Goal: Information Seeking & Learning: Learn about a topic

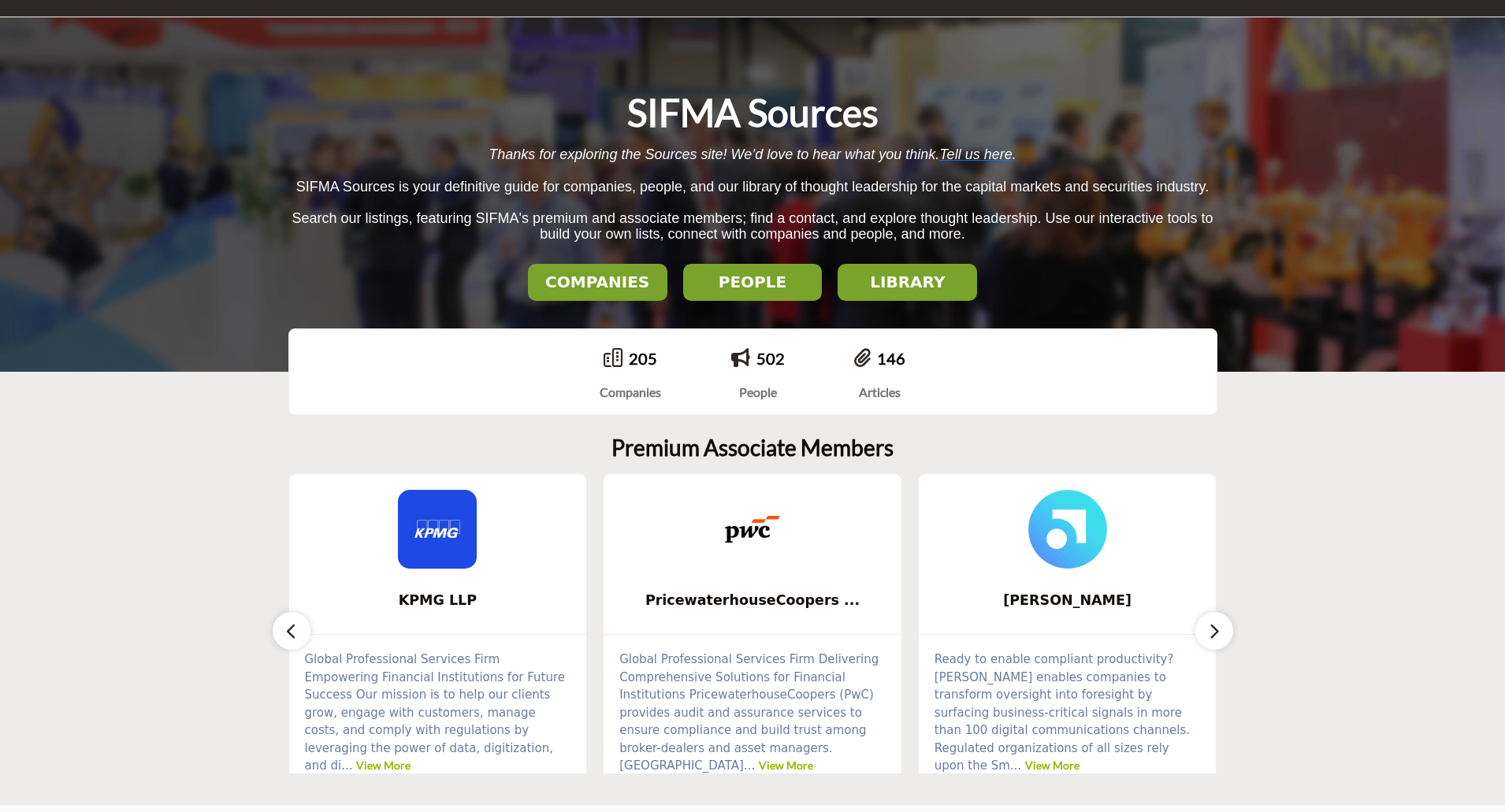
scroll to position [158, 0]
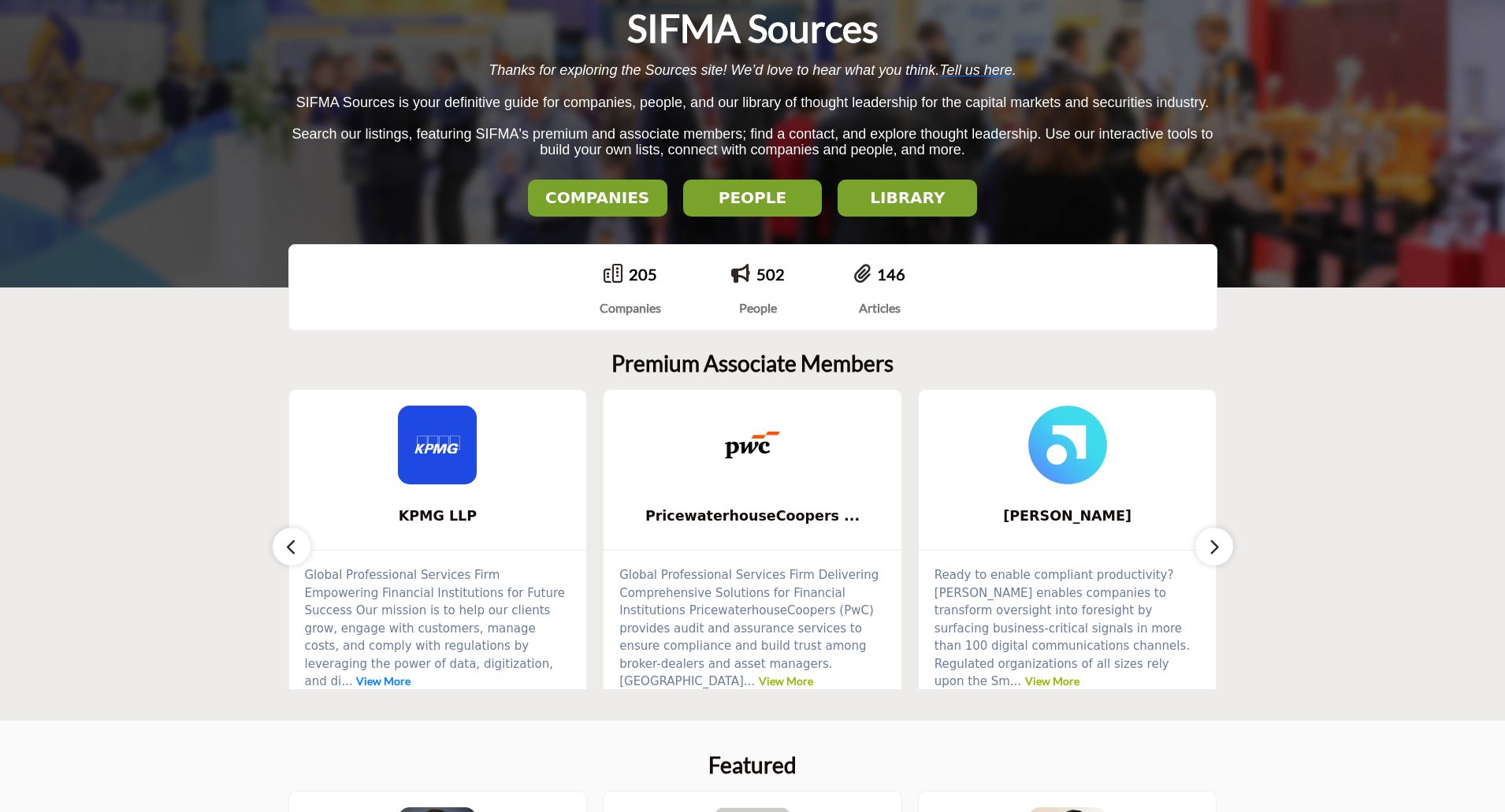
click at [411, 674] on link "View More" at bounding box center [383, 681] width 55 height 14
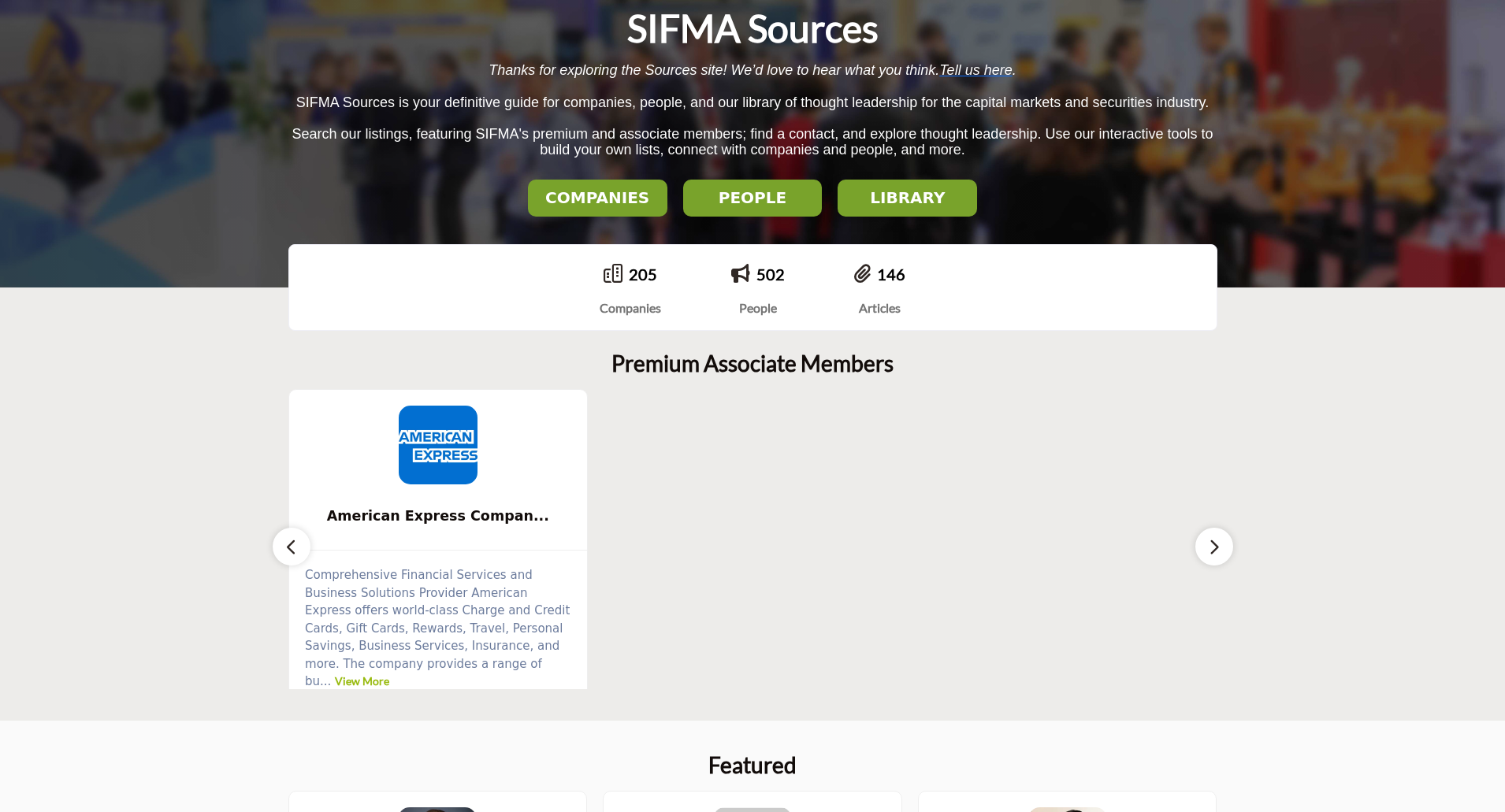
click at [290, 552] on icon "button" at bounding box center [292, 547] width 13 height 20
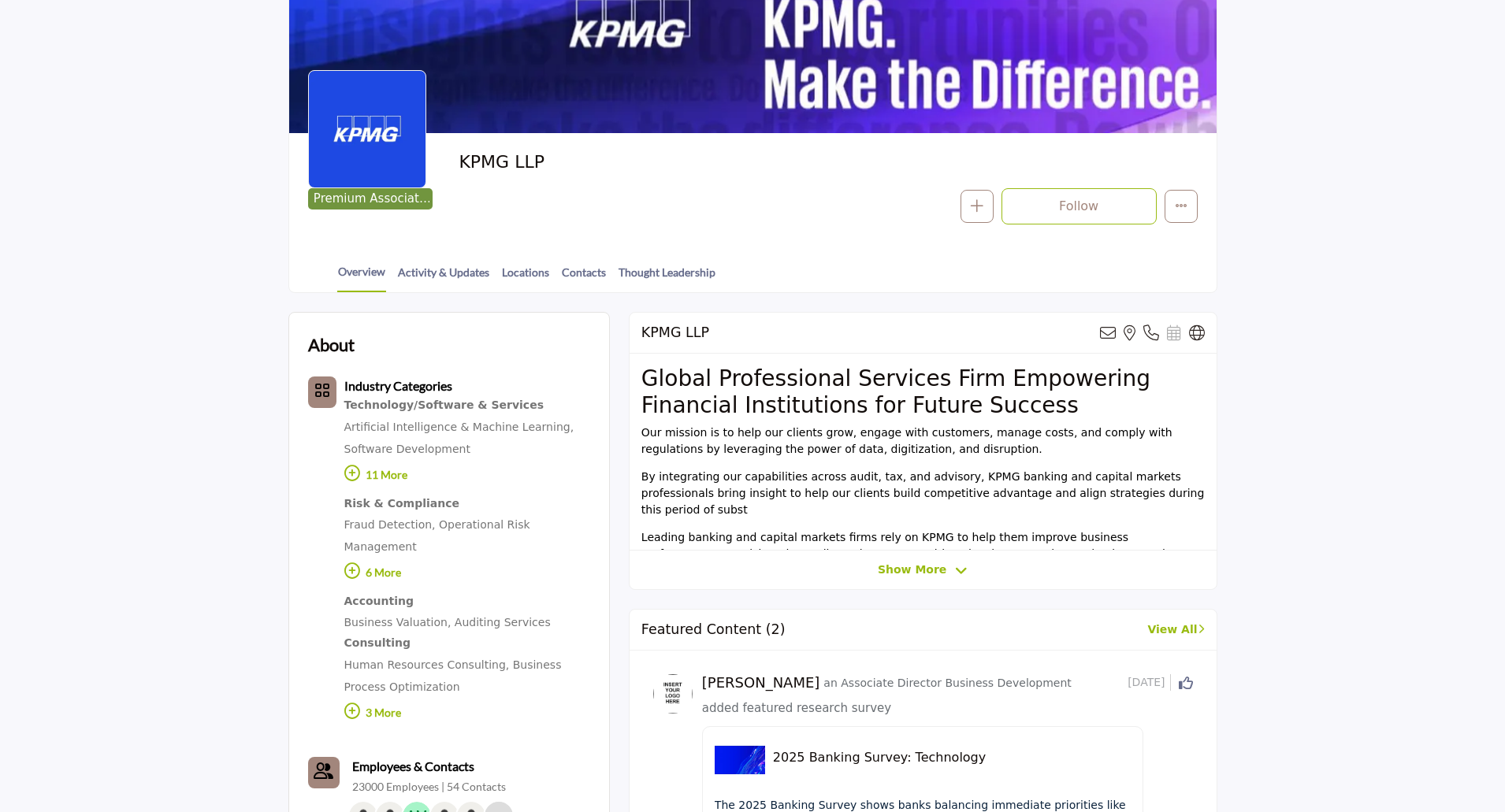
scroll to position [236, 0]
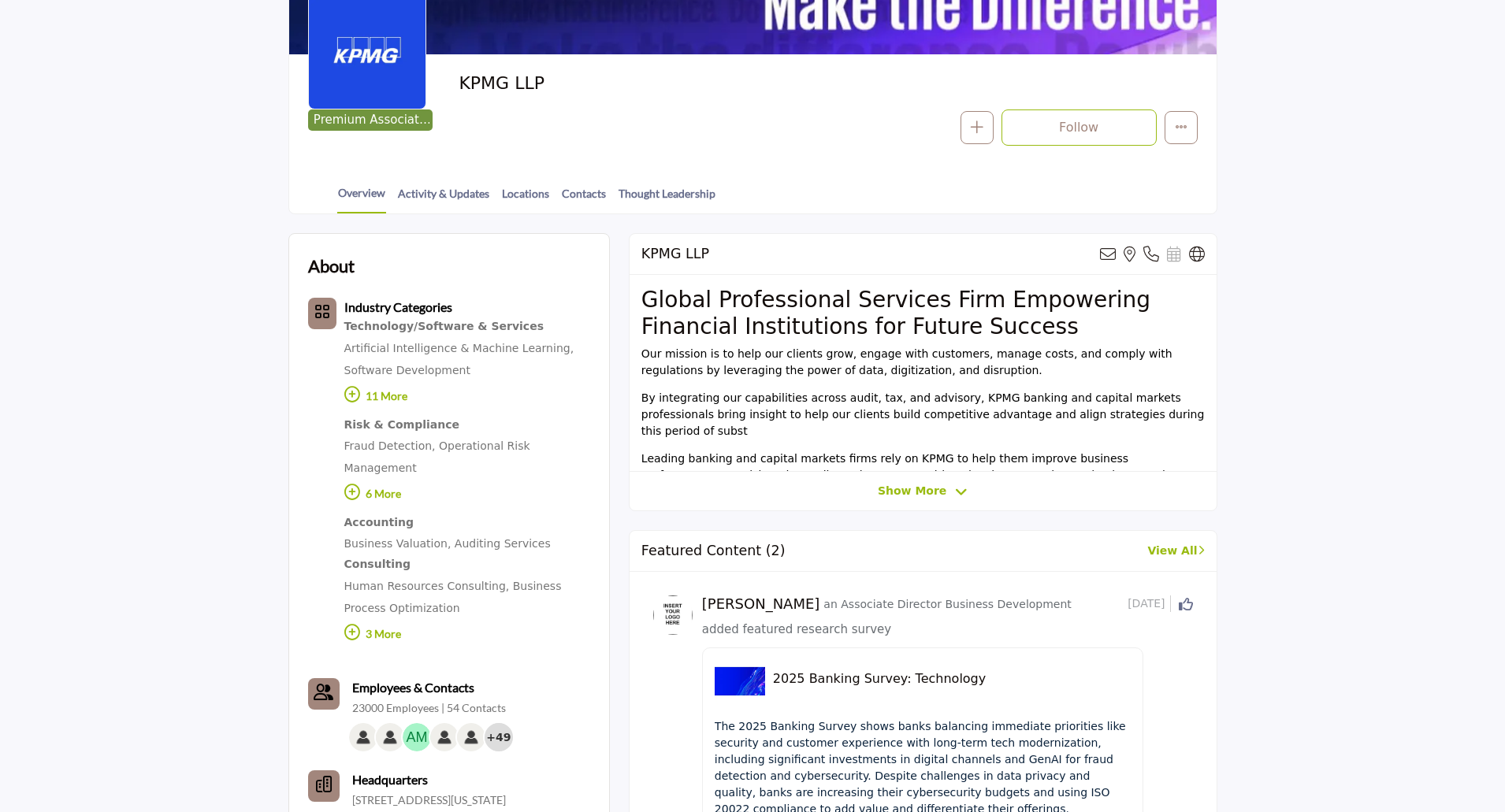
click at [934, 494] on span "Show More" at bounding box center [912, 491] width 68 height 17
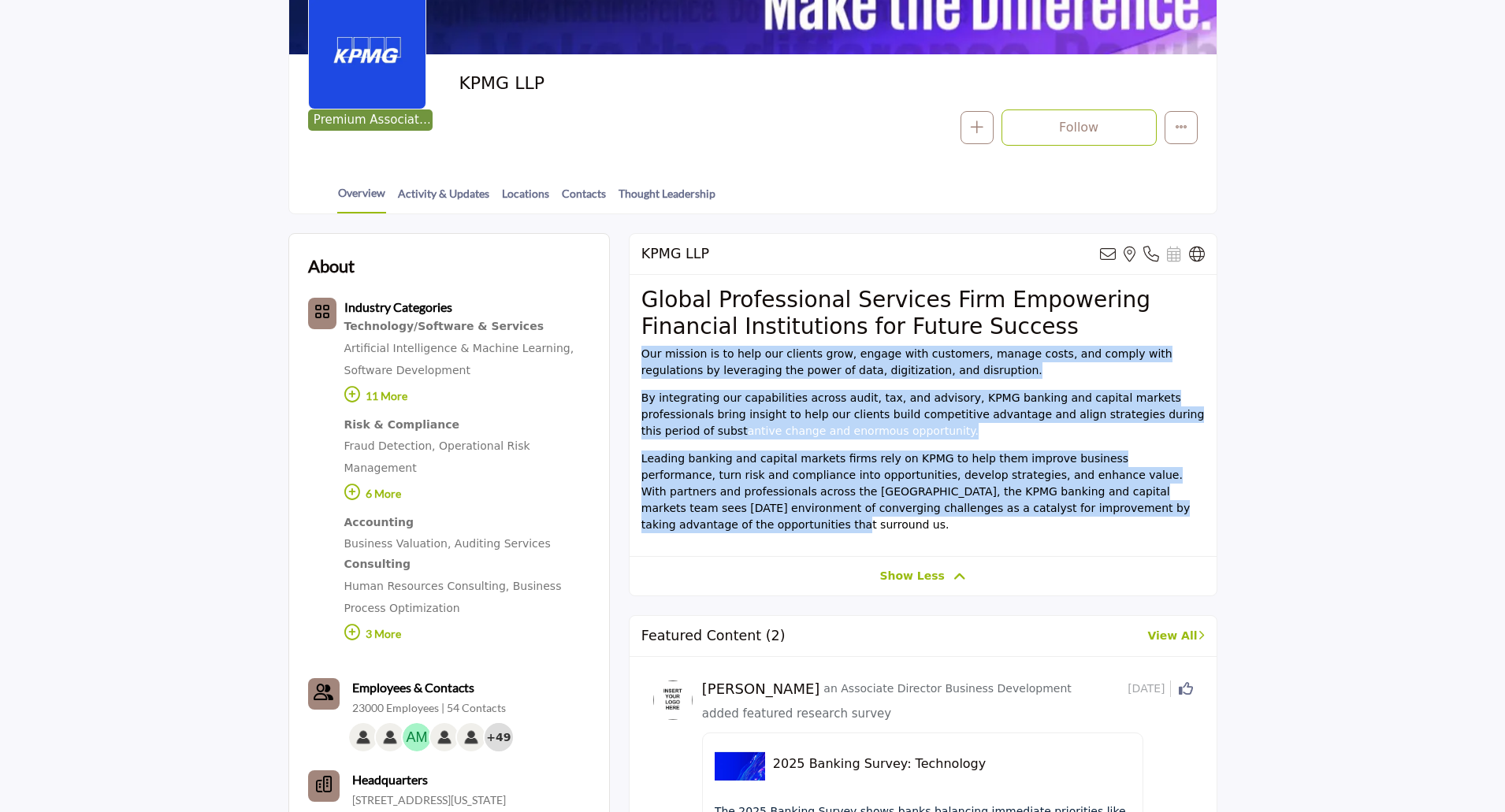
drag, startPoint x: 643, startPoint y: 353, endPoint x: 1100, endPoint y: 507, distance: 482.2
click at [1100, 507] on div "Global Professional Services Firm Empowering Financial Institutions for Future …" at bounding box center [923, 415] width 587 height 281
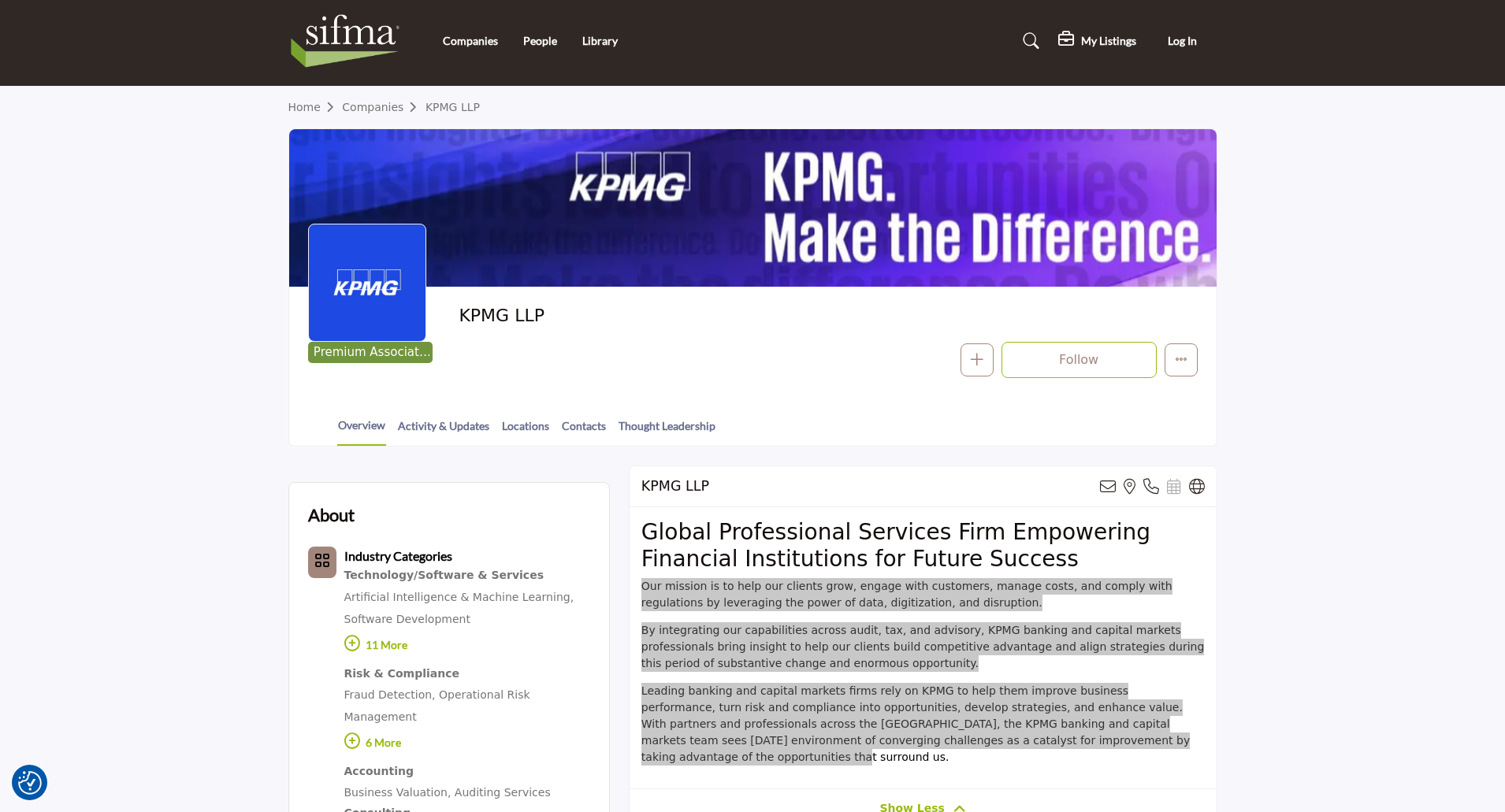
scroll to position [0, 0]
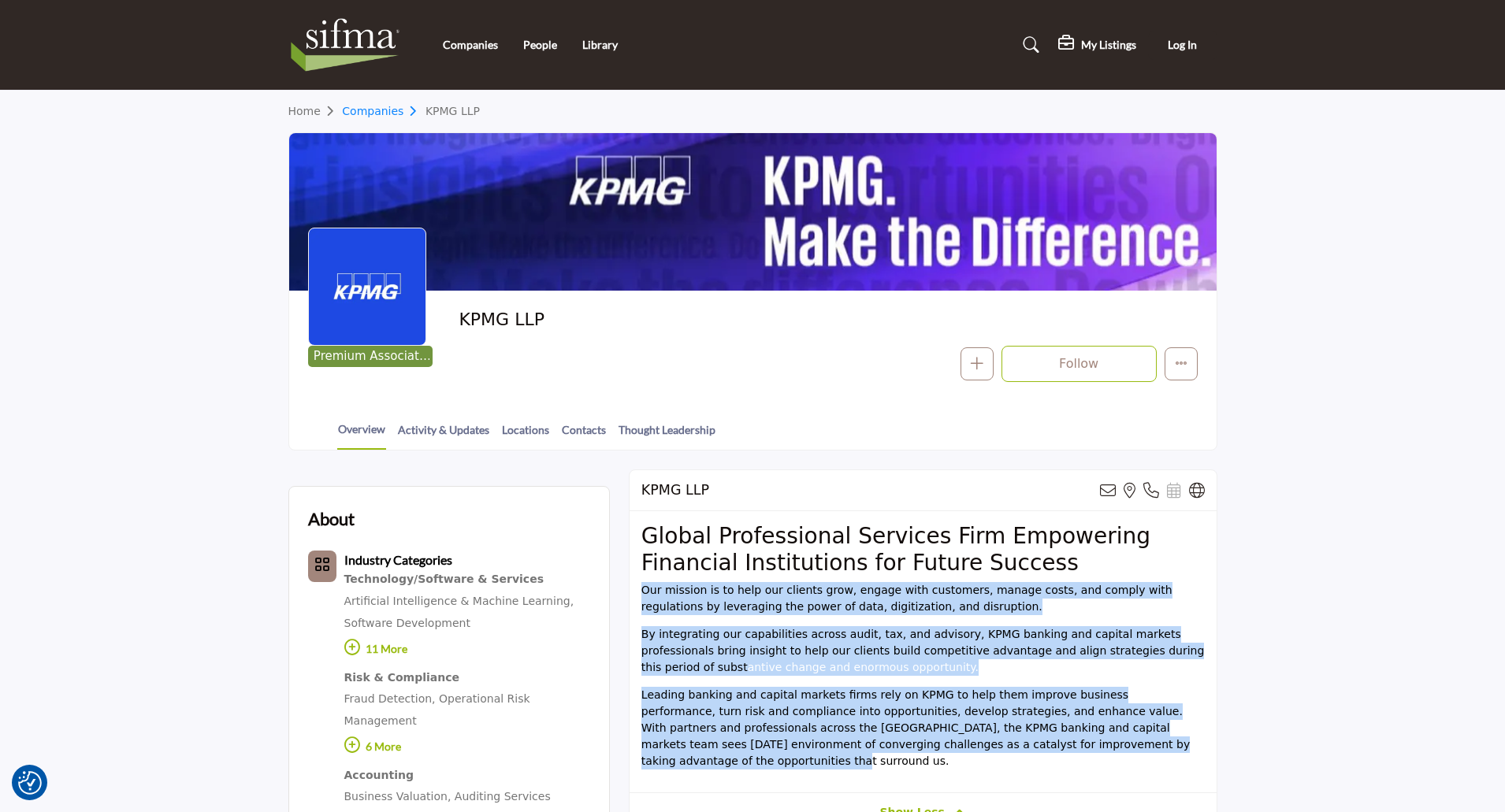
click at [356, 112] on link "Companies" at bounding box center [383, 111] width 83 height 13
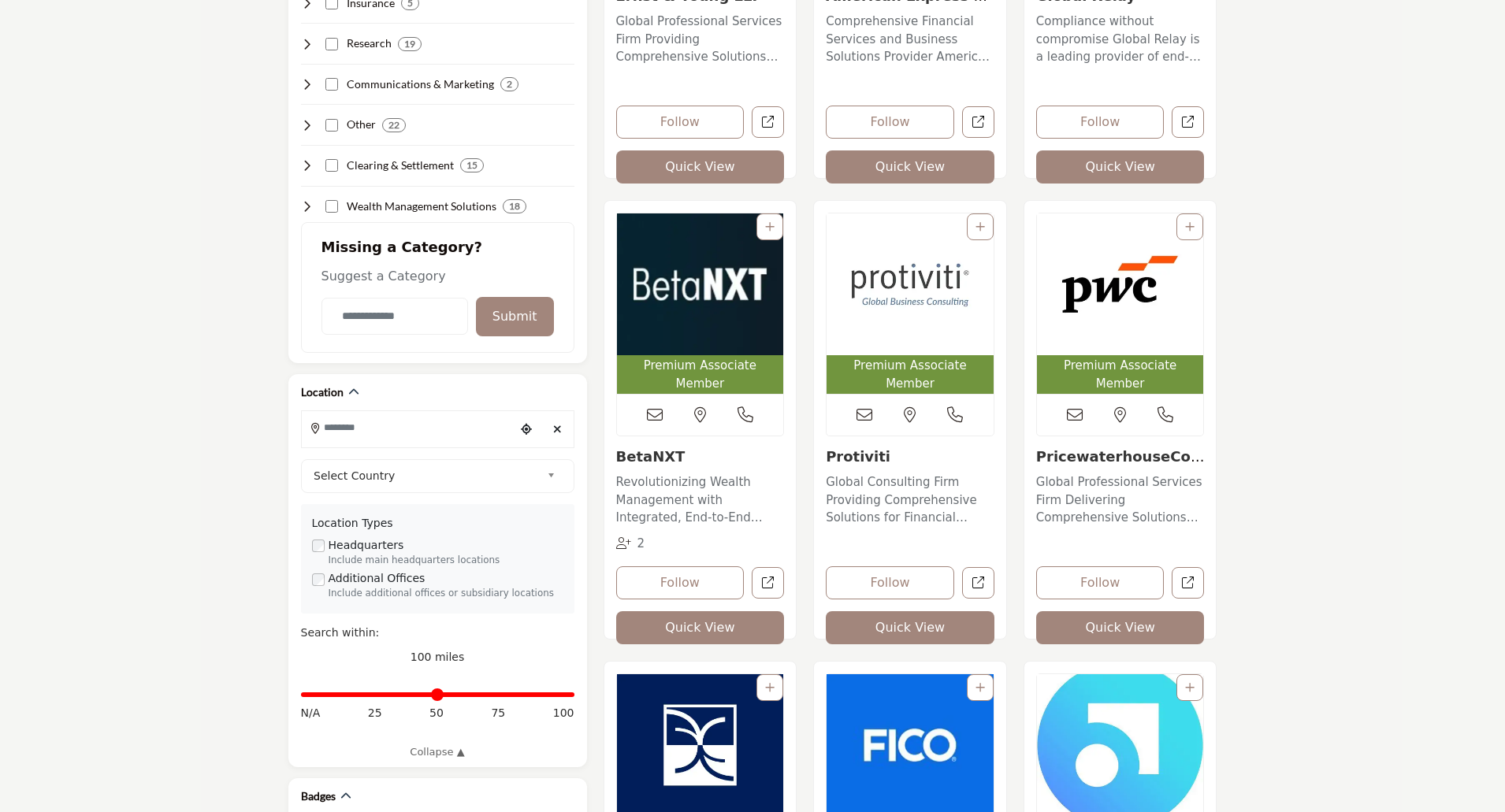
scroll to position [1024, 0]
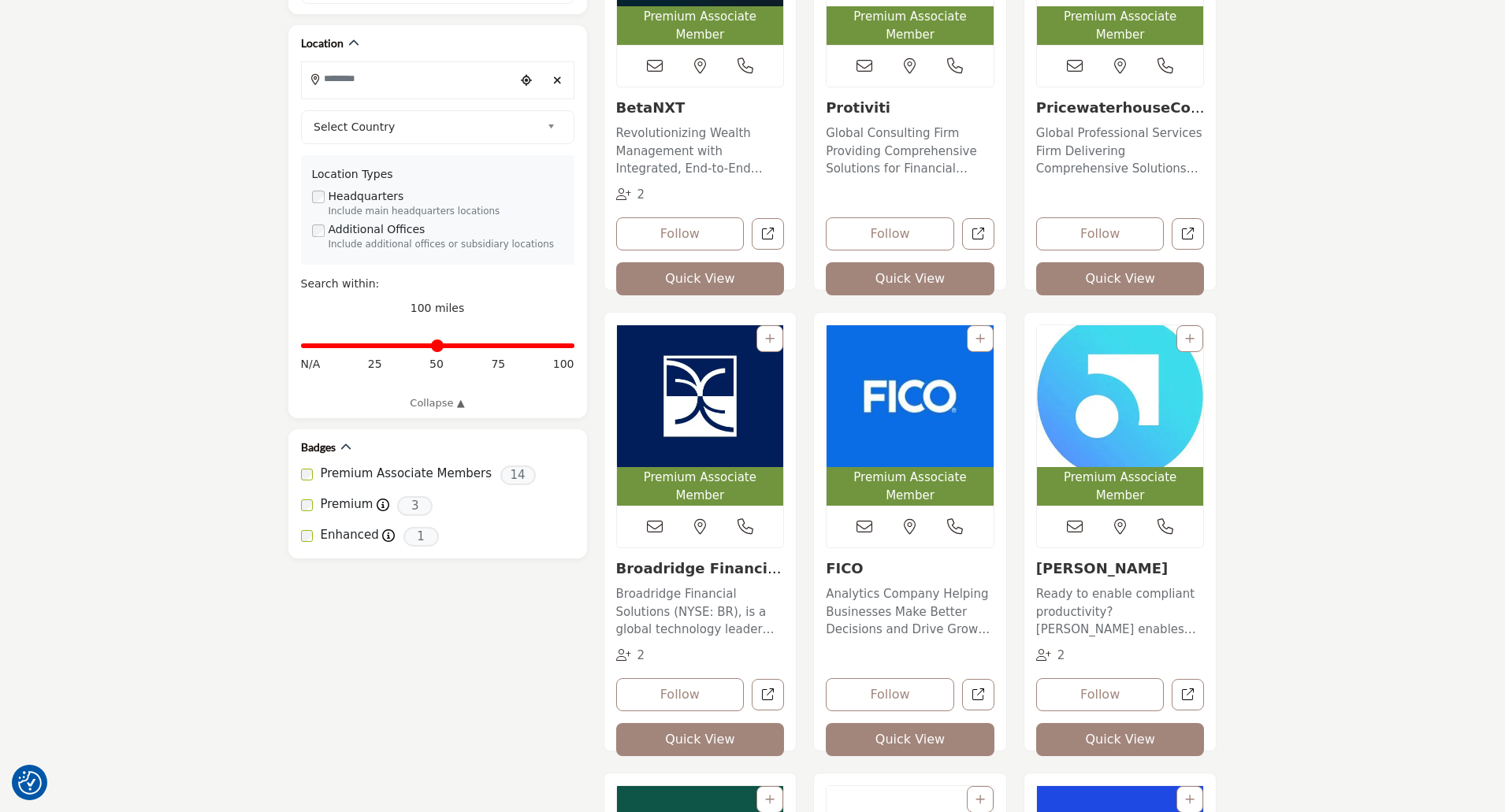
click at [726, 438] on img "Open Listing in new tab" at bounding box center [700, 396] width 167 height 142
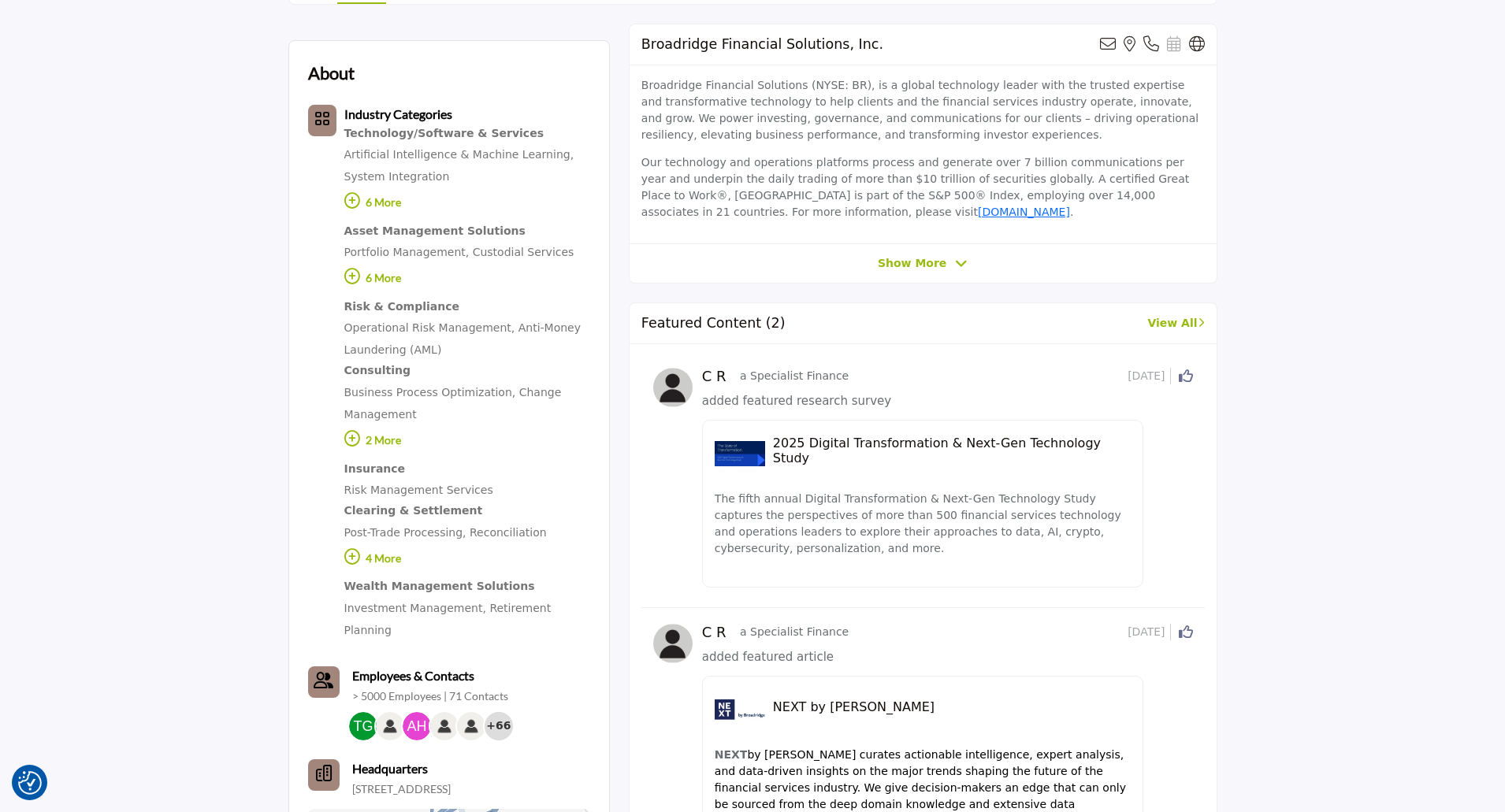
scroll to position [473, 0]
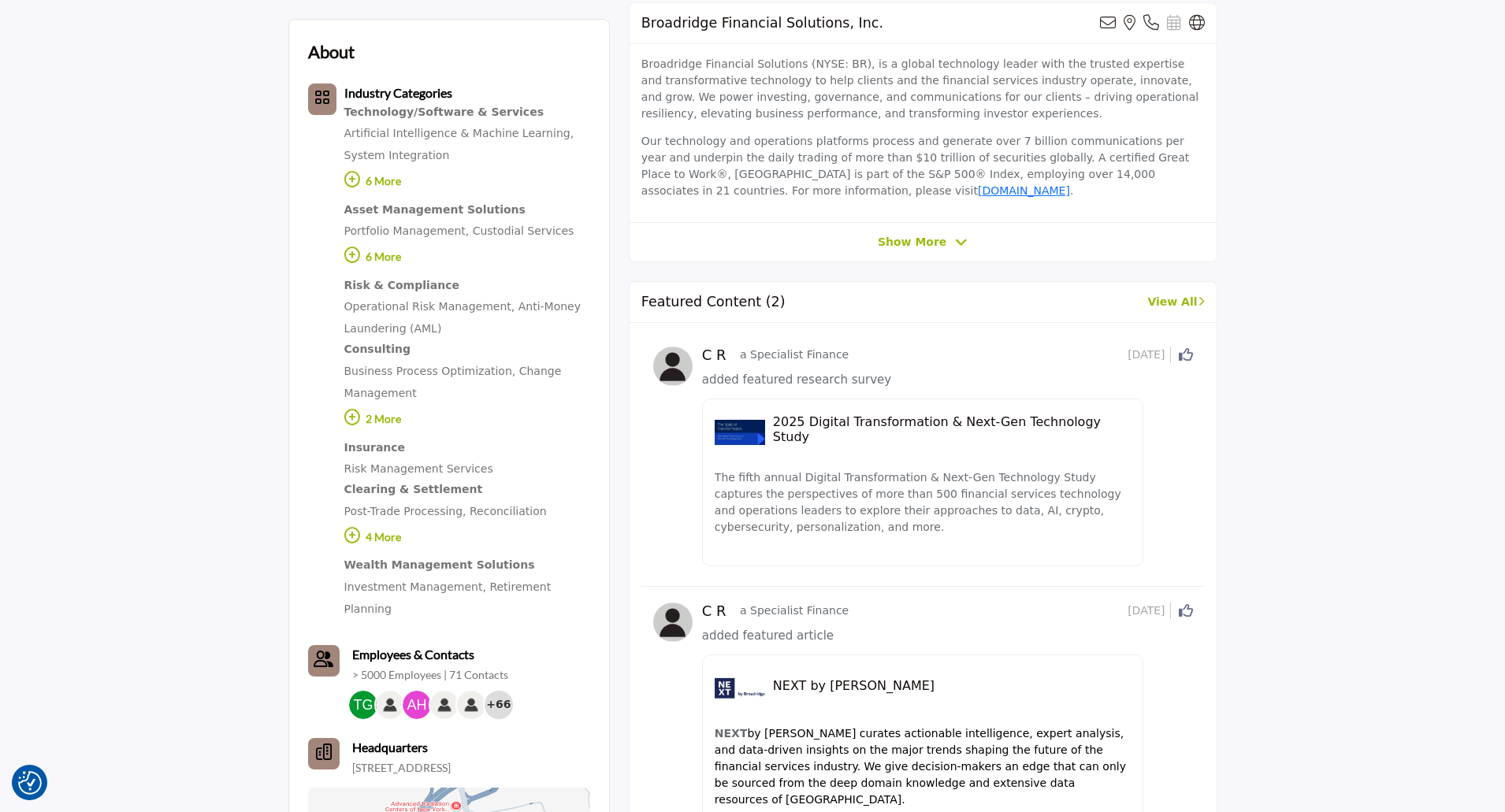
click at [890, 498] on p "The fifth annual Digital Transformation & Next-Gen Technology Study captures th…" at bounding box center [922, 503] width 416 height 67
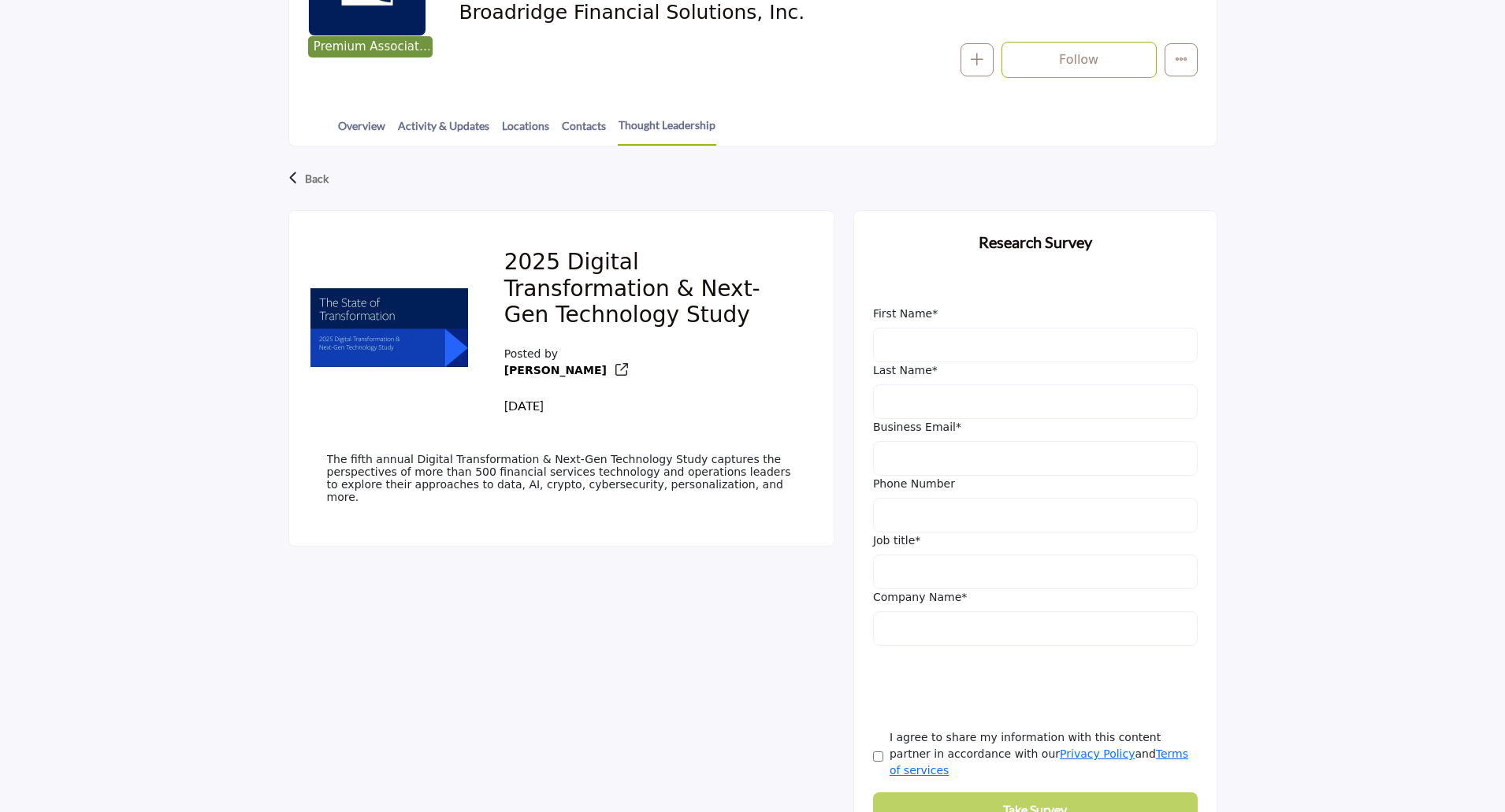
scroll to position [236, 0]
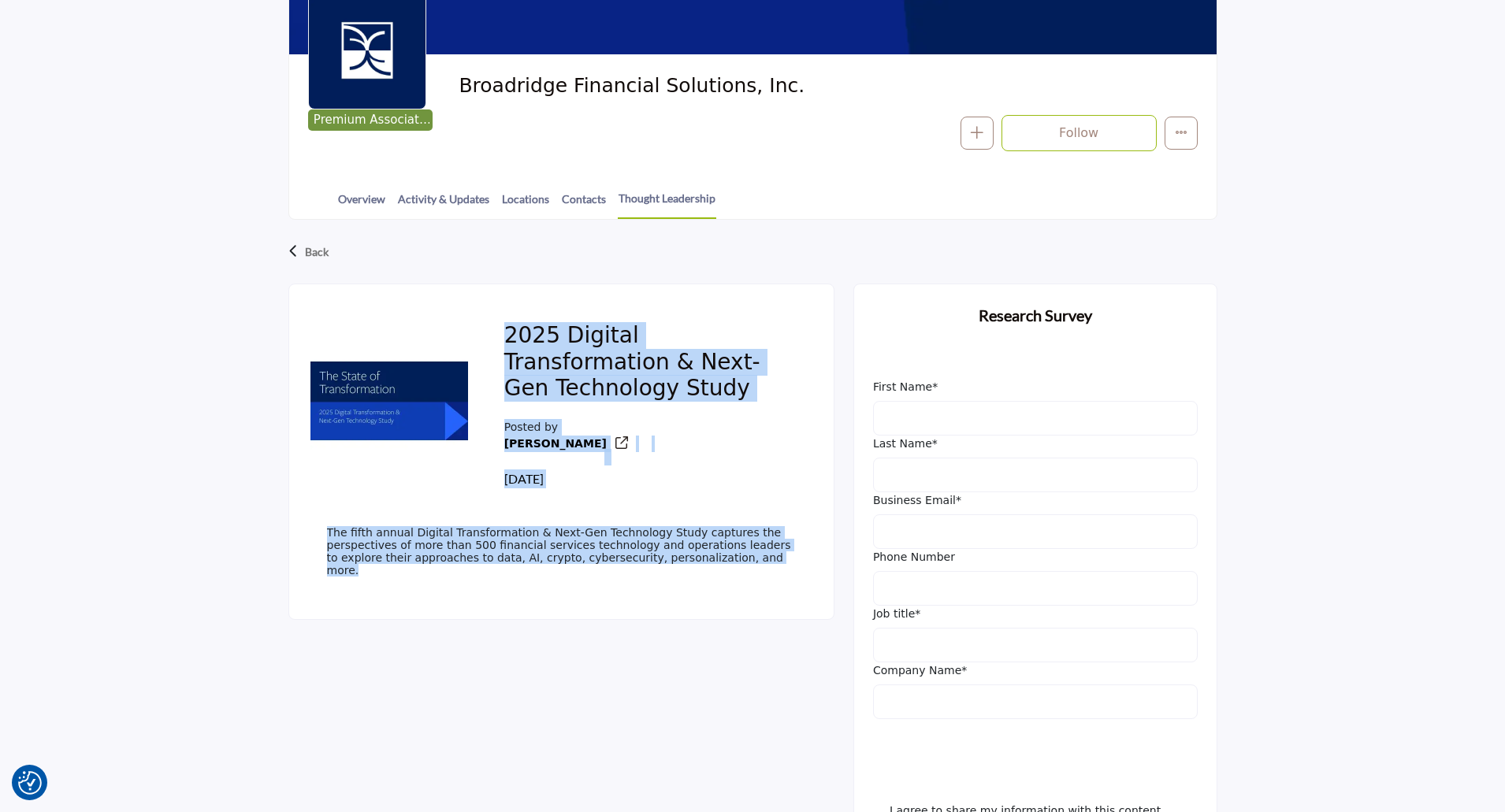
drag, startPoint x: 697, startPoint y: 565, endPoint x: 508, endPoint y: 325, distance: 305.5
click at [508, 325] on div "2025 Digital Transformation & Next-Gen Technology Study Posted by [PERSON_NAME]" at bounding box center [561, 452] width 546 height 337
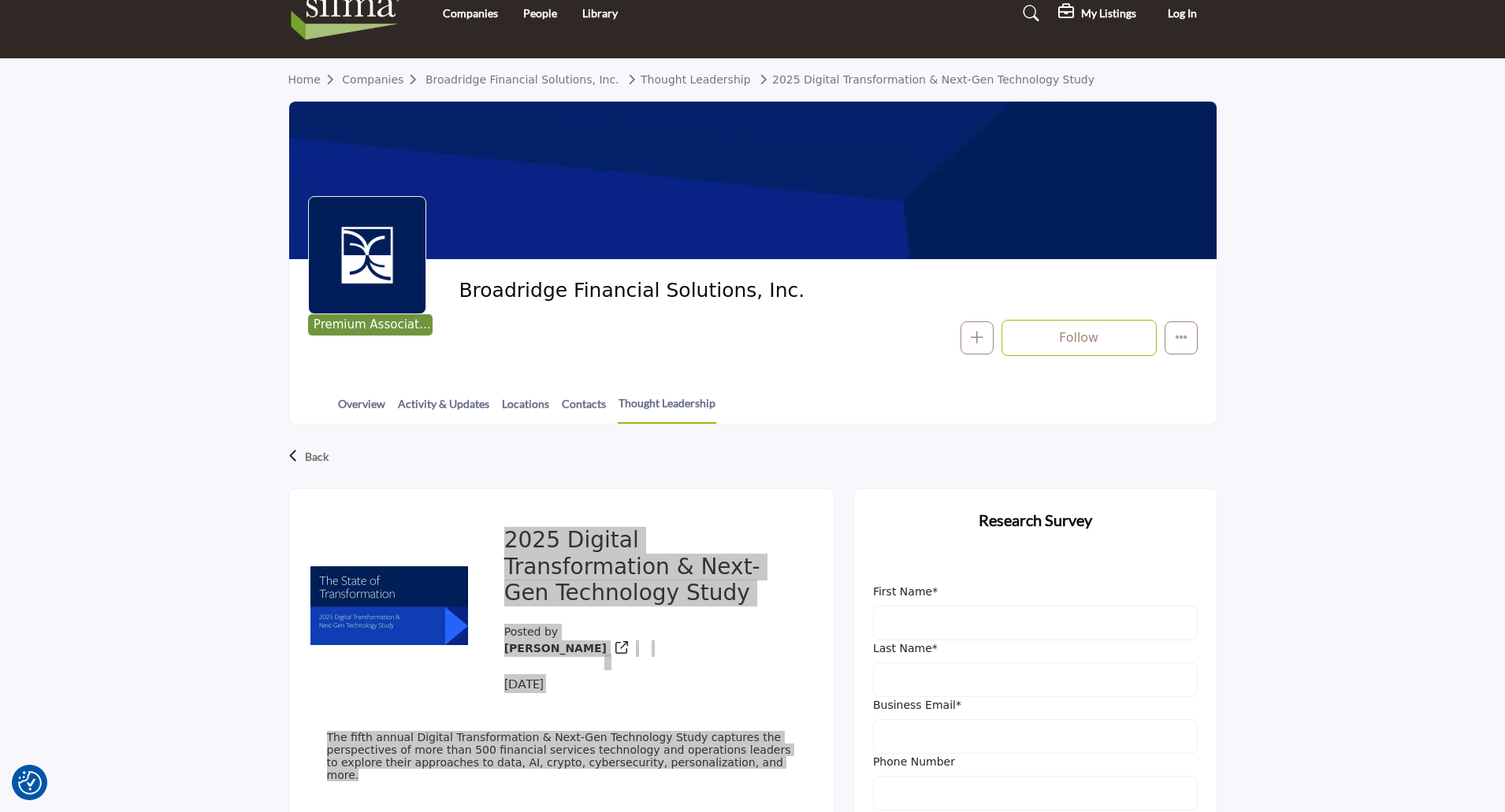
scroll to position [0, 0]
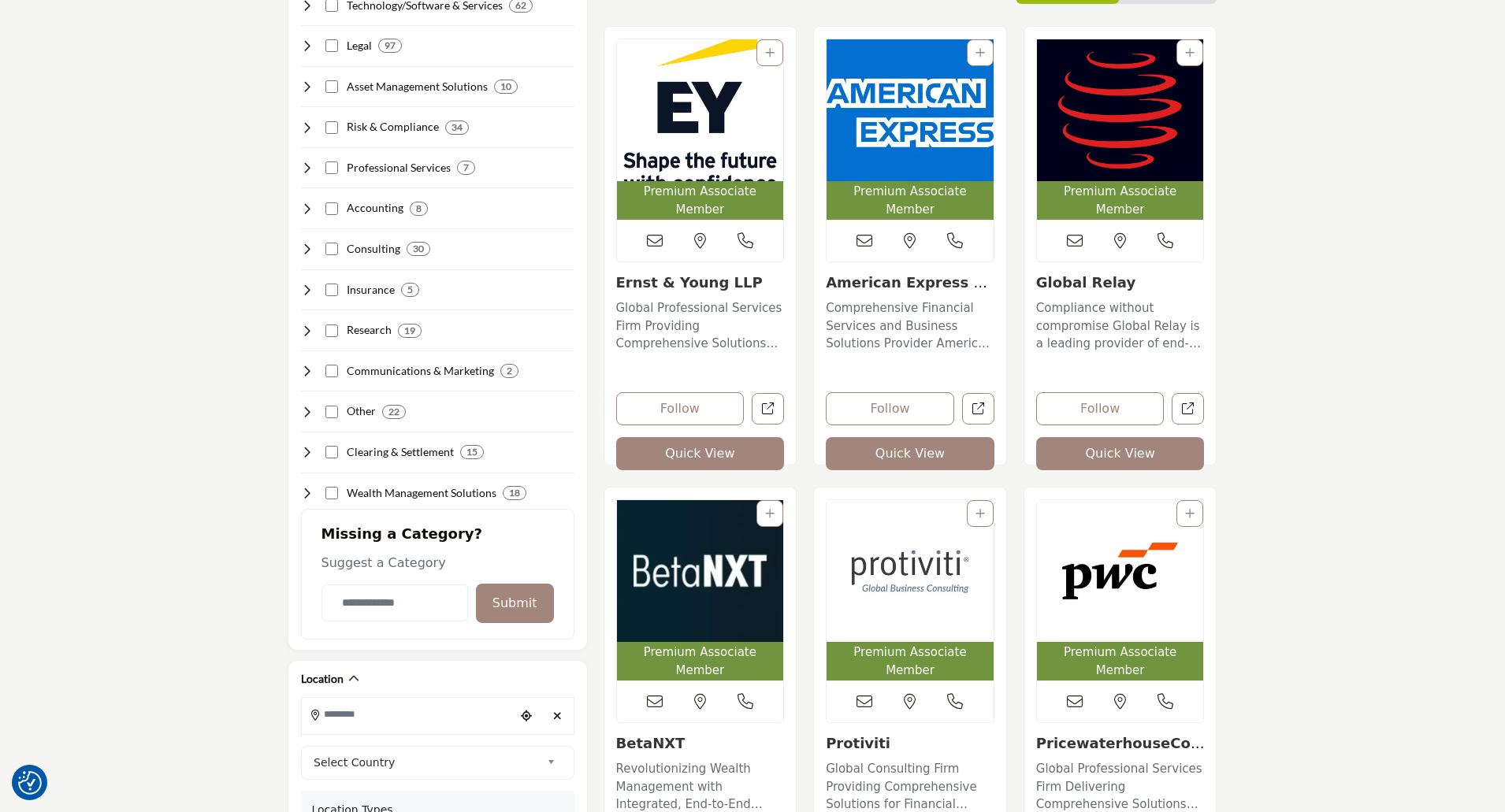
scroll to position [394, 0]
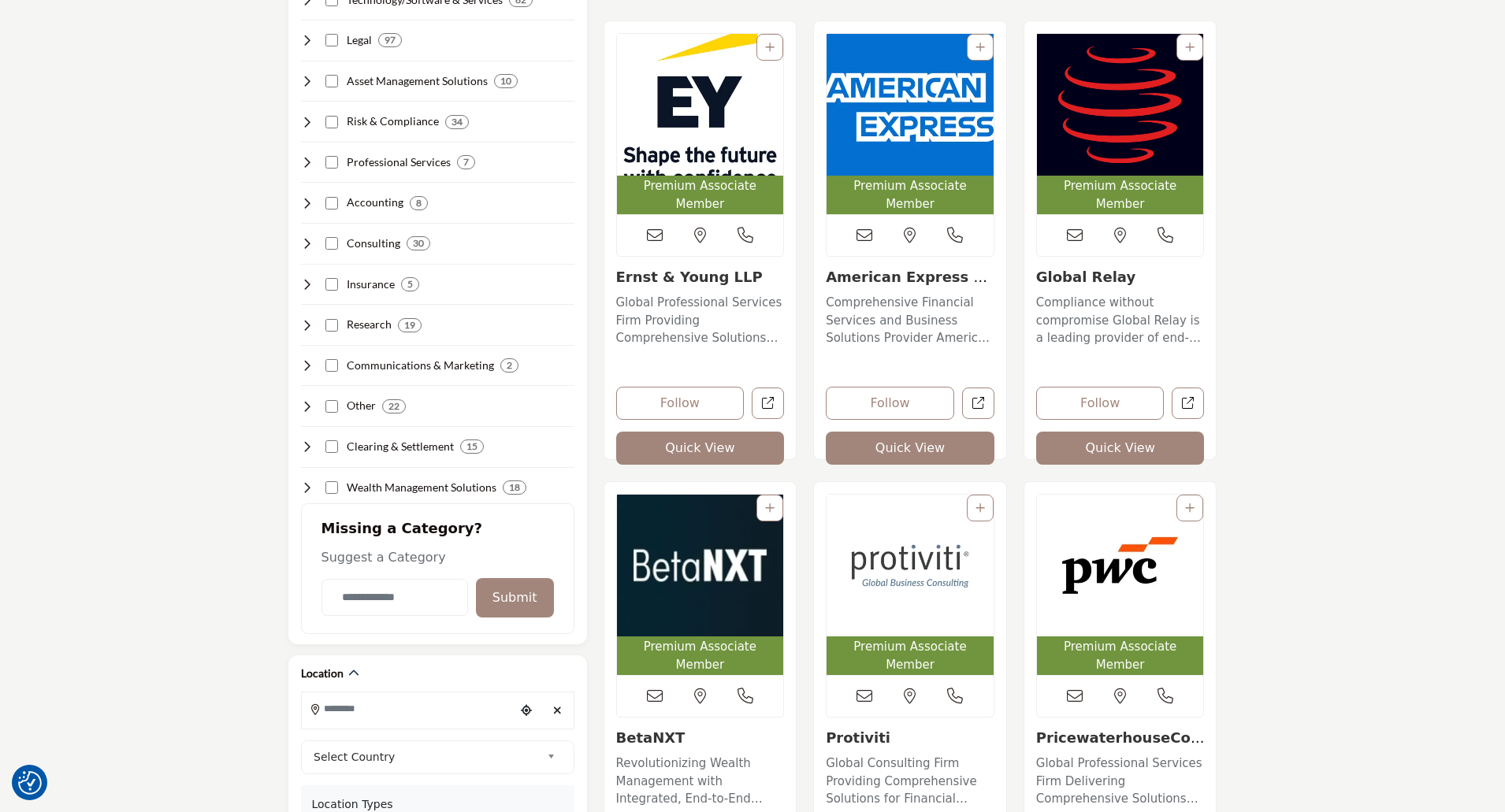
click at [712, 552] on img "Open Listing in new tab" at bounding box center [700, 565] width 167 height 142
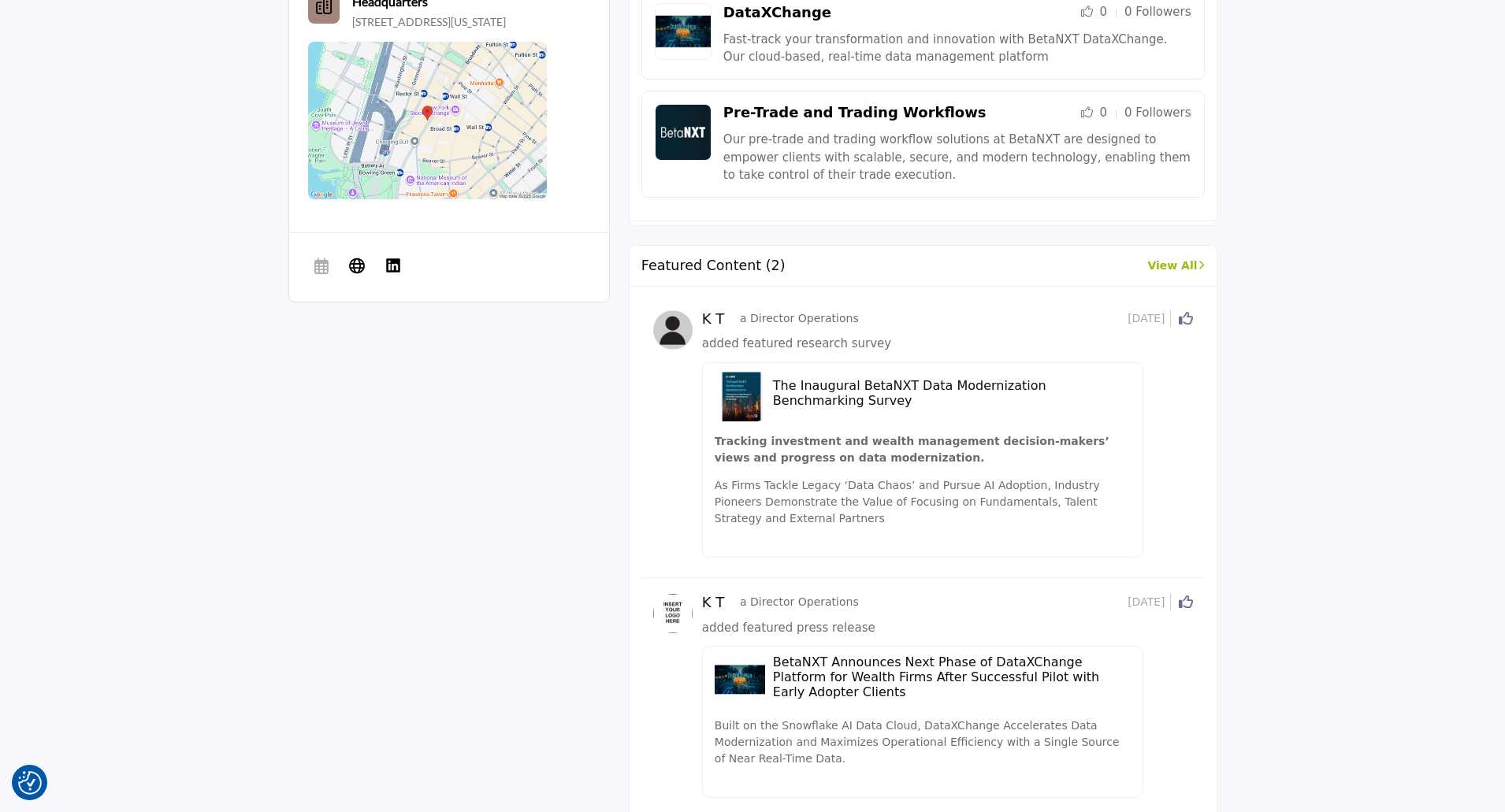
scroll to position [867, 0]
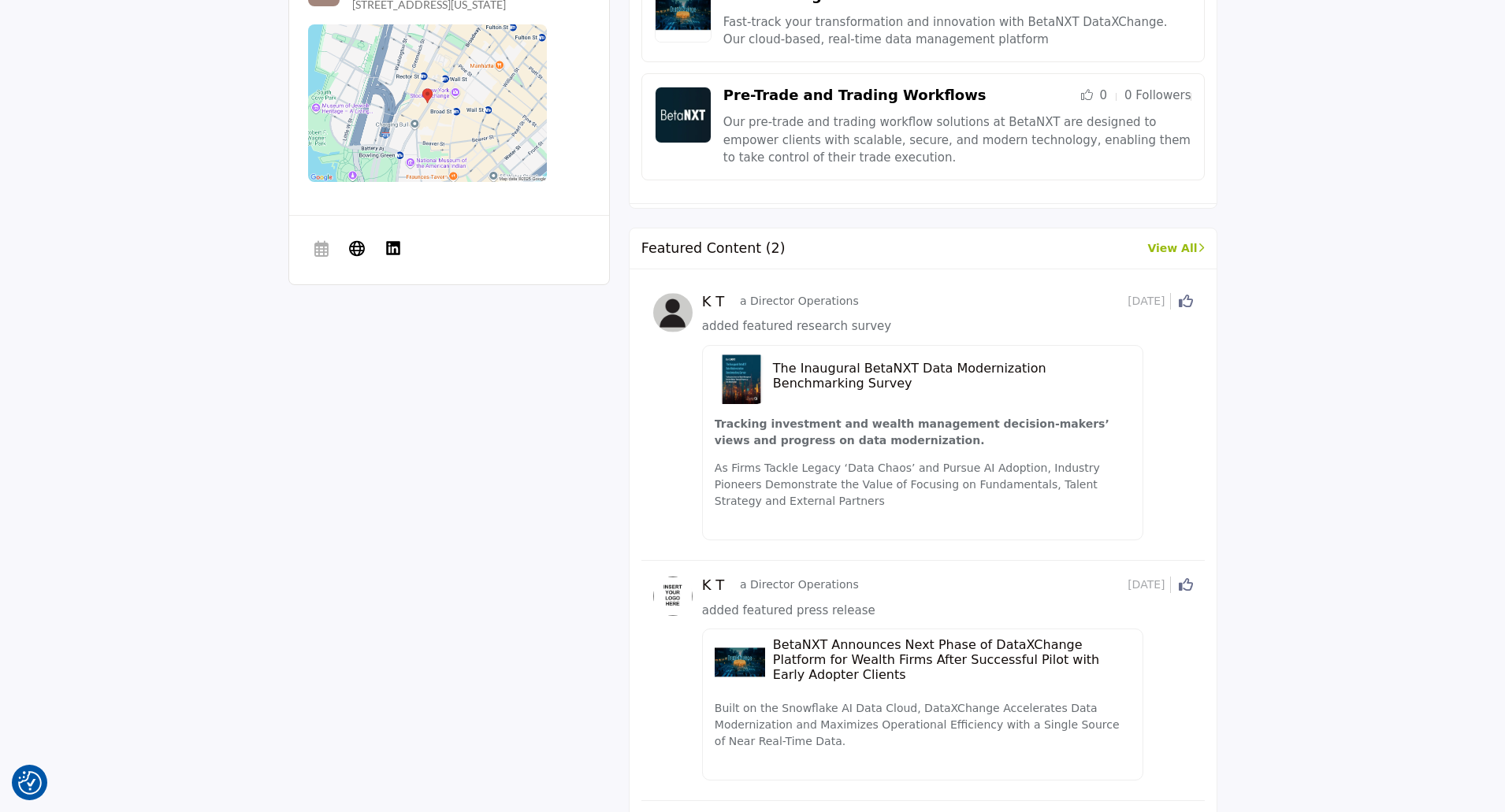
click at [828, 368] on h5 "The Inaugural BetaNXT Data Modernization Benchmarking Survey" at bounding box center [952, 375] width 358 height 30
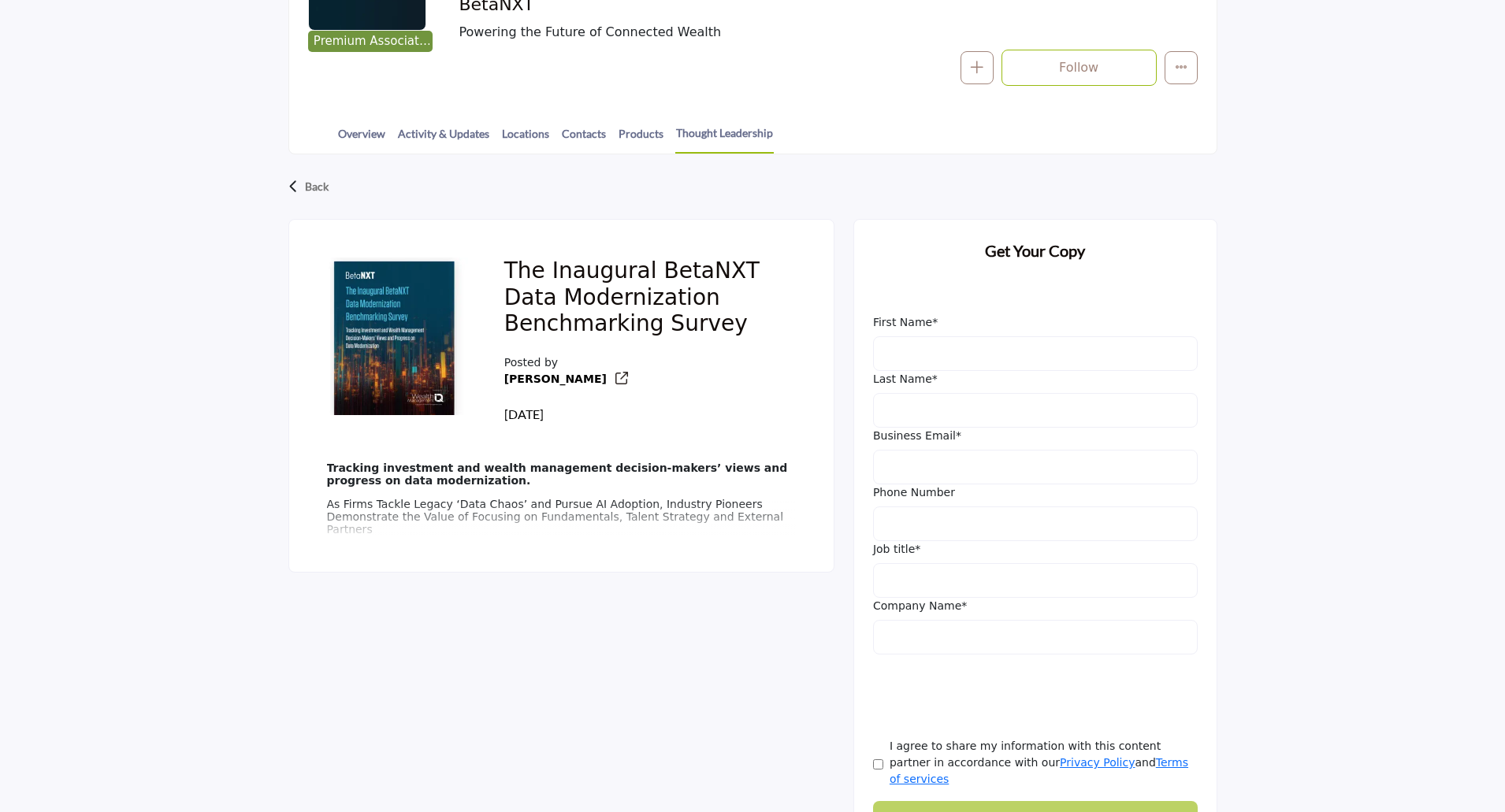
scroll to position [315, 0]
click at [570, 524] on p "As Firms Tackle Legacy ‘Data Chaos’ and Pursue AI Adoption, Industry Pioneers D…" at bounding box center [561, 516] width 469 height 38
click at [382, 457] on div "Tracking investment and wealth management decision-makers’ views and progress o…" at bounding box center [561, 500] width 507 height 116
click at [584, 487] on p "Tracking investment and wealth management decision-makers’ views and progress o…" at bounding box center [561, 474] width 469 height 25
drag, startPoint x: 508, startPoint y: 491, endPoint x: 552, endPoint y: 503, distance: 45.6
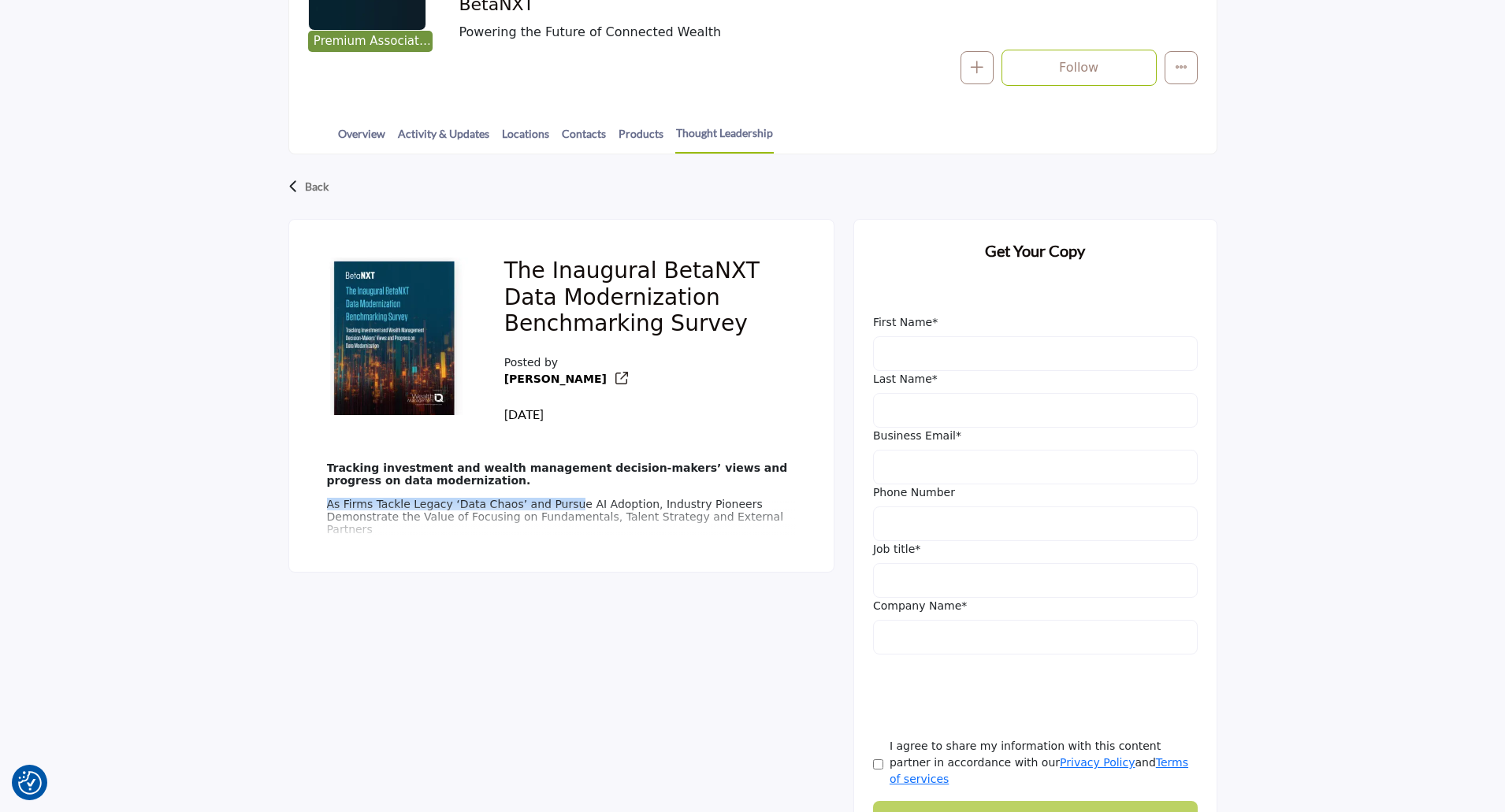
click at [553, 506] on div "Tracking investment and wealth management decision-makers’ views and progress o…" at bounding box center [561, 501] width 469 height 79
click at [701, 522] on p "As Firms Tackle Legacy ‘Data Chaos’ and Pursue AI Adoption, Industry Pioneers D…" at bounding box center [561, 516] width 469 height 38
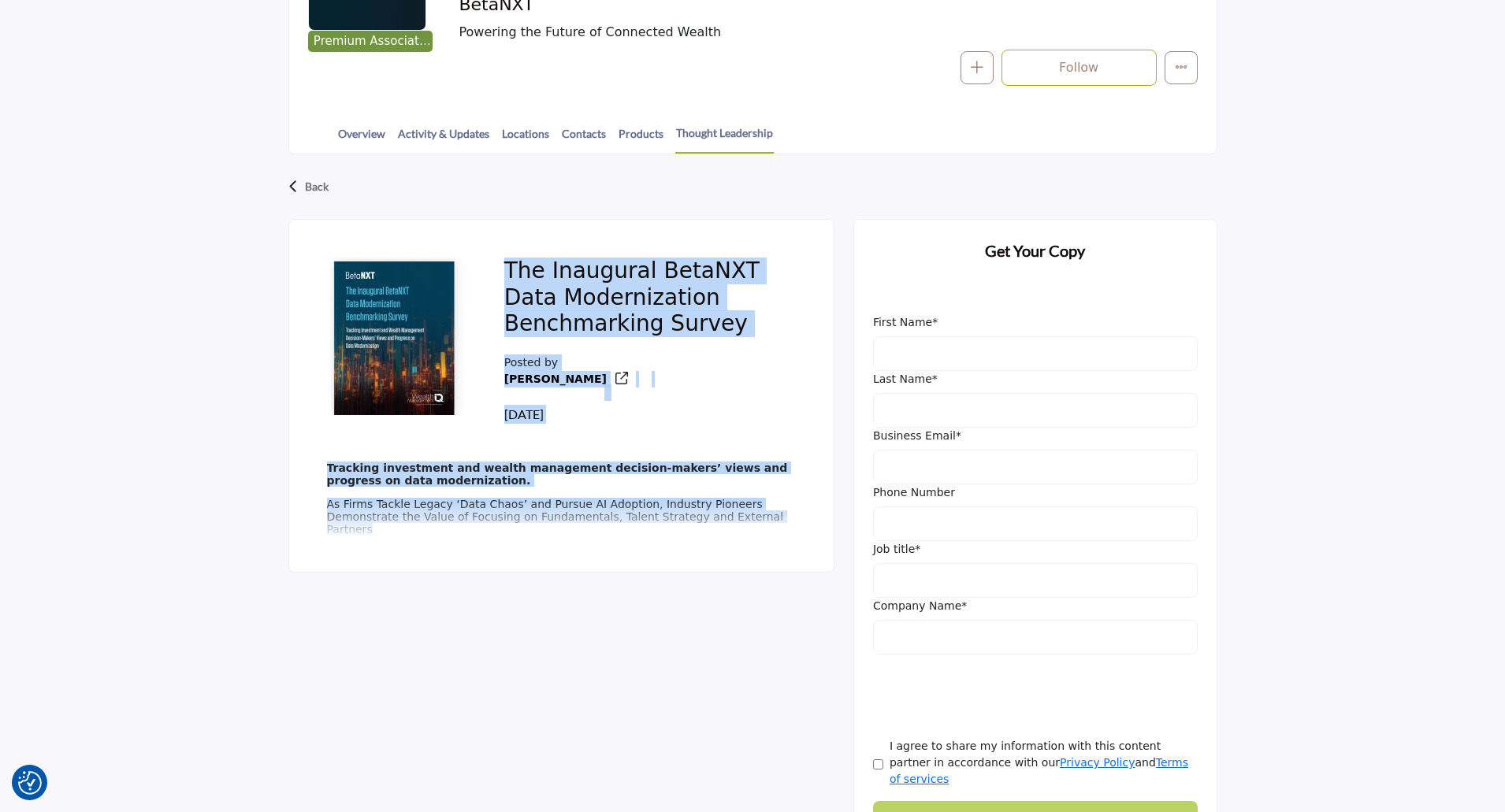
drag, startPoint x: 717, startPoint y: 530, endPoint x: 496, endPoint y: 265, distance: 345.1
click at [496, 265] on div "The Inaugural BetaNXT Data Modernization Benchmarking Survey Posted by Kerri" at bounding box center [561, 395] width 546 height 353
copy div "The Inaugural BetaNXT Data Modernization Benchmarking Survey Posted by Kerri 12…"
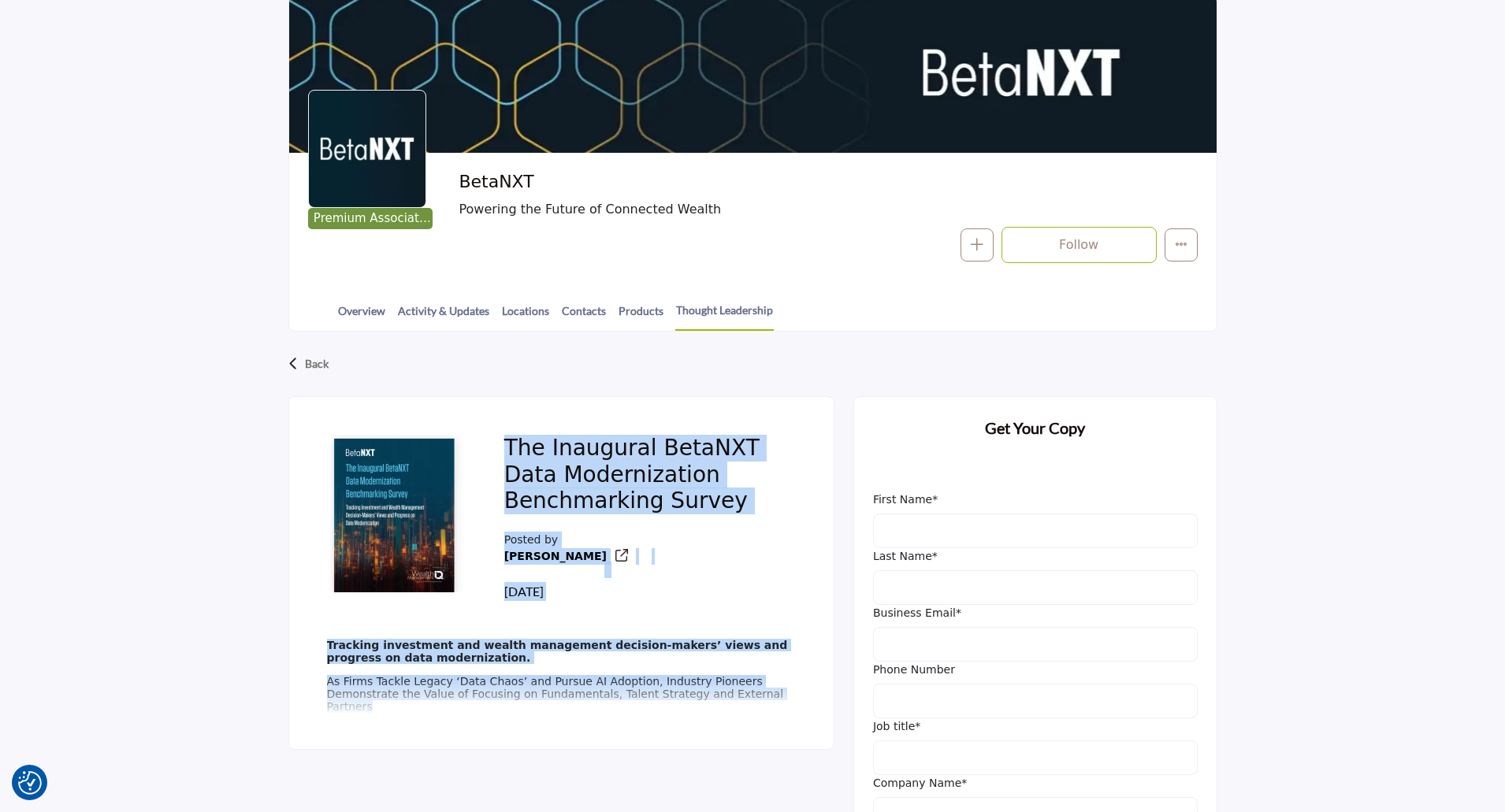
scroll to position [0, 0]
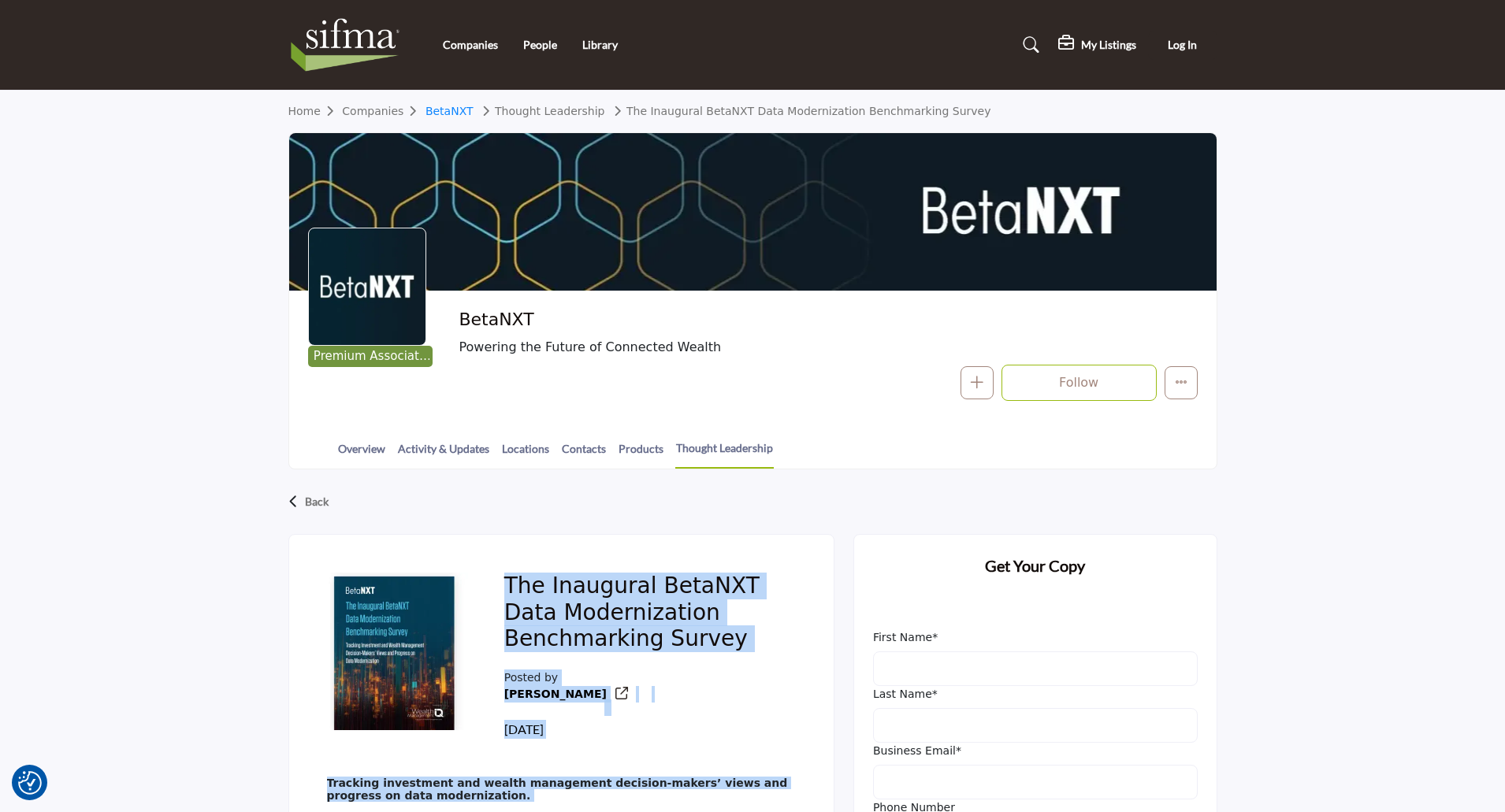
click at [453, 112] on link "BetaNXT" at bounding box center [450, 111] width 48 height 13
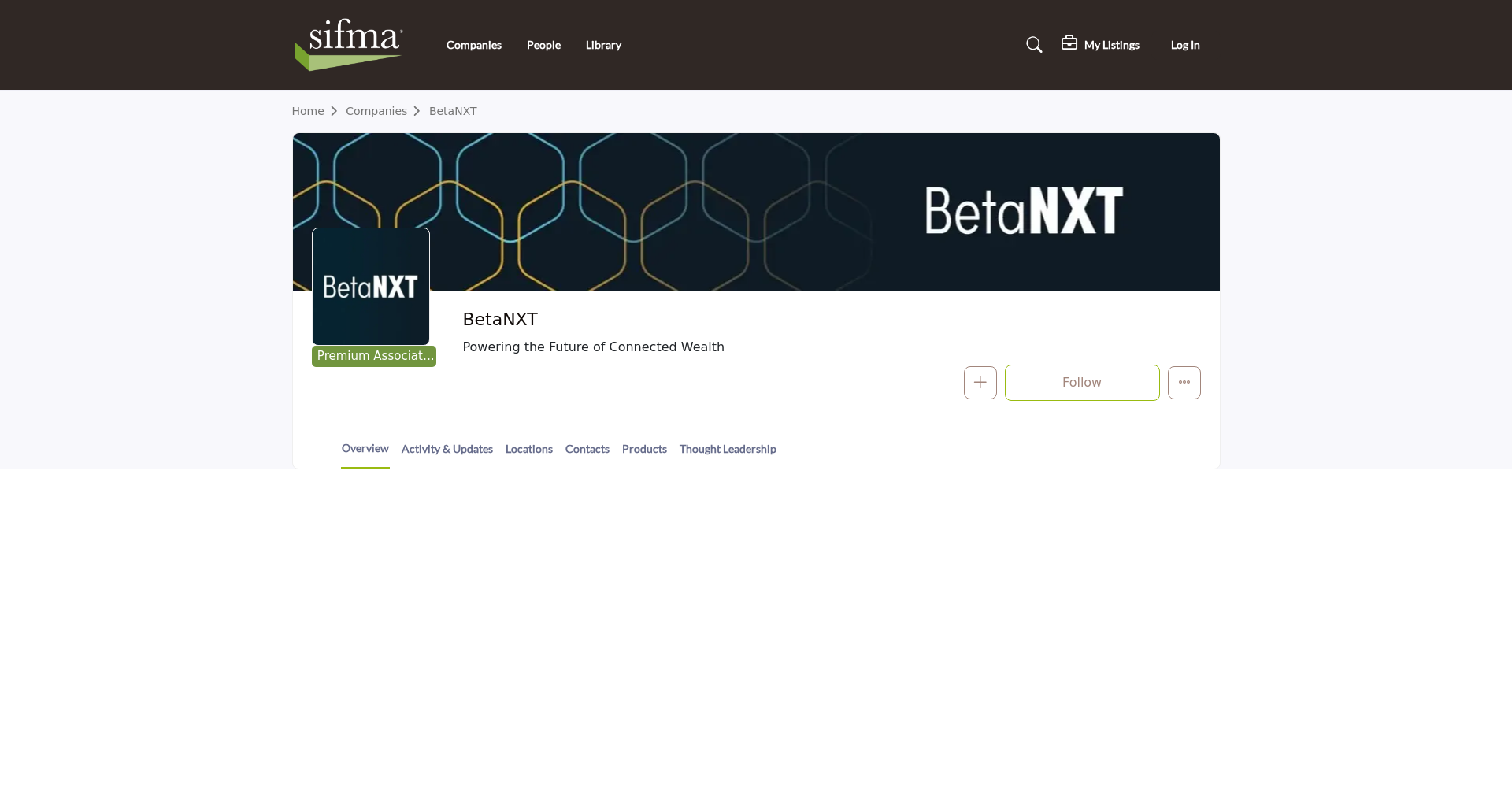
click at [120, 187] on section "Home Companies BetaNXT Premium Associate Member BetaNXT Powering the Future of …" at bounding box center [756, 280] width 1512 height 379
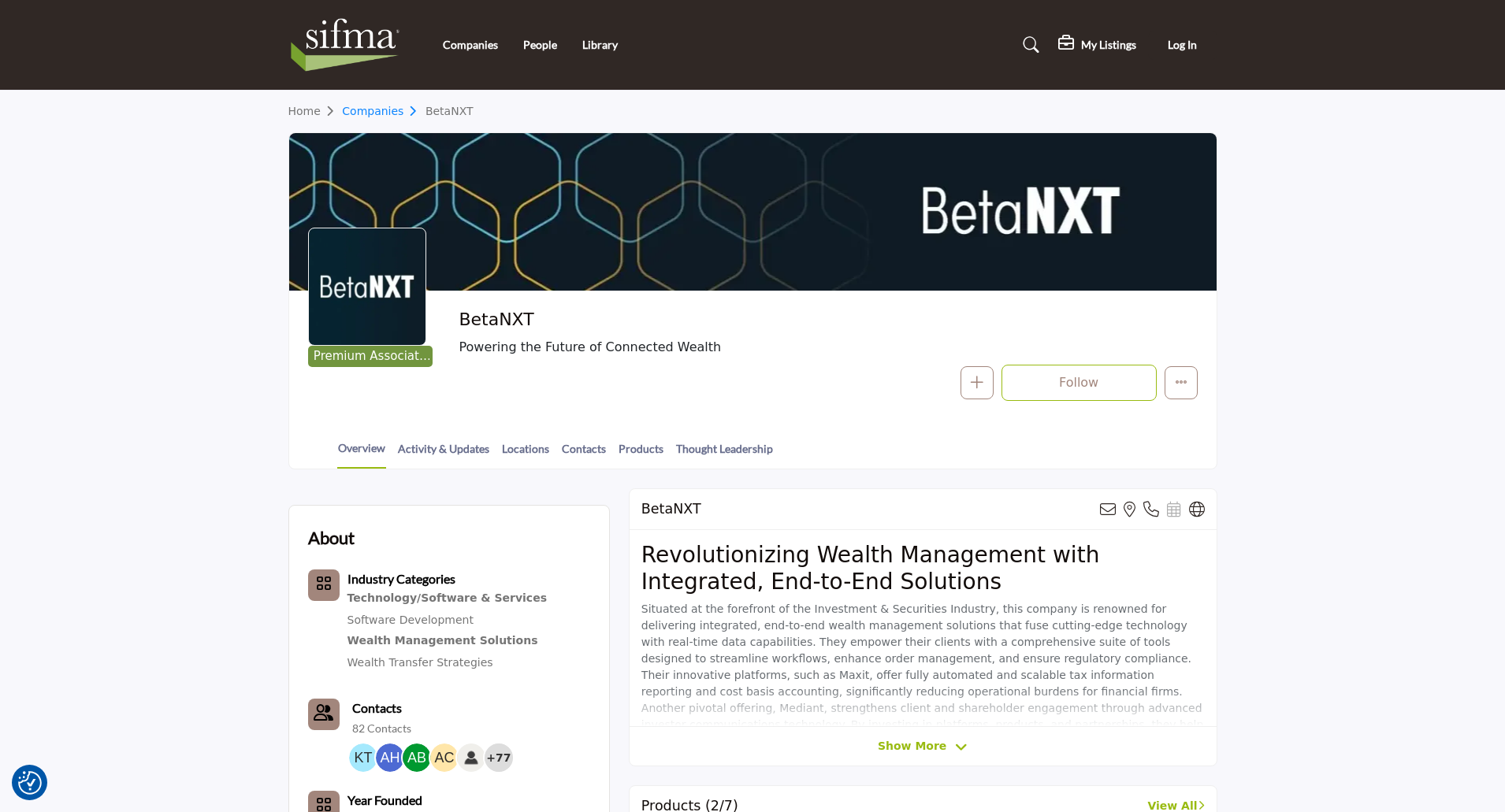
click at [382, 116] on link "Companies" at bounding box center [383, 111] width 83 height 13
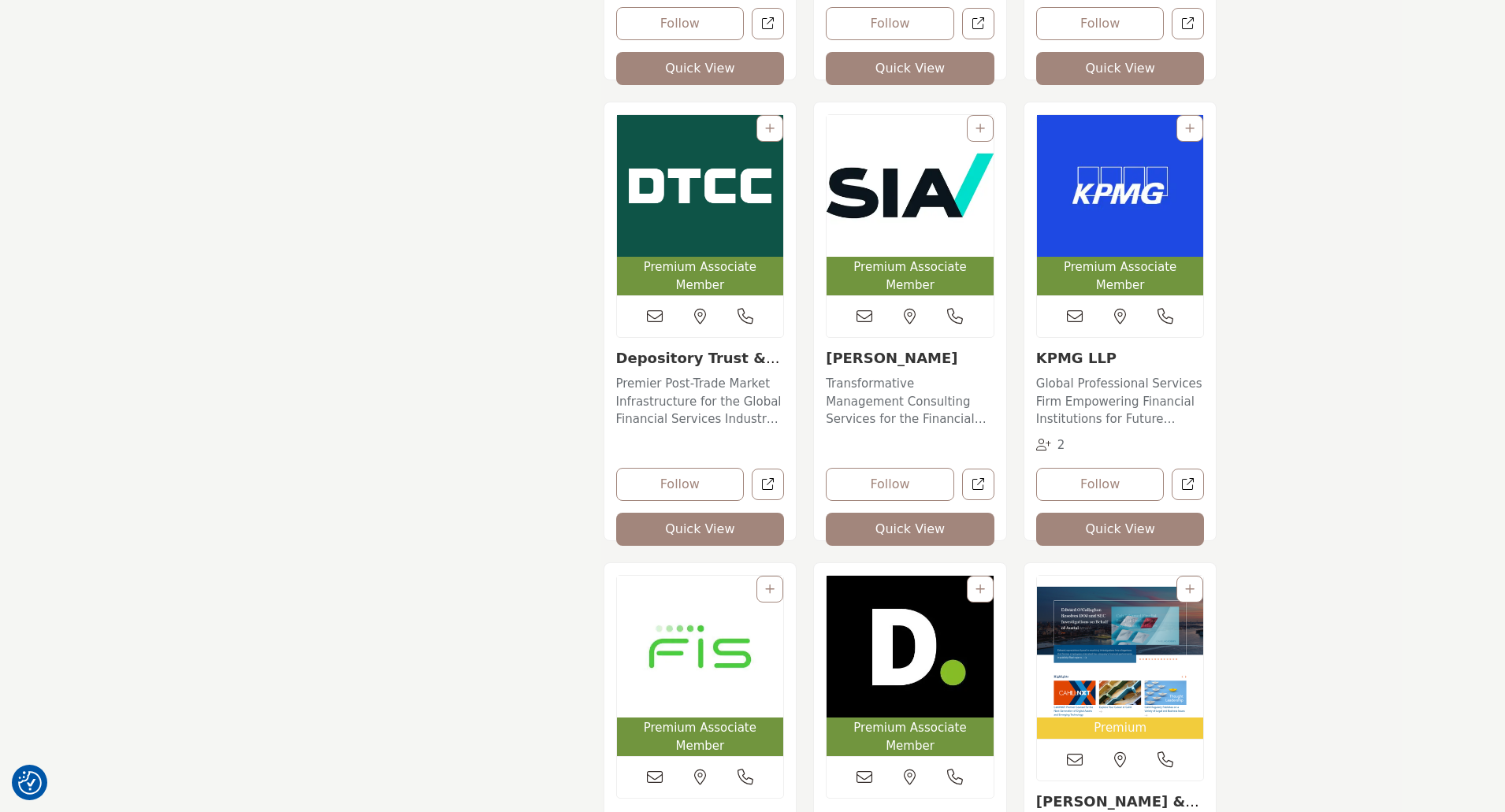
scroll to position [1733, 0]
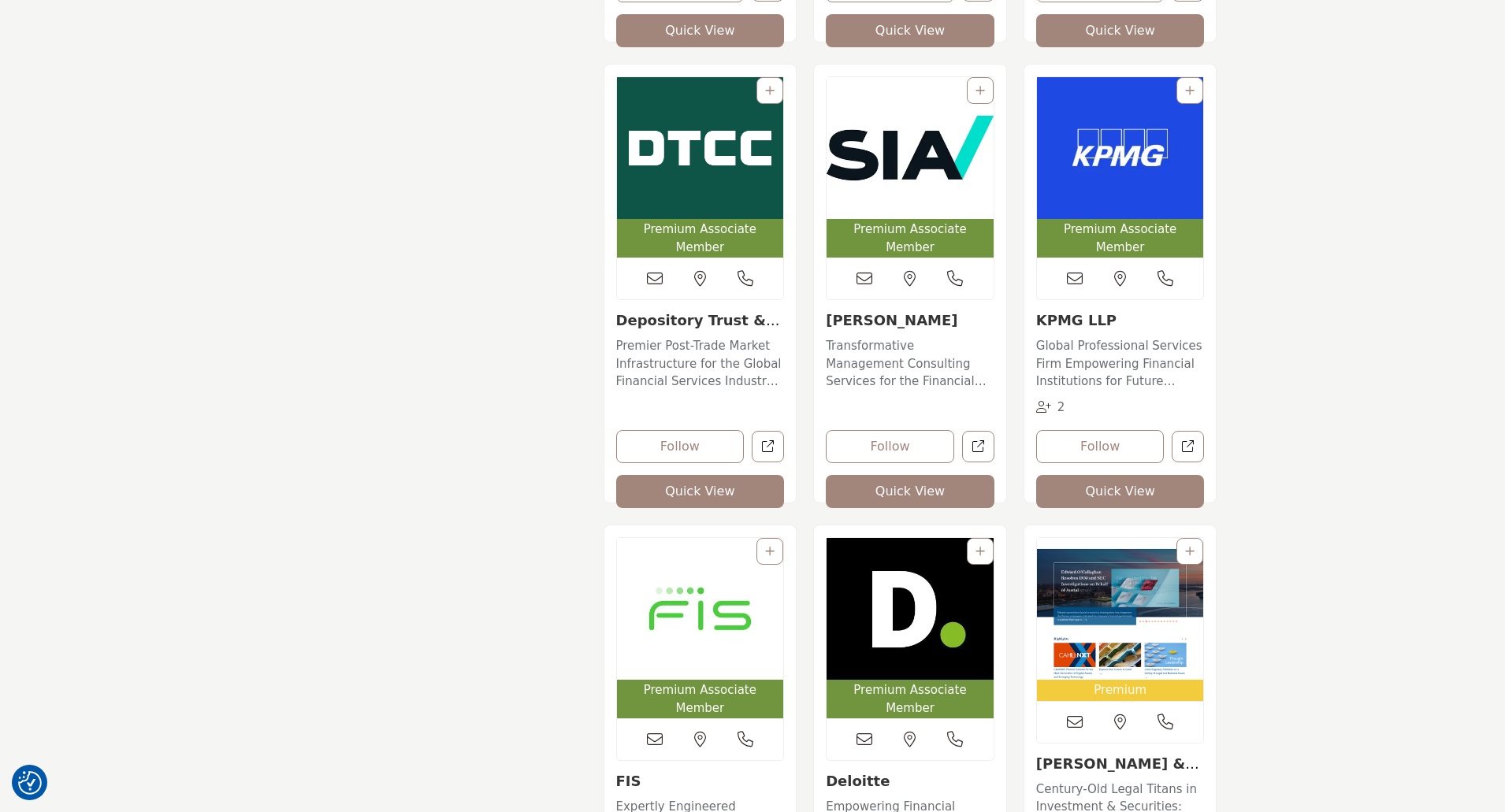
click at [1104, 176] on img "Open Listing in new tab" at bounding box center [1120, 147] width 167 height 142
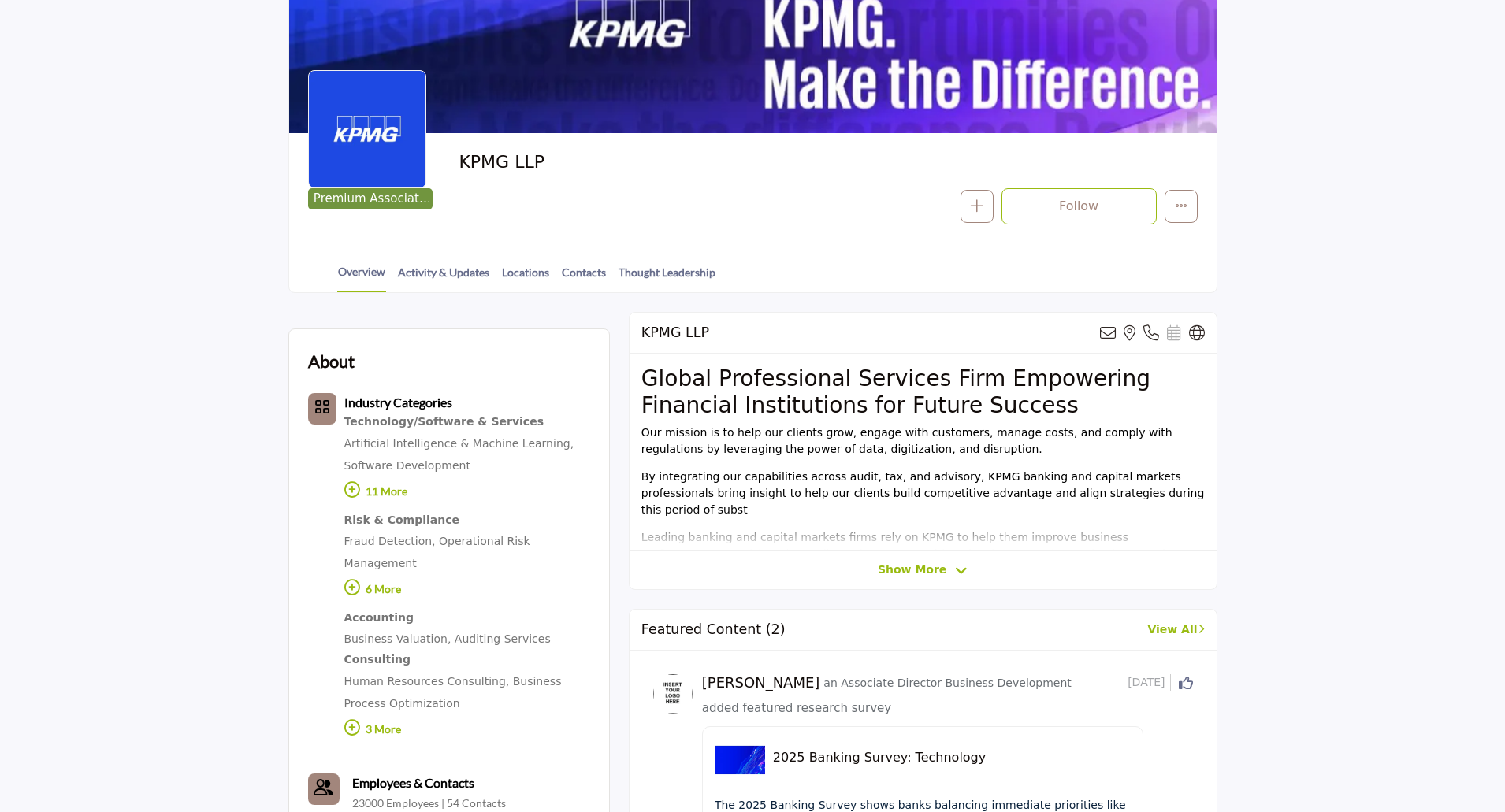
scroll to position [236, 0]
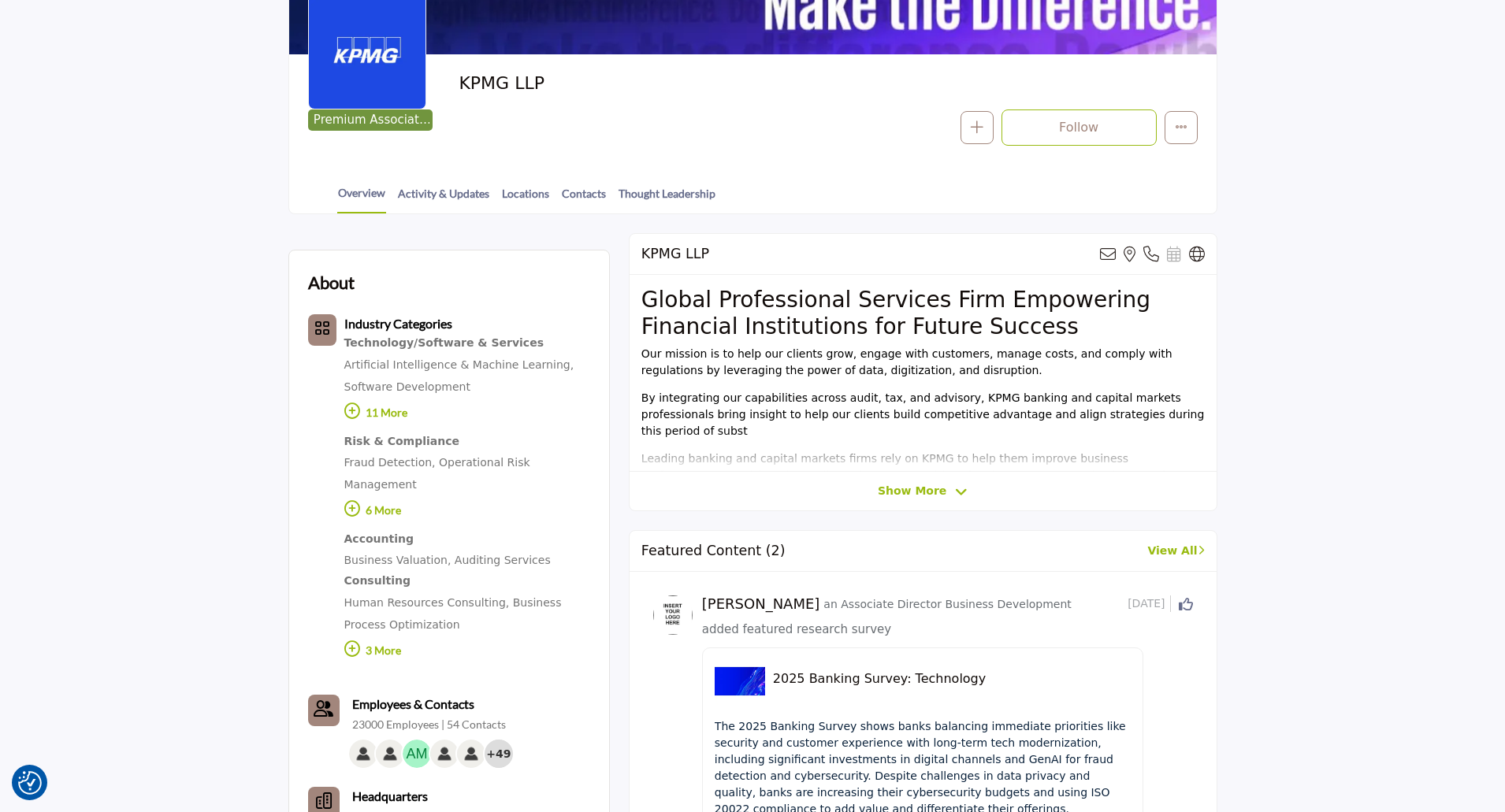
click at [921, 685] on h5 "2025 Banking Survey: Technology" at bounding box center [952, 678] width 358 height 15
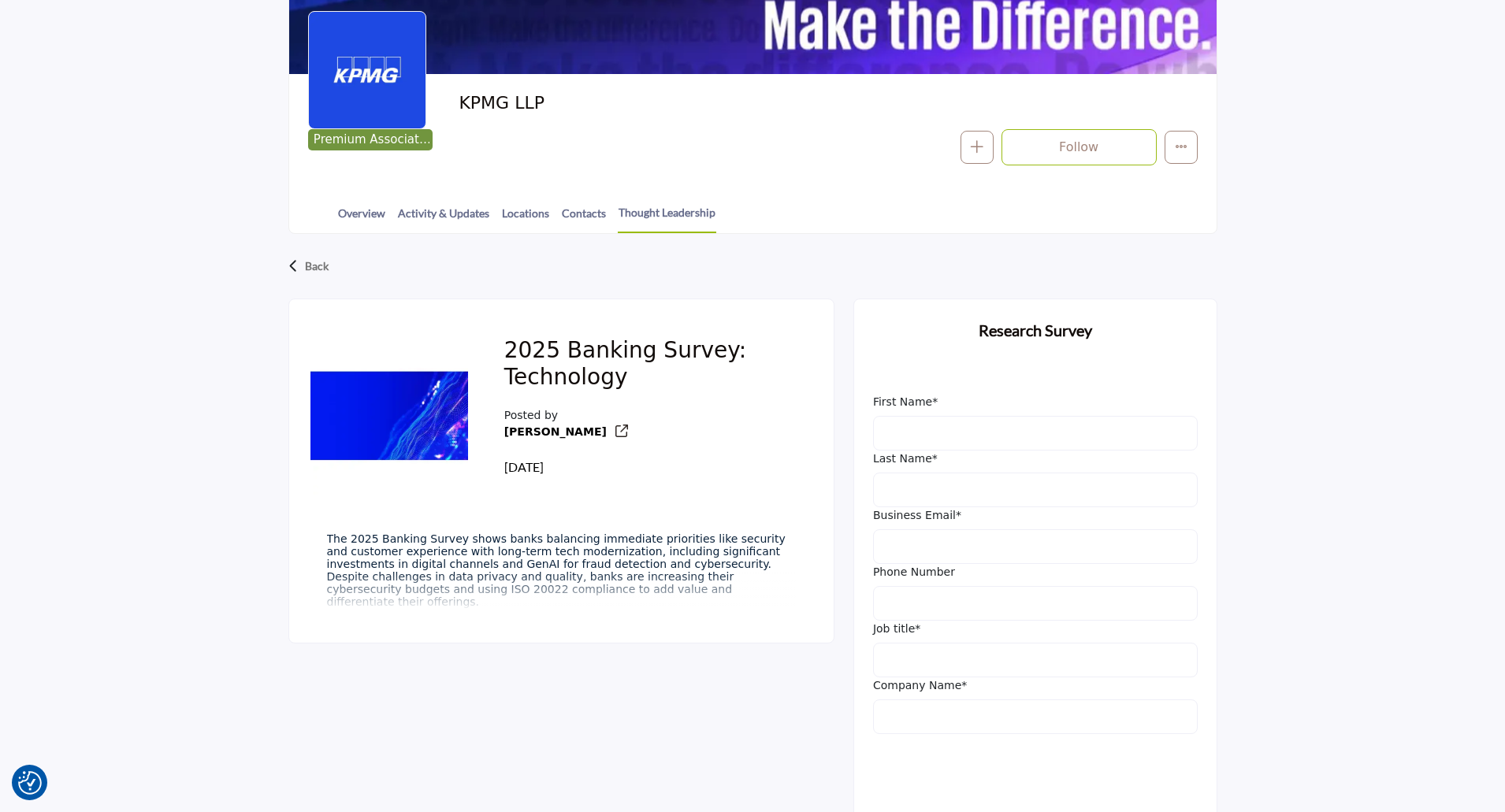
scroll to position [473, 0]
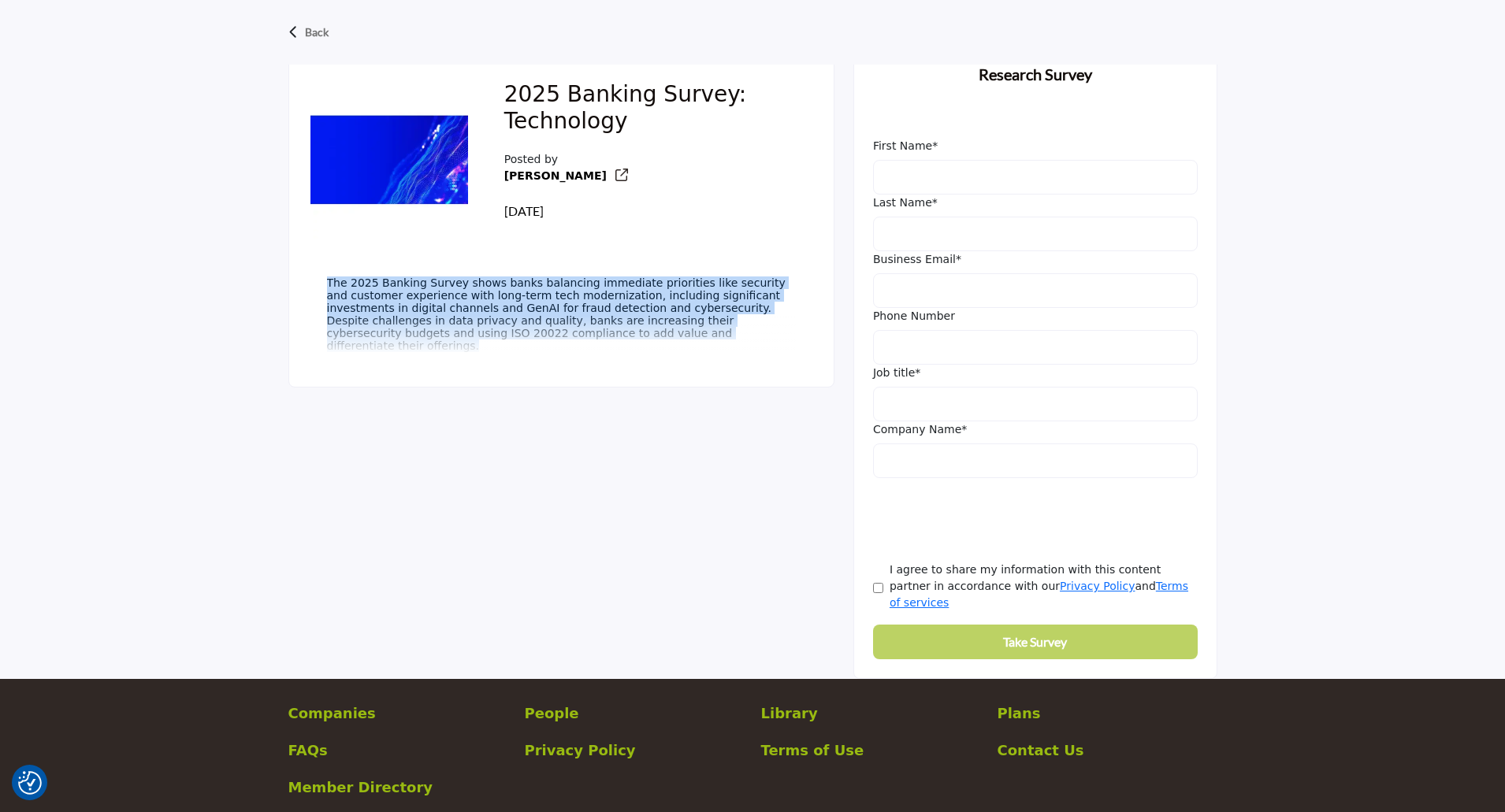
drag, startPoint x: 320, startPoint y: 287, endPoint x: 568, endPoint y: 343, distance: 254.2
click at [568, 343] on div "The 2025 Banking Survey shows banks balancing immediate priorities like securit…" at bounding box center [561, 315] width 507 height 116
copy span "The 2025 Banking Survey shows banks balancing immediate priorities like securit…"
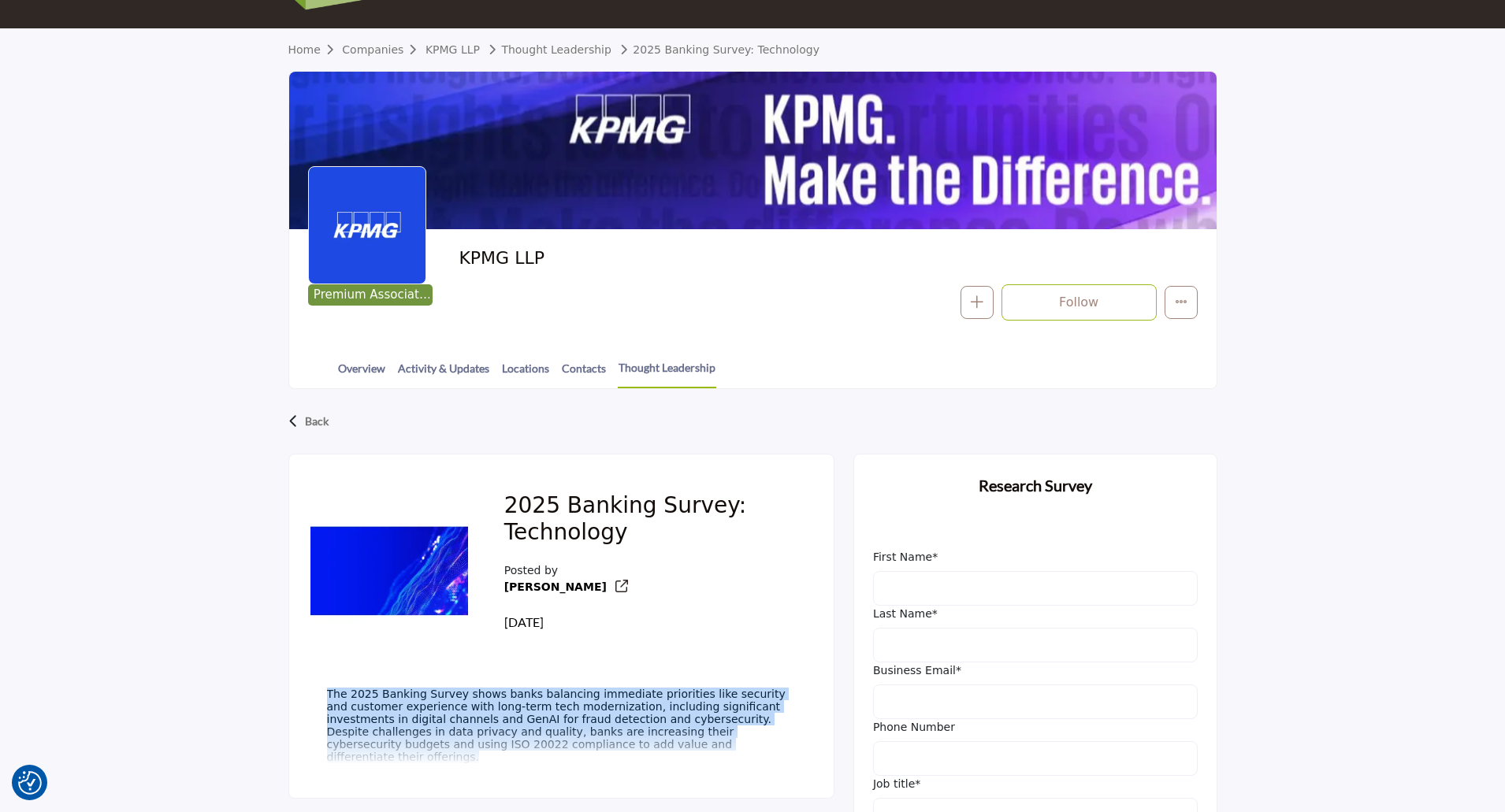
scroll to position [0, 0]
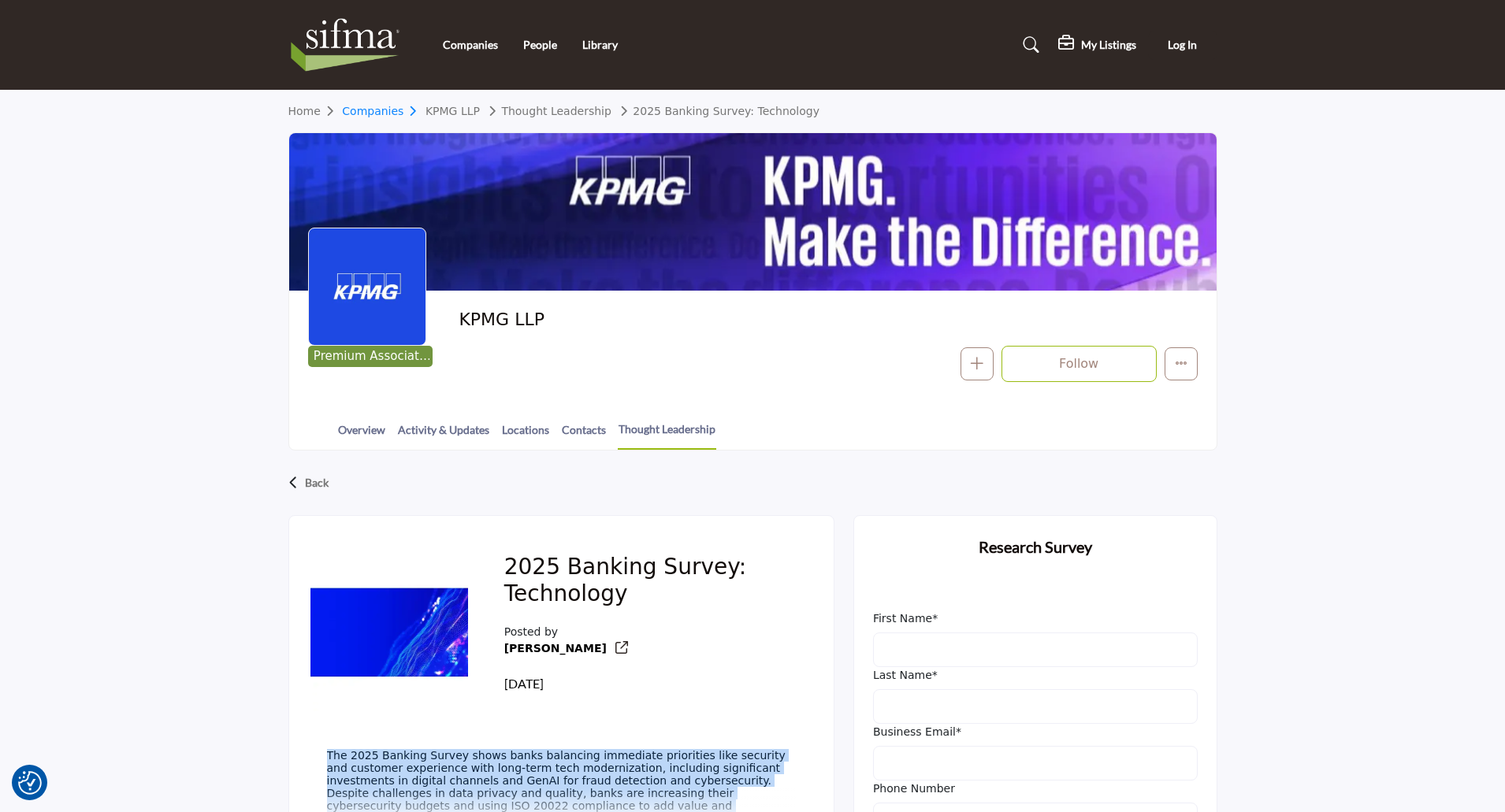
click at [363, 108] on link "Companies" at bounding box center [383, 111] width 83 height 13
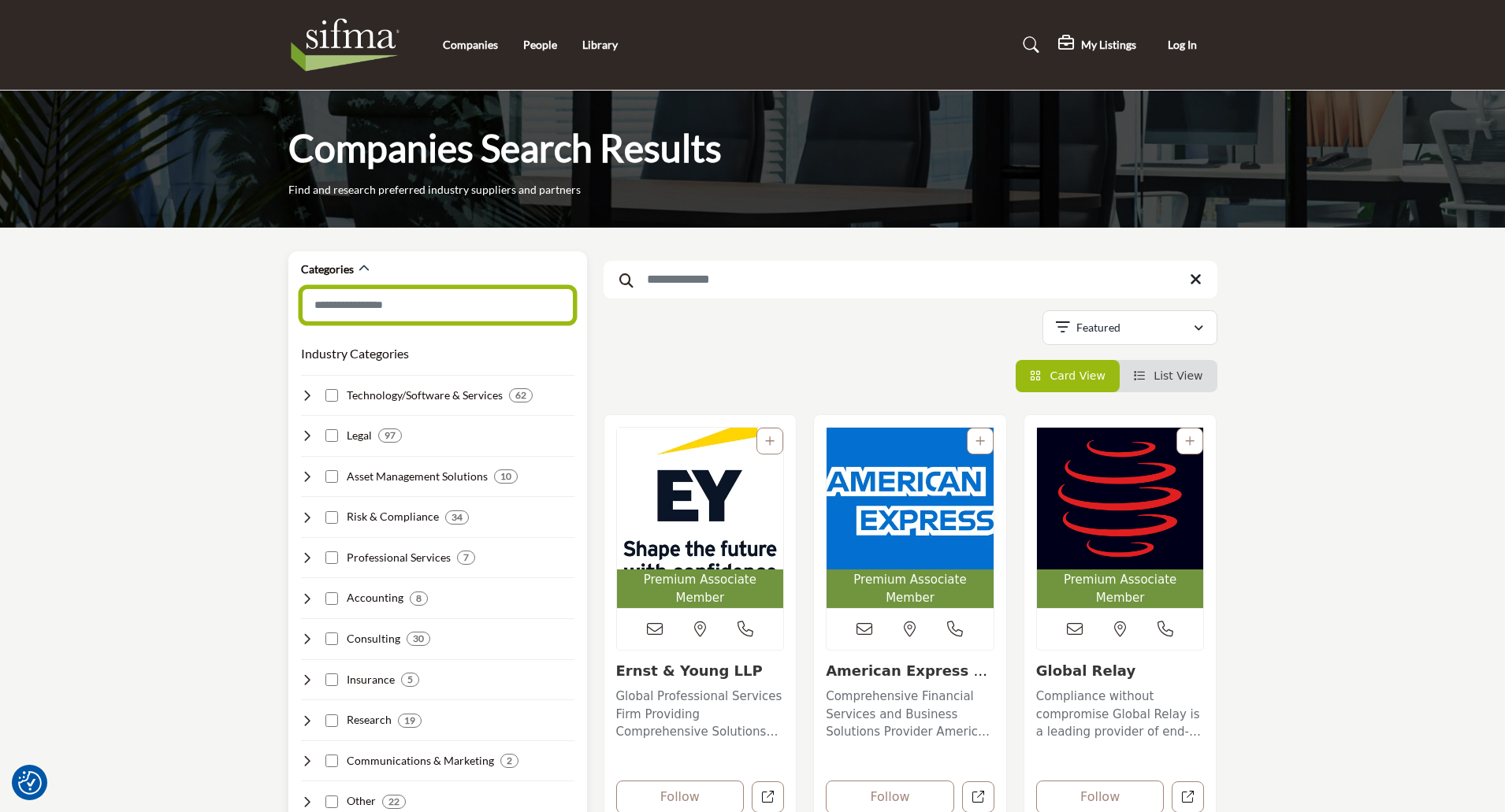
click at [477, 289] on input "Search Category" at bounding box center [437, 305] width 273 height 35
click at [807, 281] on input "Search Keyword" at bounding box center [910, 279] width 613 height 38
type input "********"
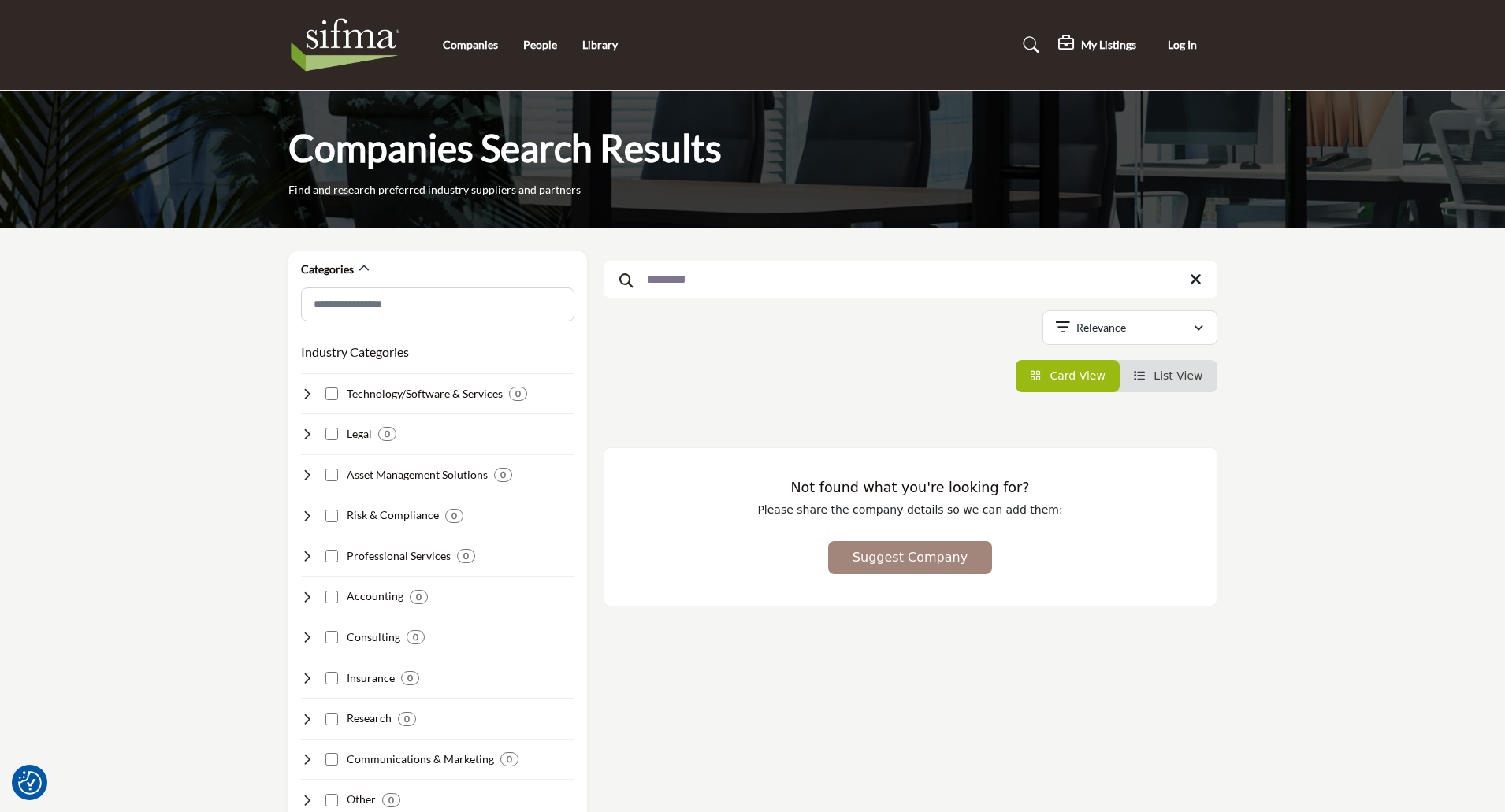
click at [904, 565] on span "Suggest Company" at bounding box center [909, 557] width 115 height 15
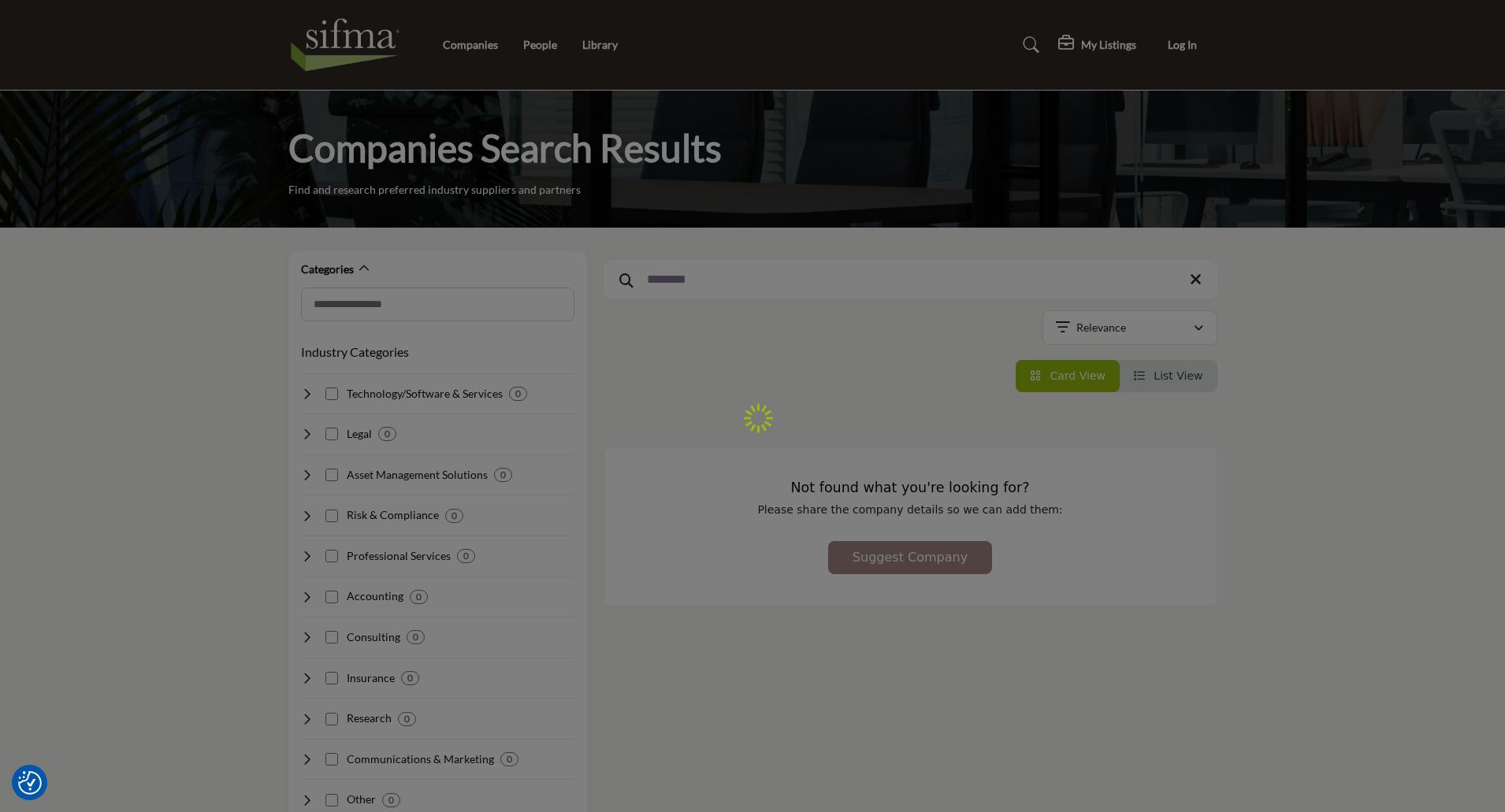
click at [344, 39] on div at bounding box center [752, 406] width 1505 height 812
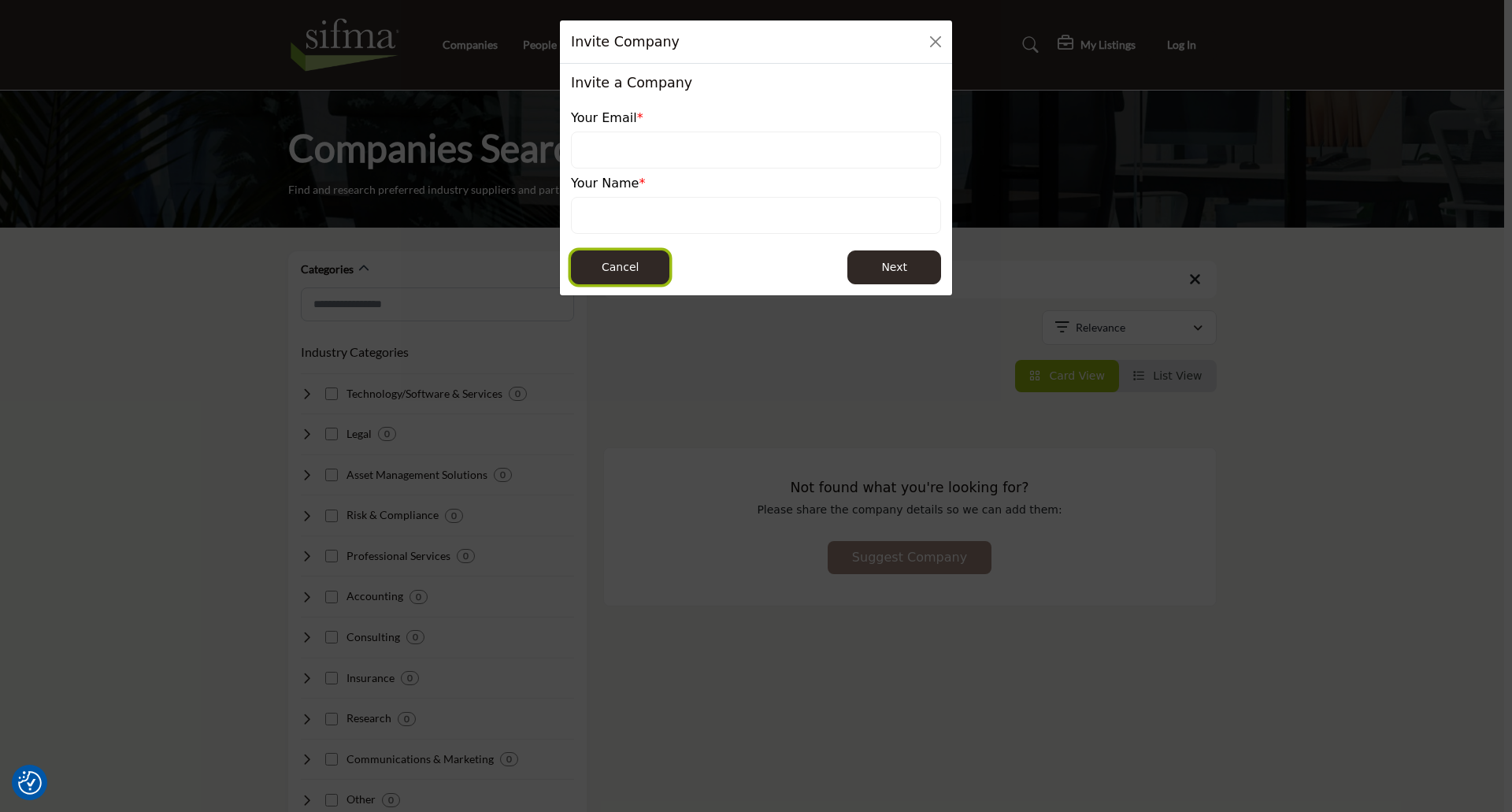
click at [627, 269] on button "Cancel" at bounding box center [619, 267] width 99 height 34
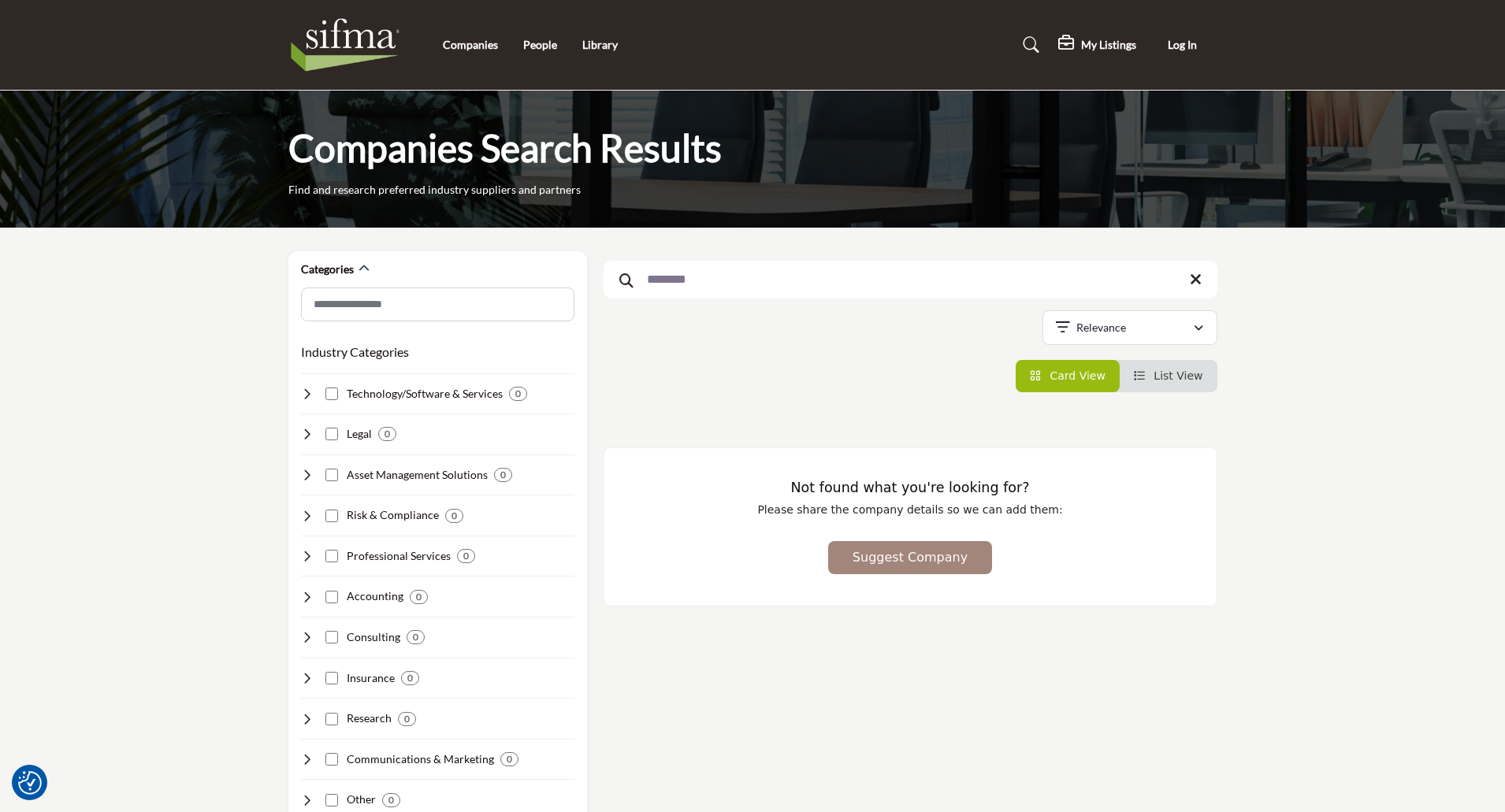
click at [342, 34] on img at bounding box center [350, 45] width 122 height 63
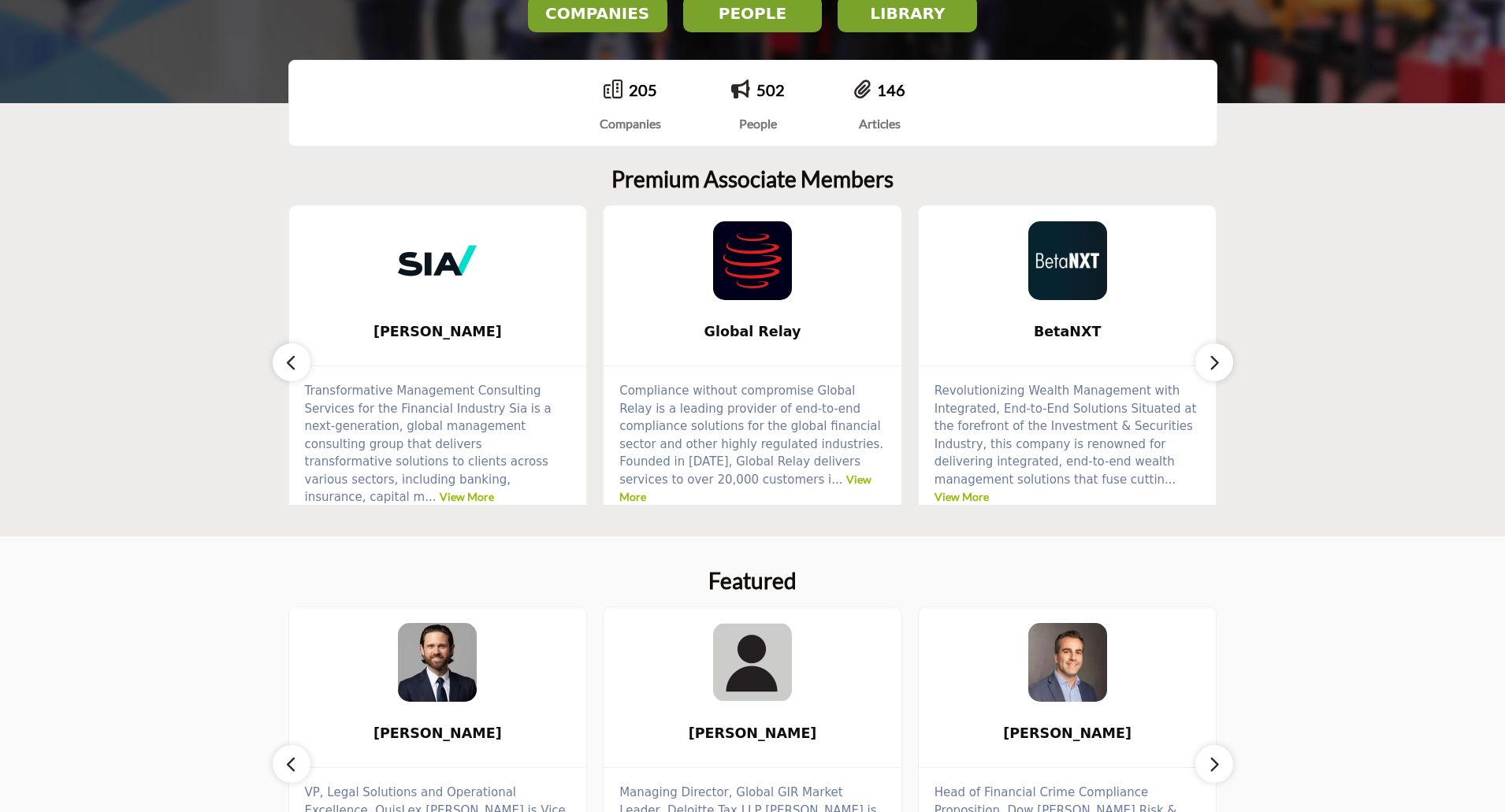
scroll to position [551, 0]
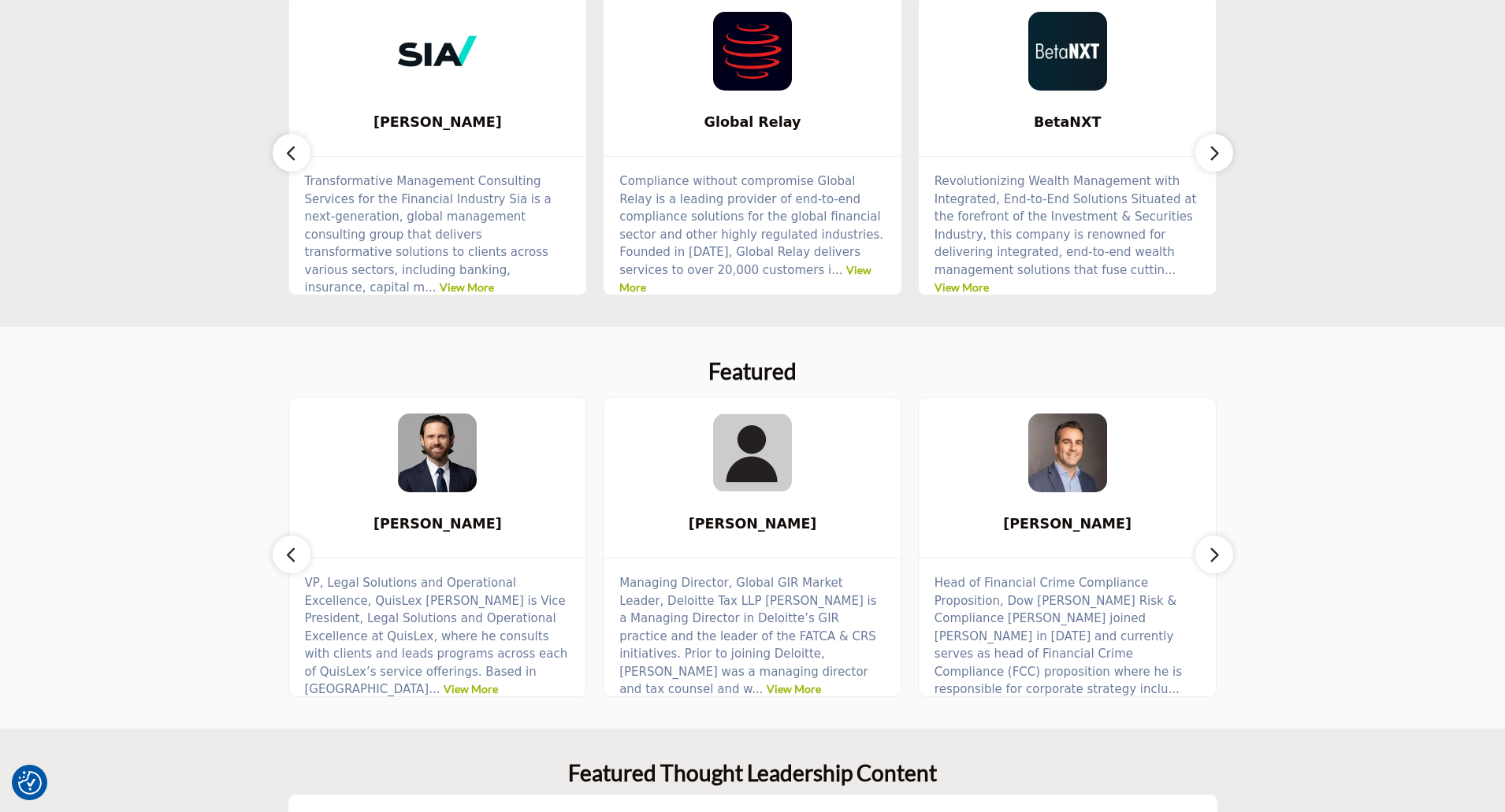
click at [1221, 157] on button "button" at bounding box center [1214, 152] width 38 height 38
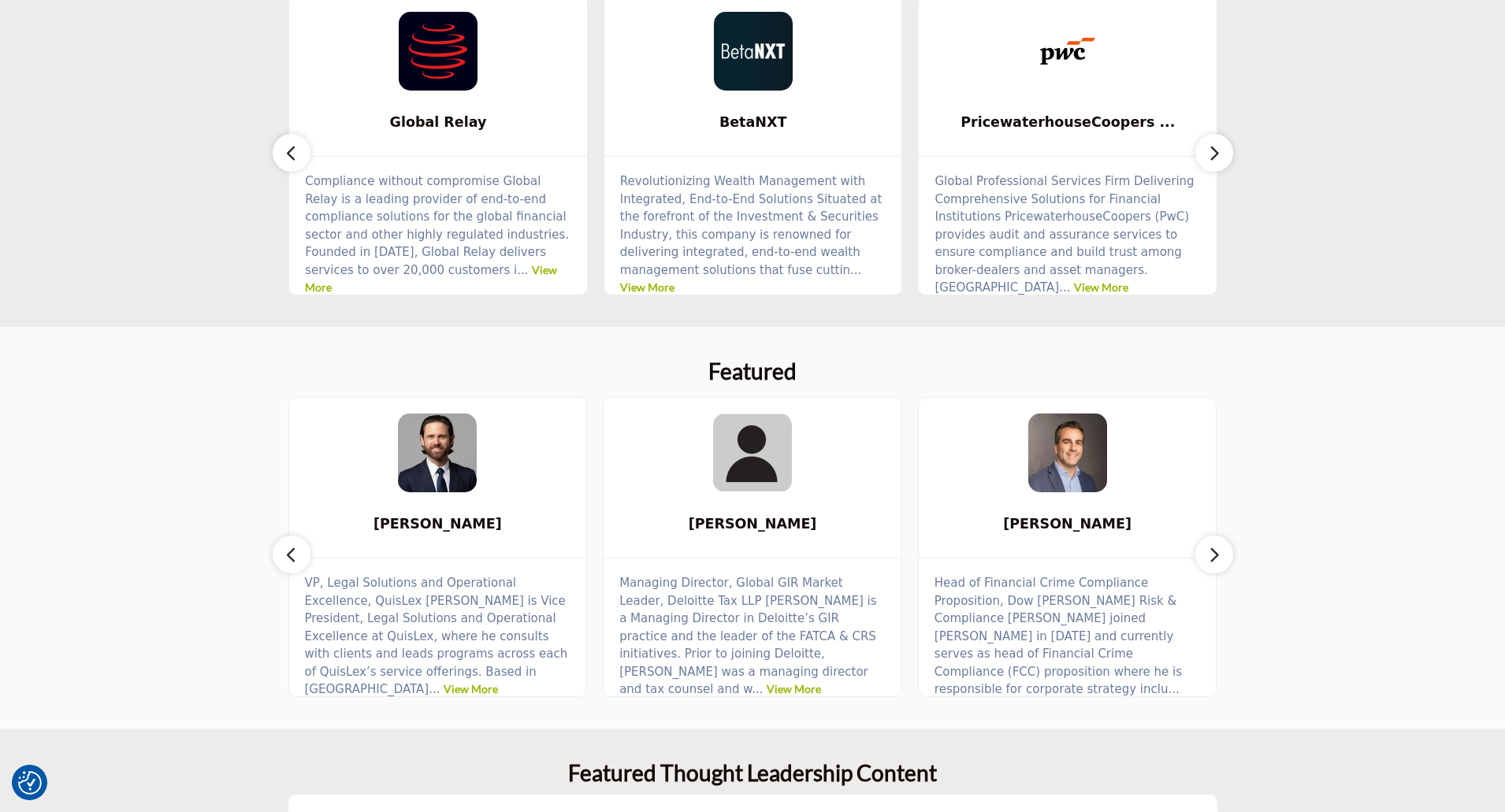
click at [1221, 157] on button "button" at bounding box center [1214, 152] width 38 height 38
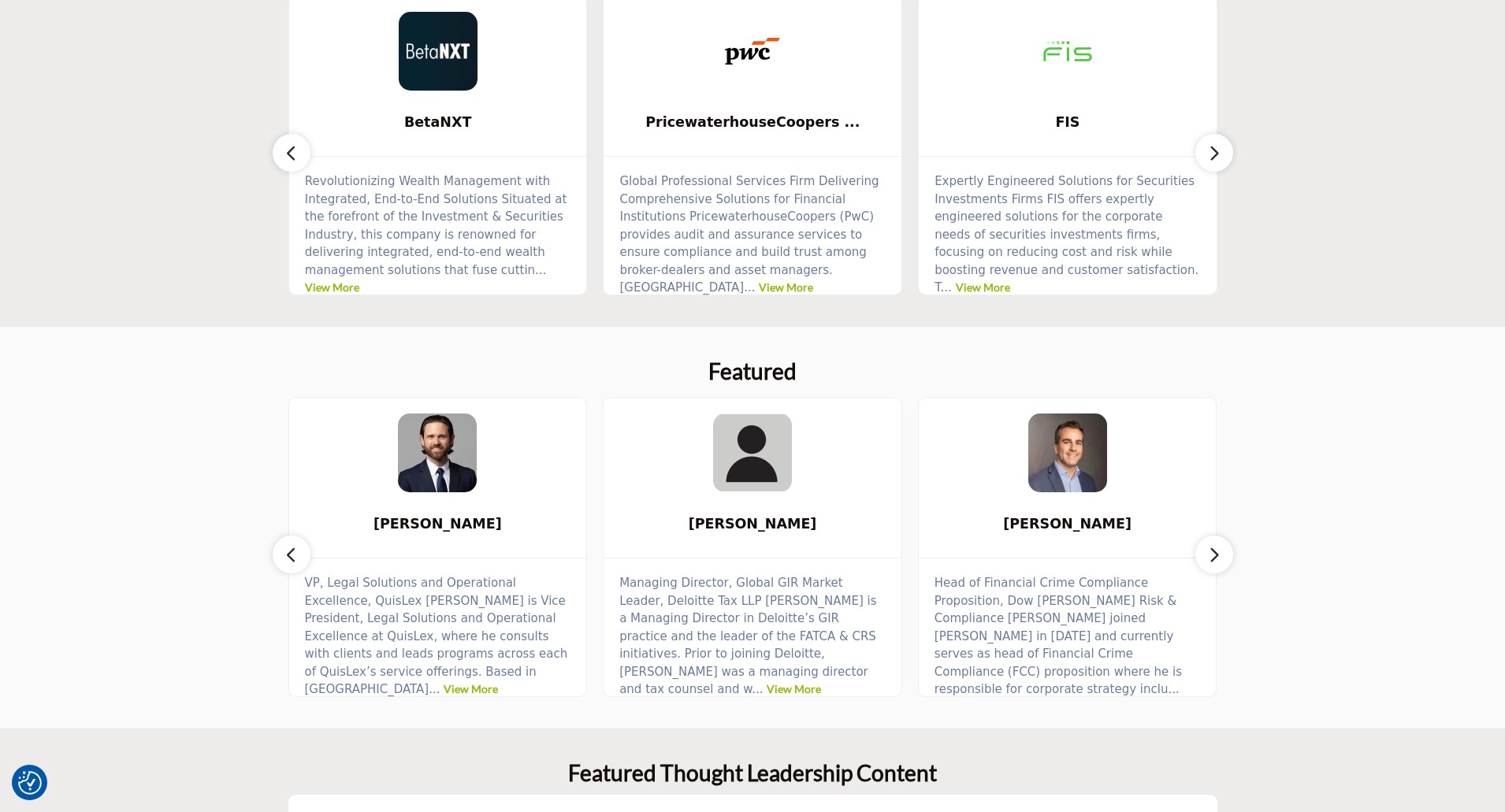
click at [1221, 157] on button "button" at bounding box center [1214, 152] width 38 height 38
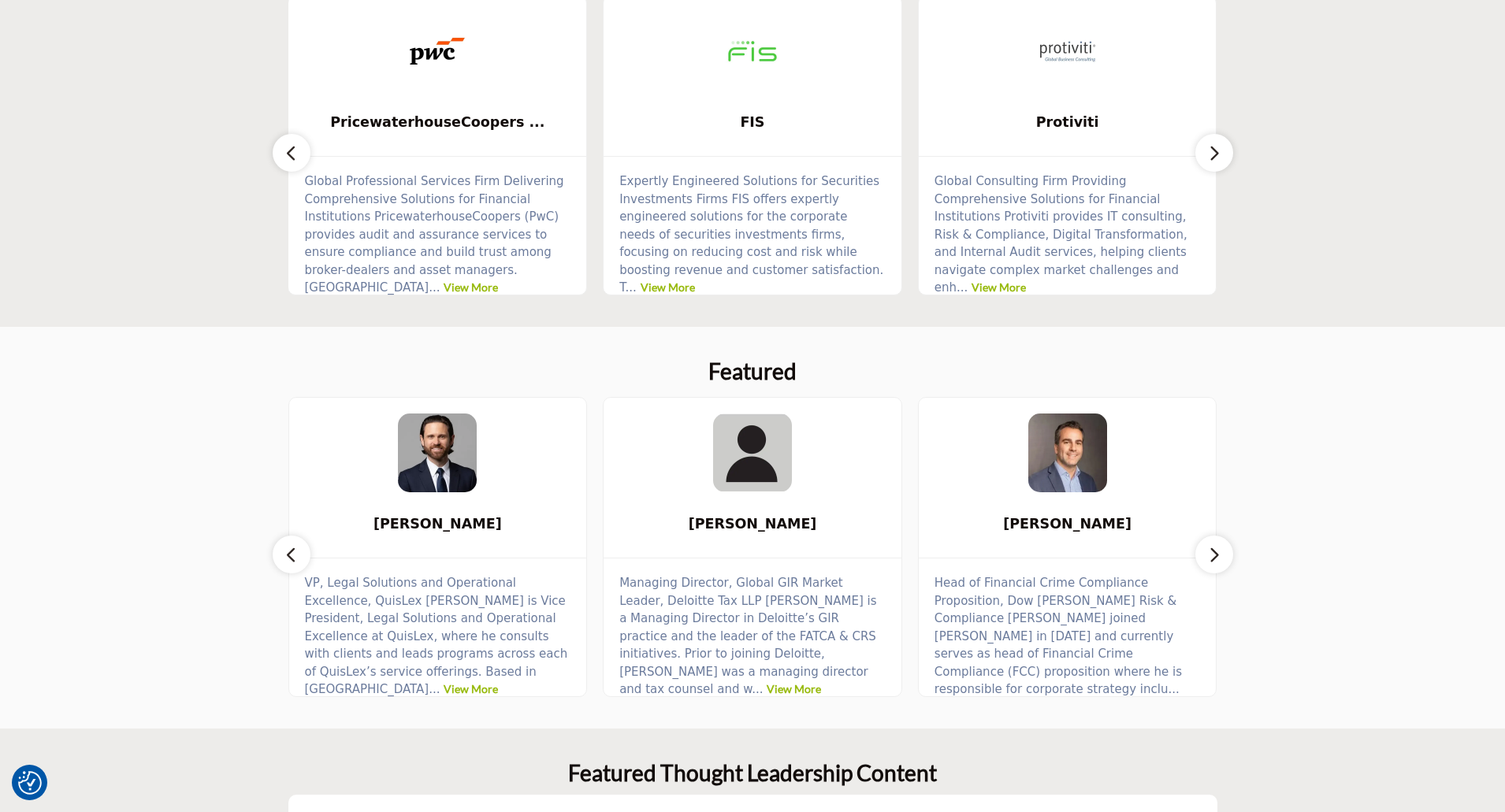
click at [1221, 157] on button "button" at bounding box center [1214, 152] width 38 height 38
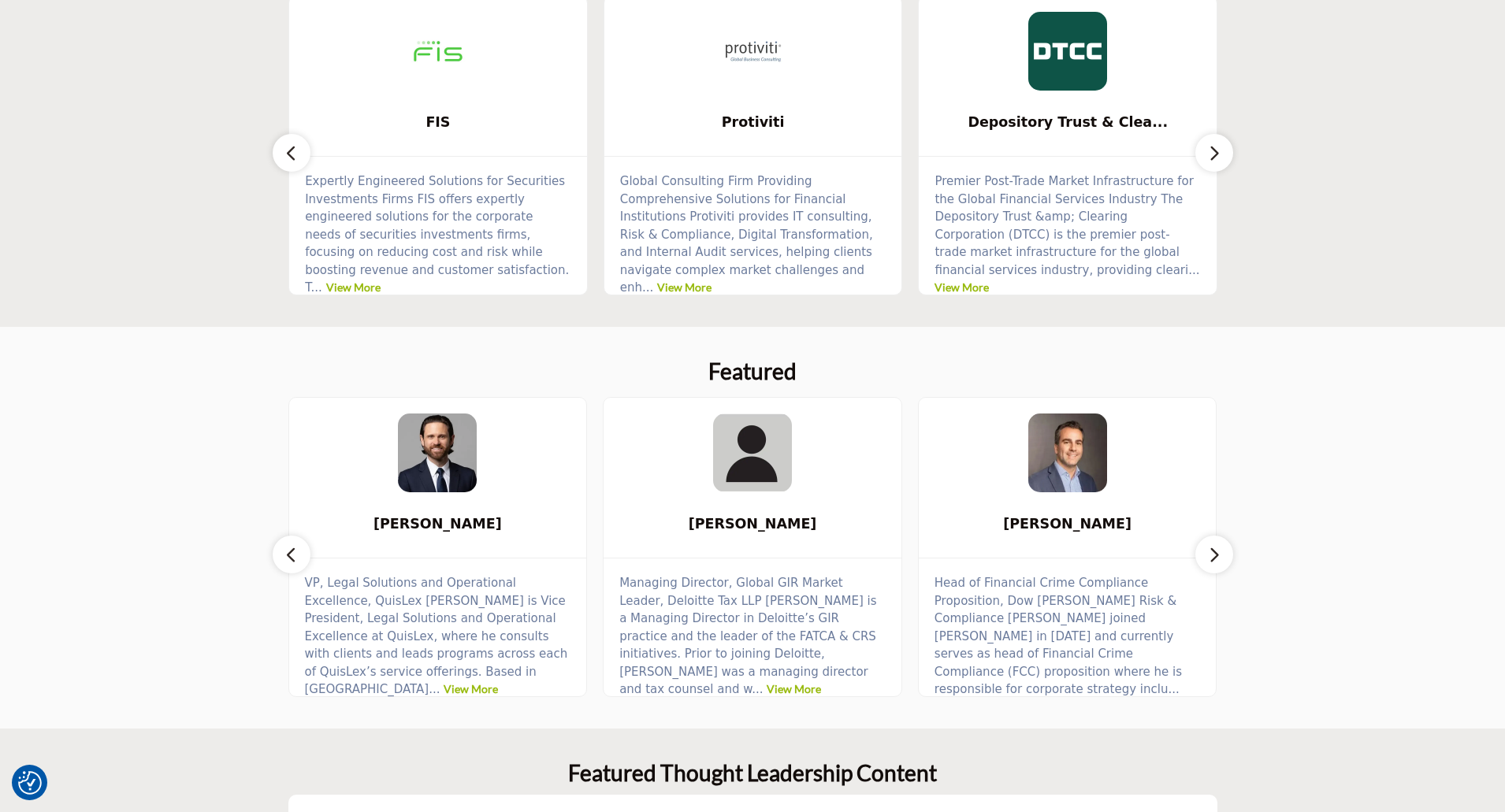
click at [1221, 157] on button "button" at bounding box center [1214, 152] width 38 height 38
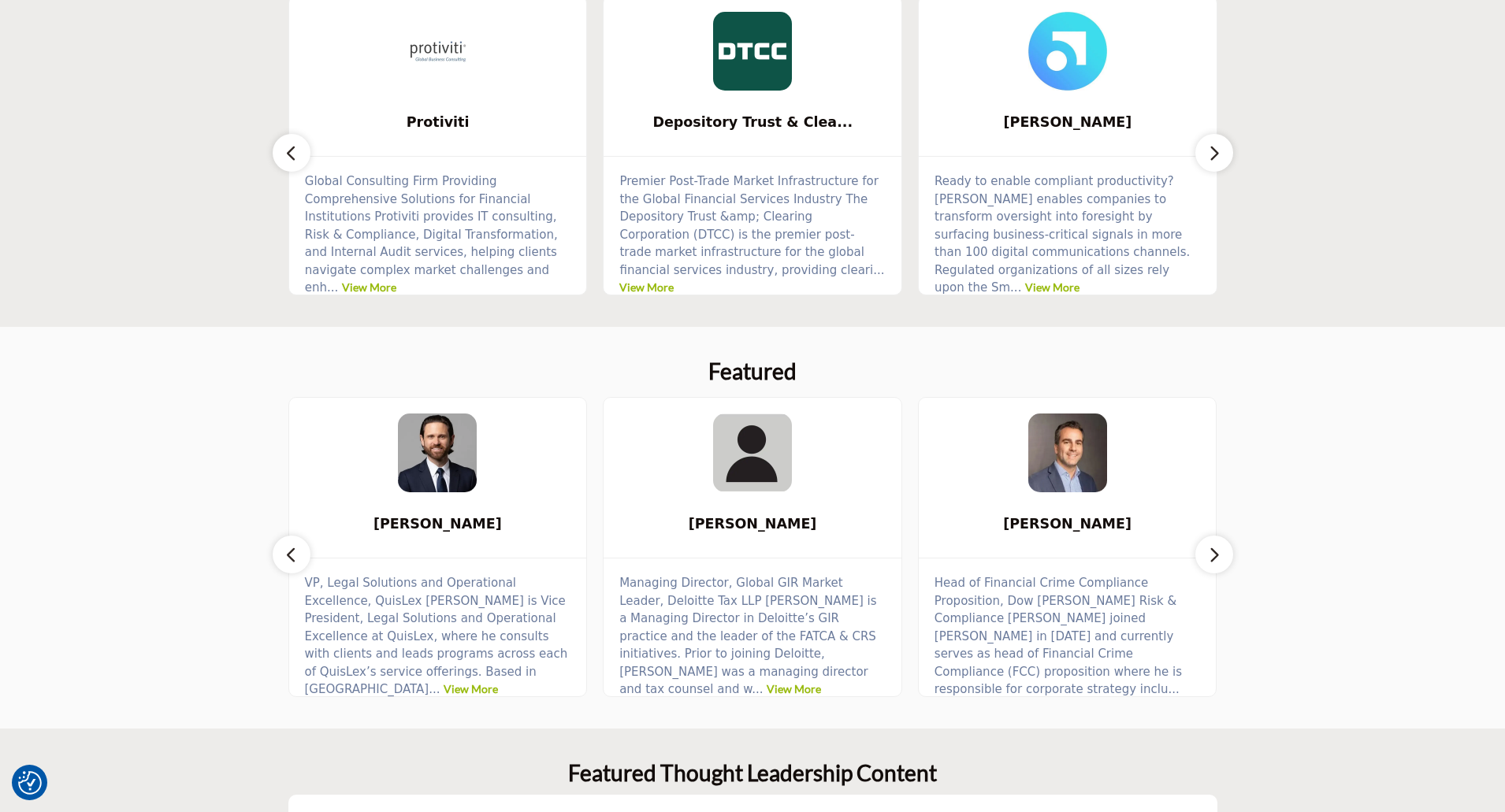
click at [1221, 157] on button "button" at bounding box center [1214, 152] width 38 height 38
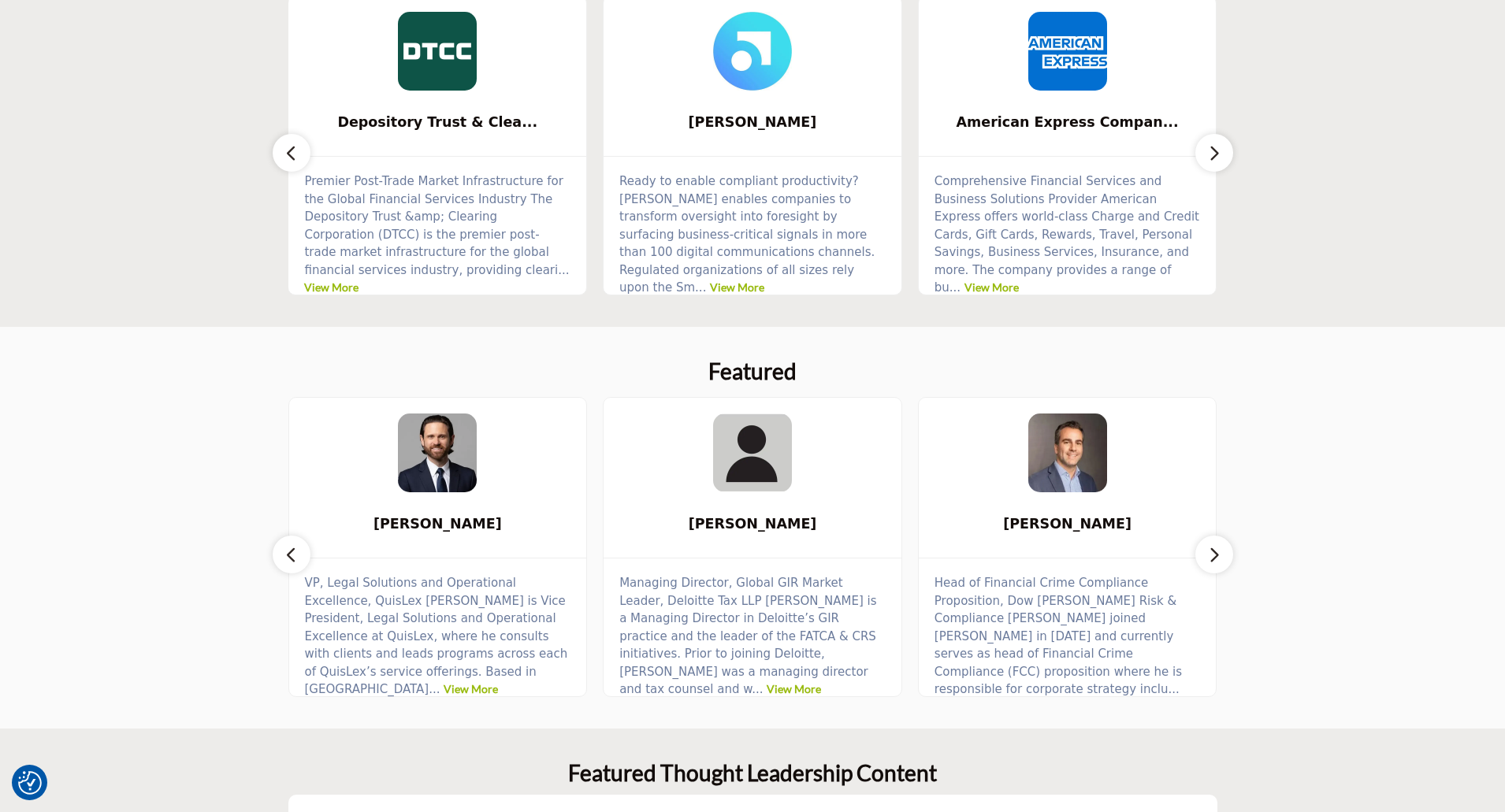
click at [1221, 157] on button "button" at bounding box center [1214, 152] width 38 height 38
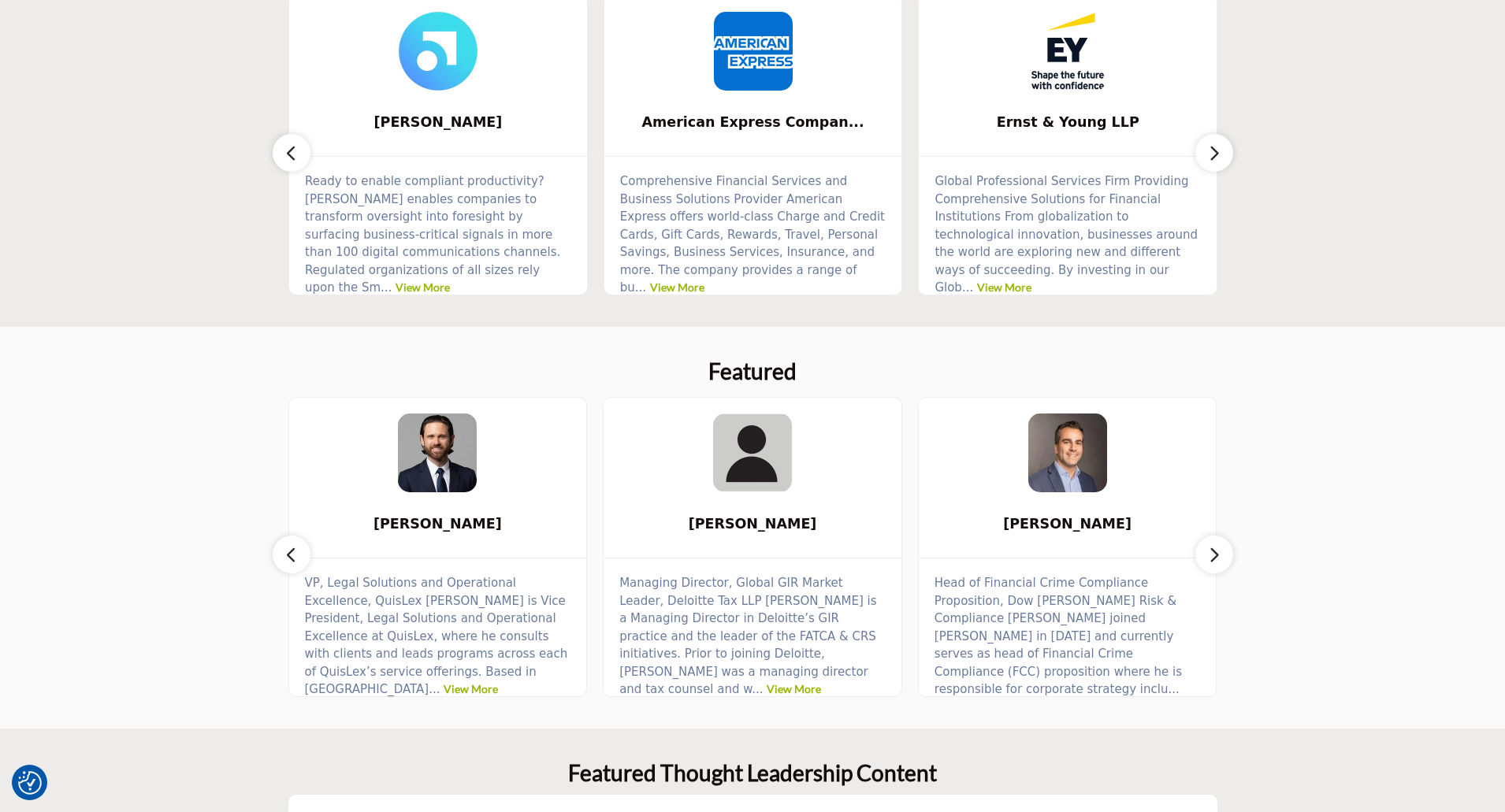
click at [1221, 157] on button "button" at bounding box center [1214, 152] width 38 height 38
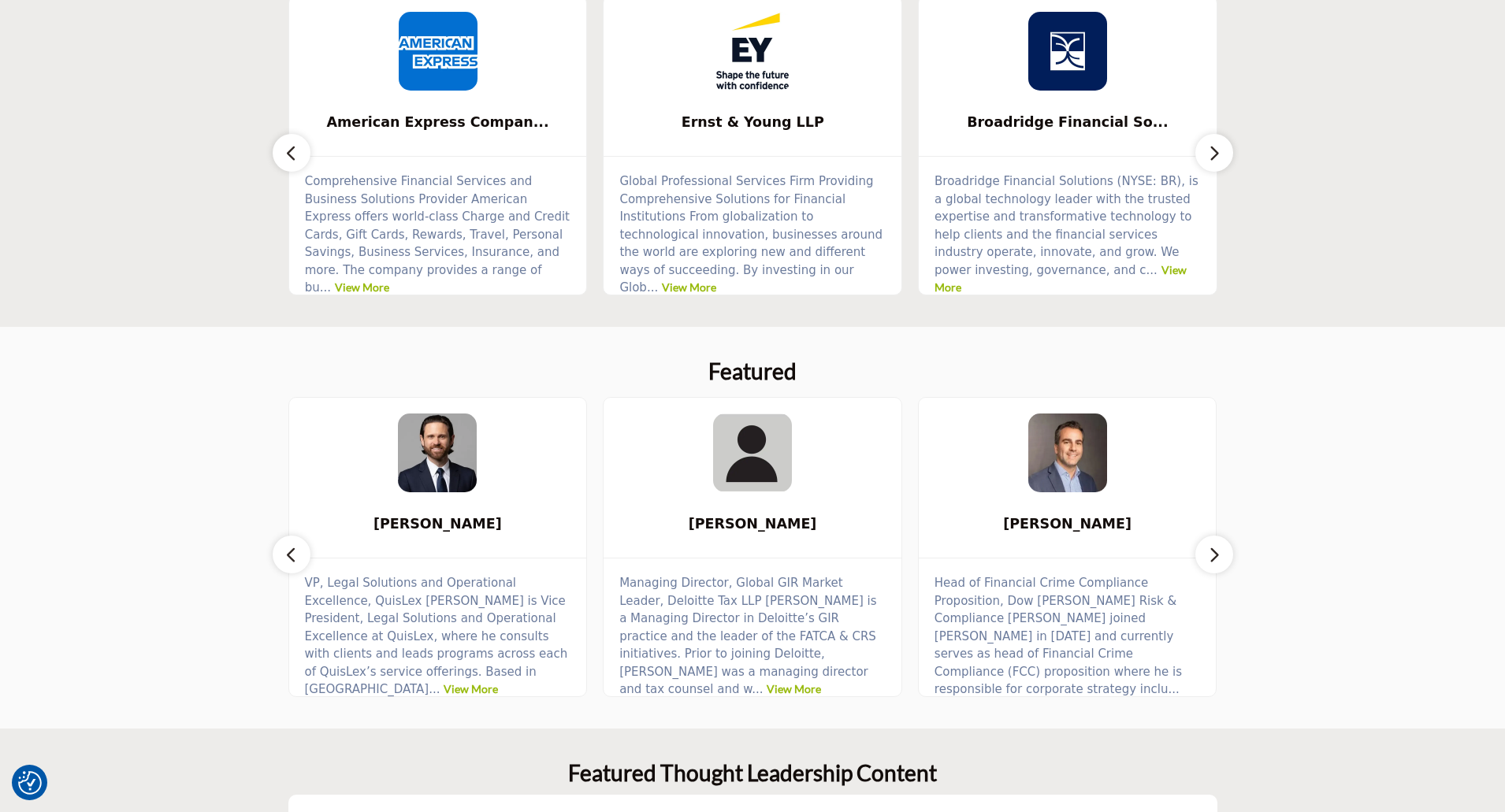
click at [1221, 157] on button "button" at bounding box center [1214, 152] width 38 height 38
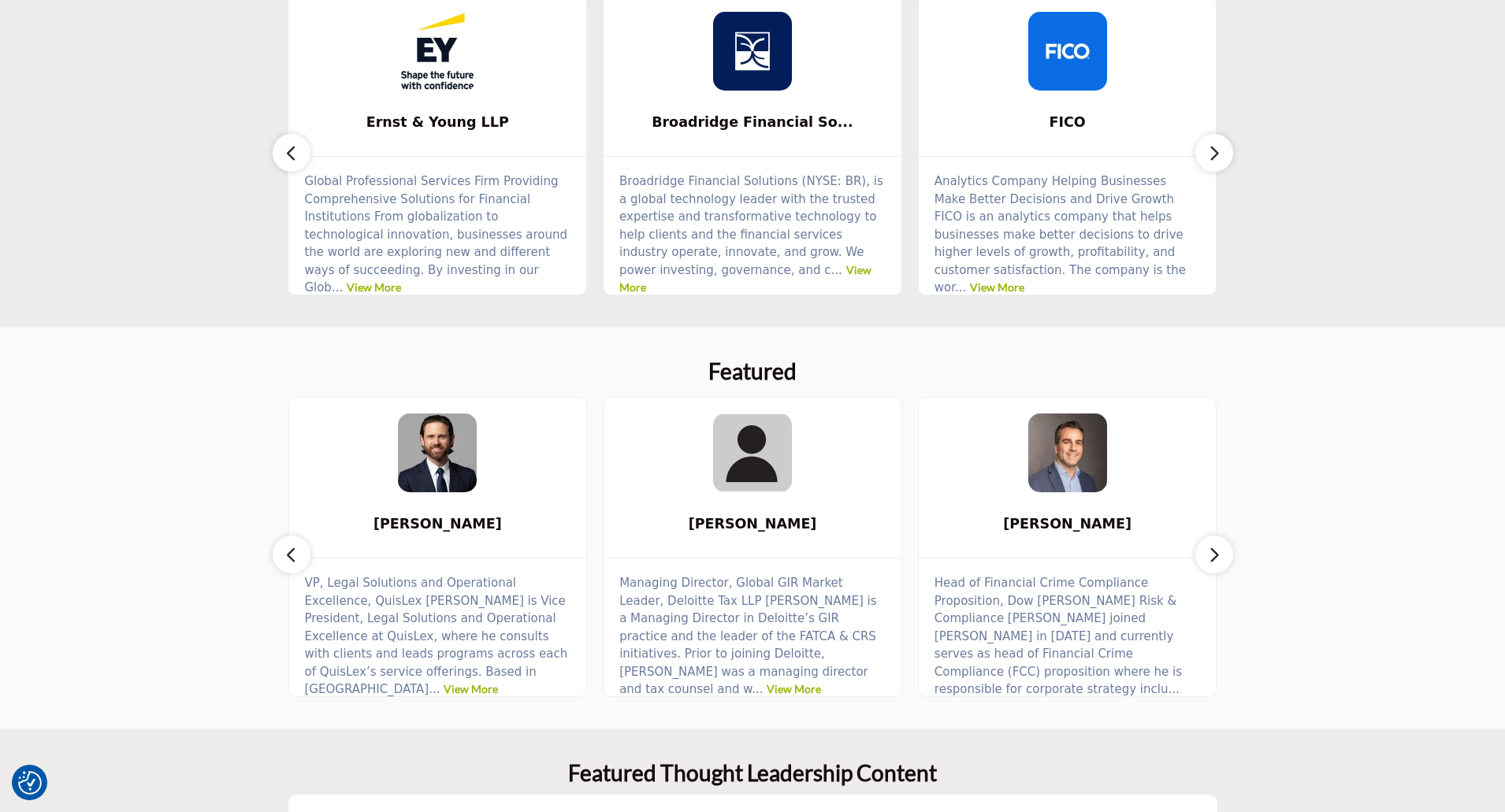
click at [1221, 157] on button "button" at bounding box center [1214, 152] width 38 height 38
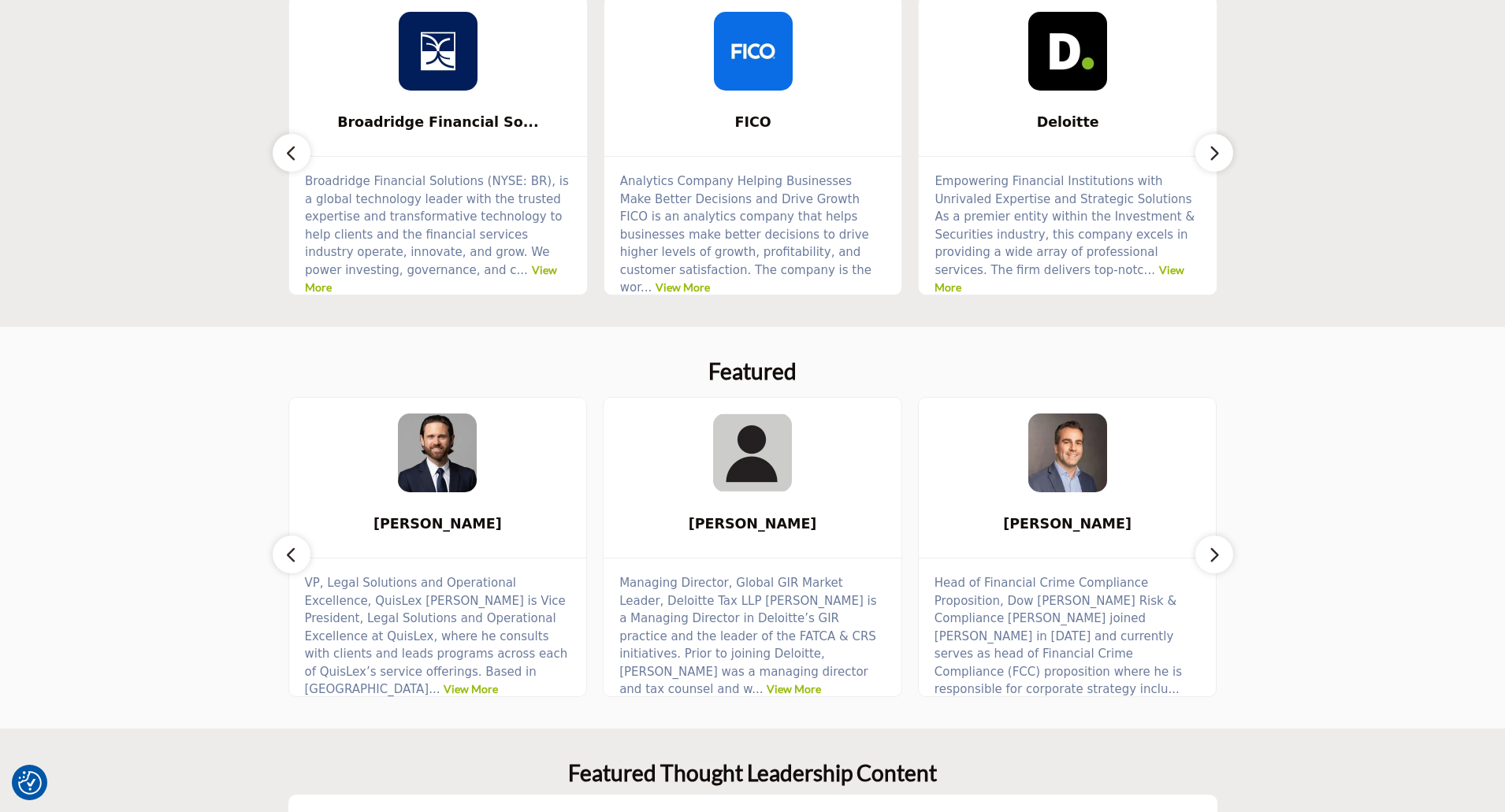
click at [1221, 157] on button "button" at bounding box center [1214, 152] width 38 height 38
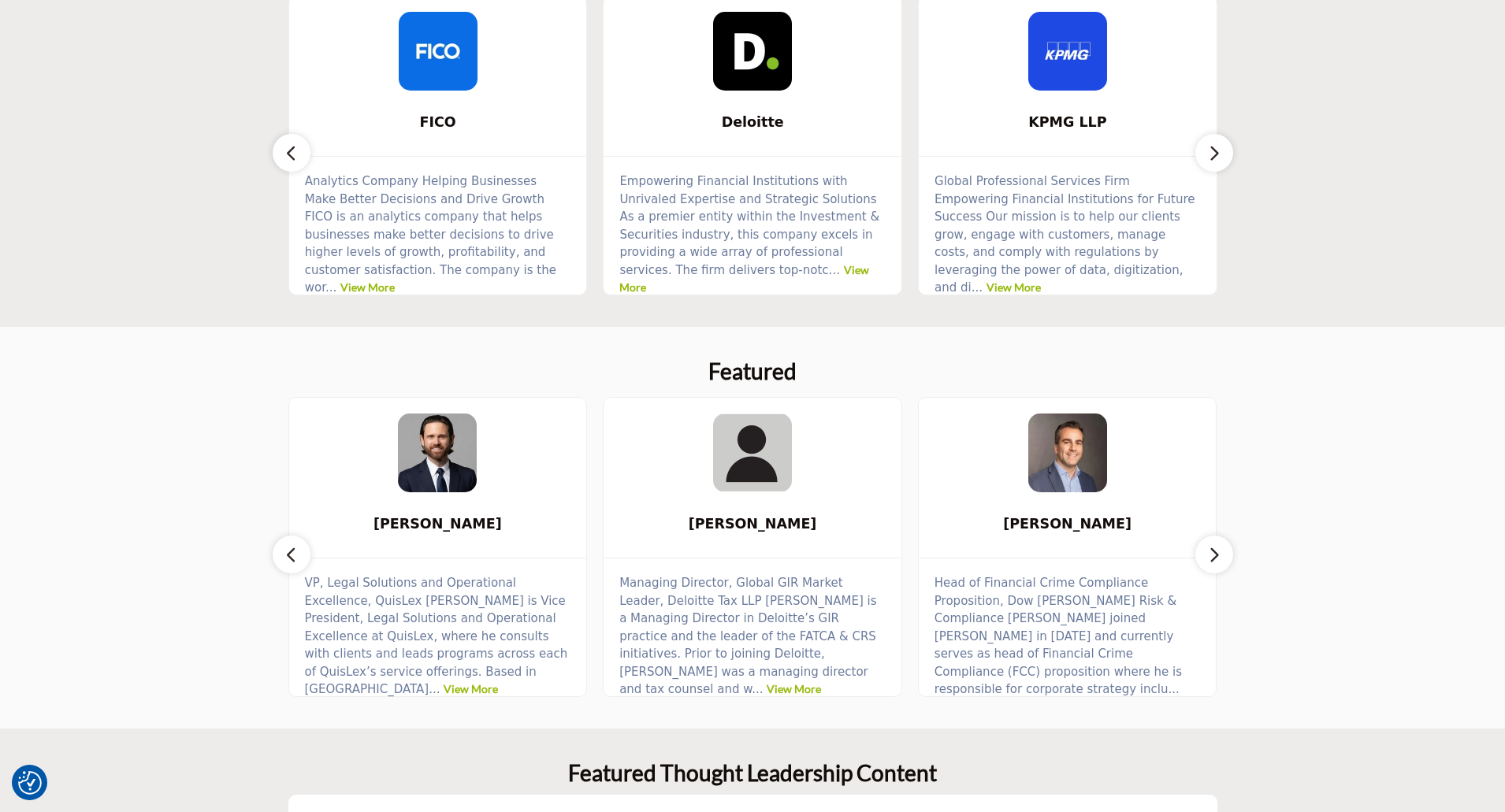
click at [1221, 157] on button "button" at bounding box center [1214, 152] width 38 height 38
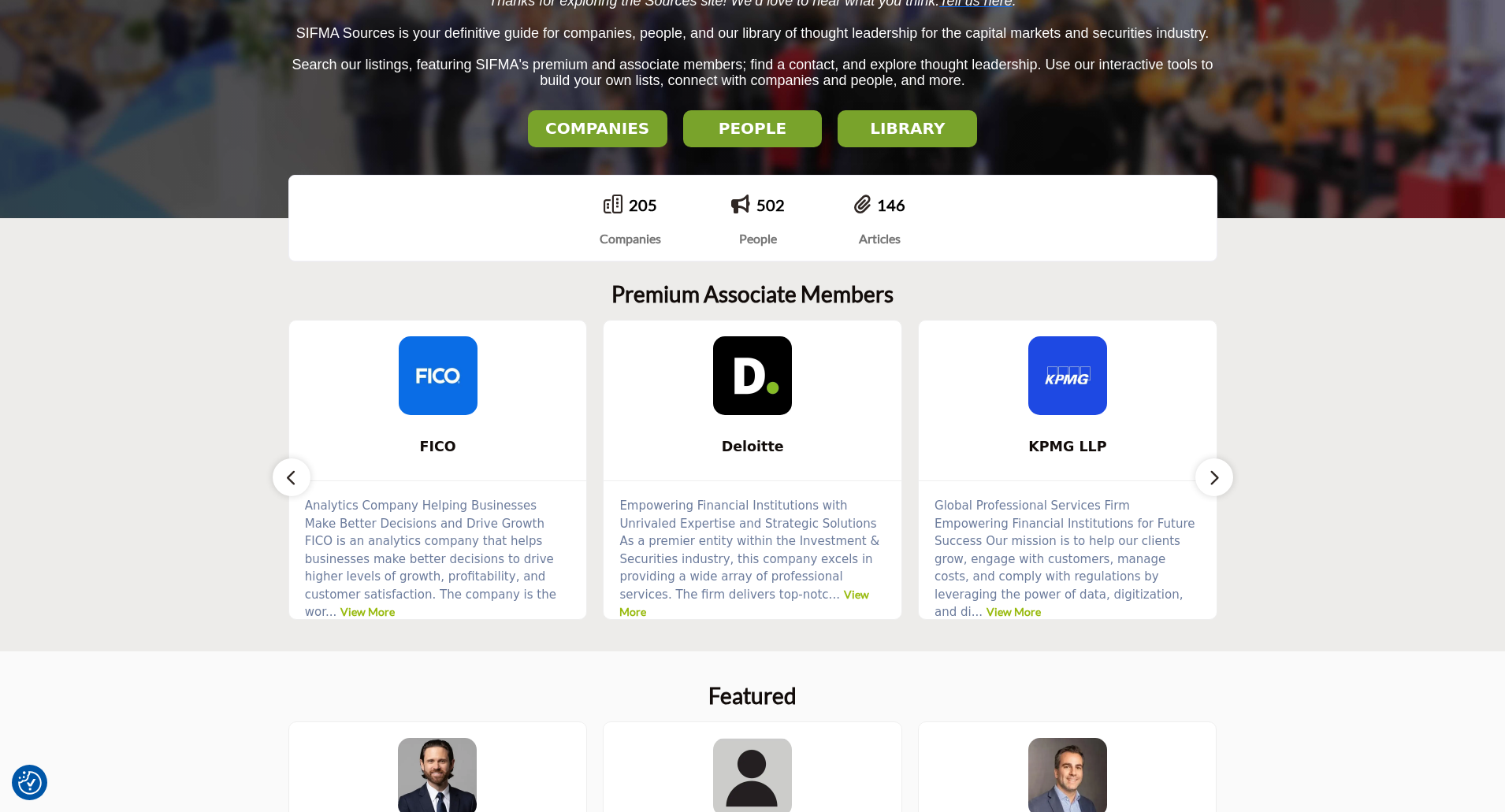
scroll to position [315, 0]
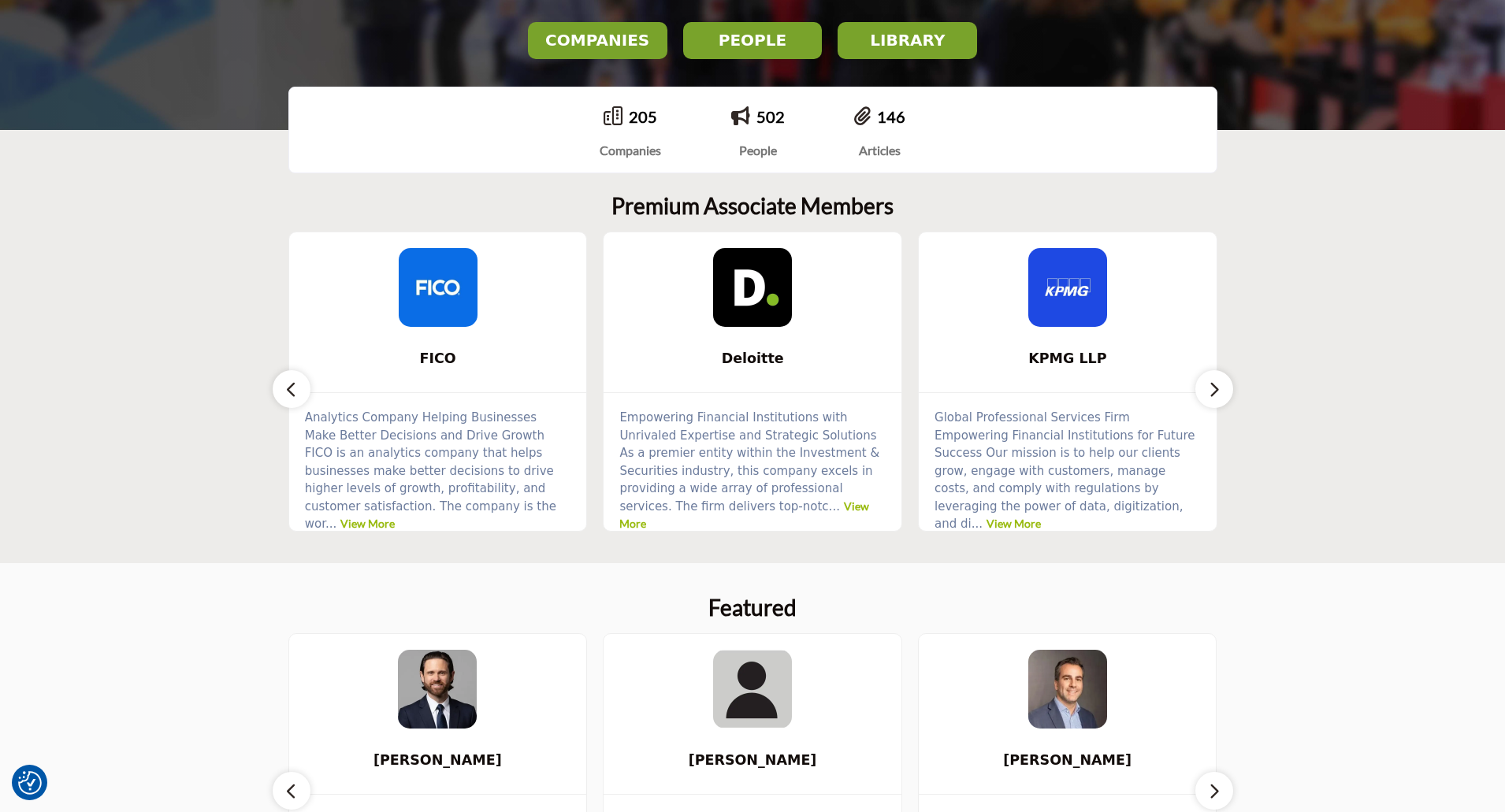
click at [273, 389] on button "button" at bounding box center [291, 389] width 38 height 38
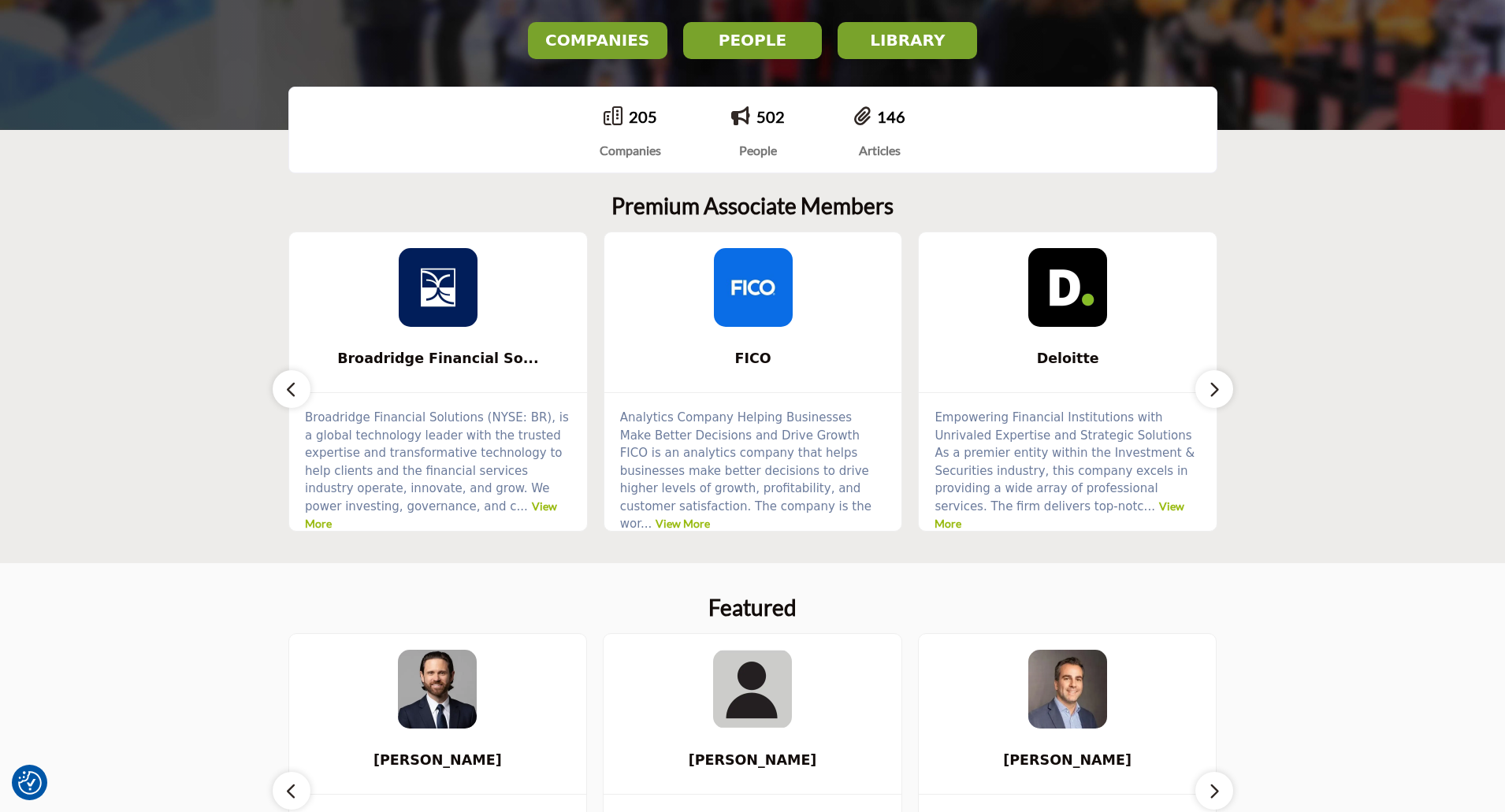
click at [272, 385] on section "Premium Associate Members Sia ... View More Global Relay ... View More" at bounding box center [752, 362] width 1505 height 402
click at [290, 394] on icon "button" at bounding box center [292, 390] width 13 height 20
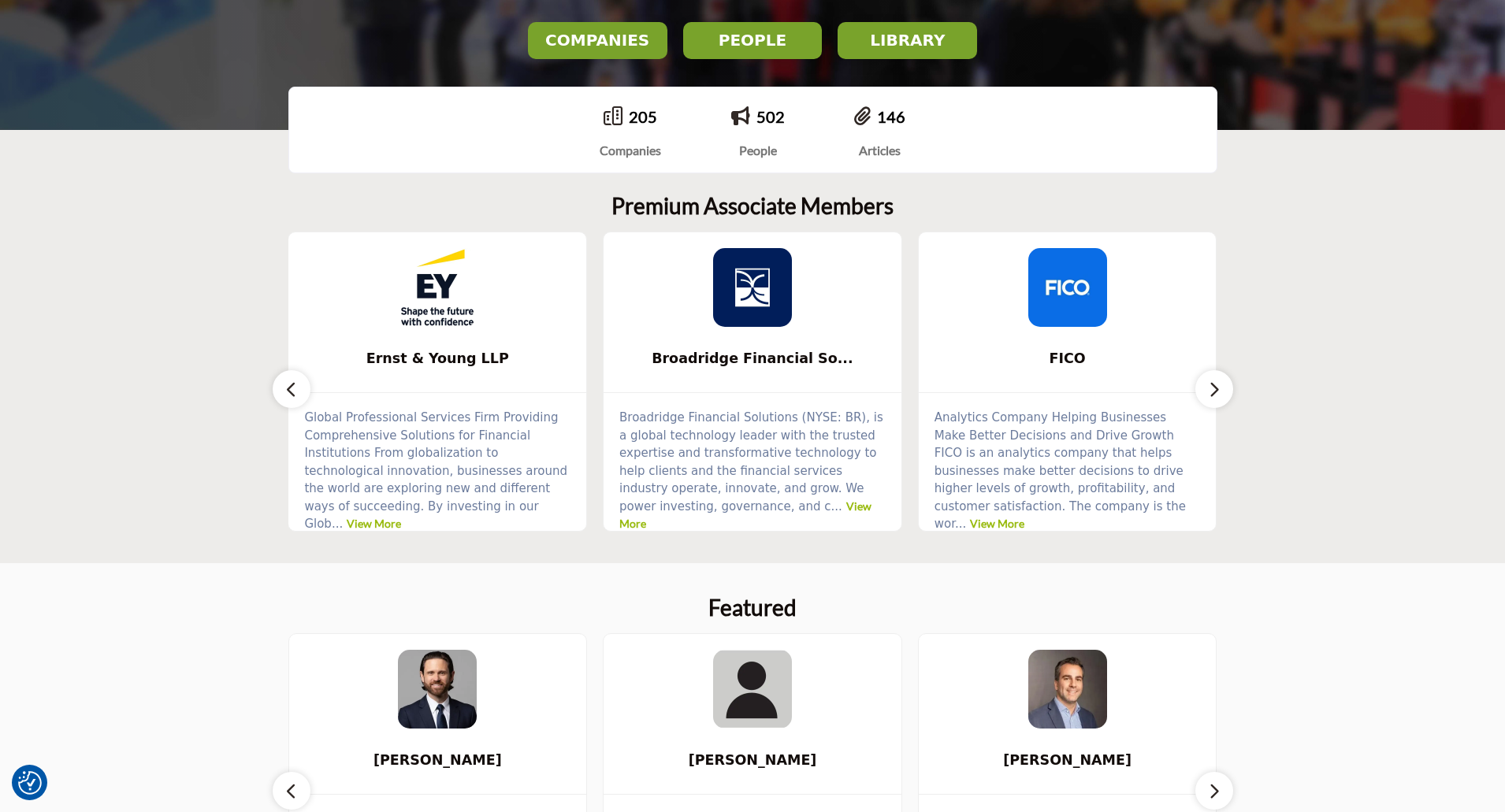
click at [290, 394] on icon "button" at bounding box center [292, 390] width 13 height 20
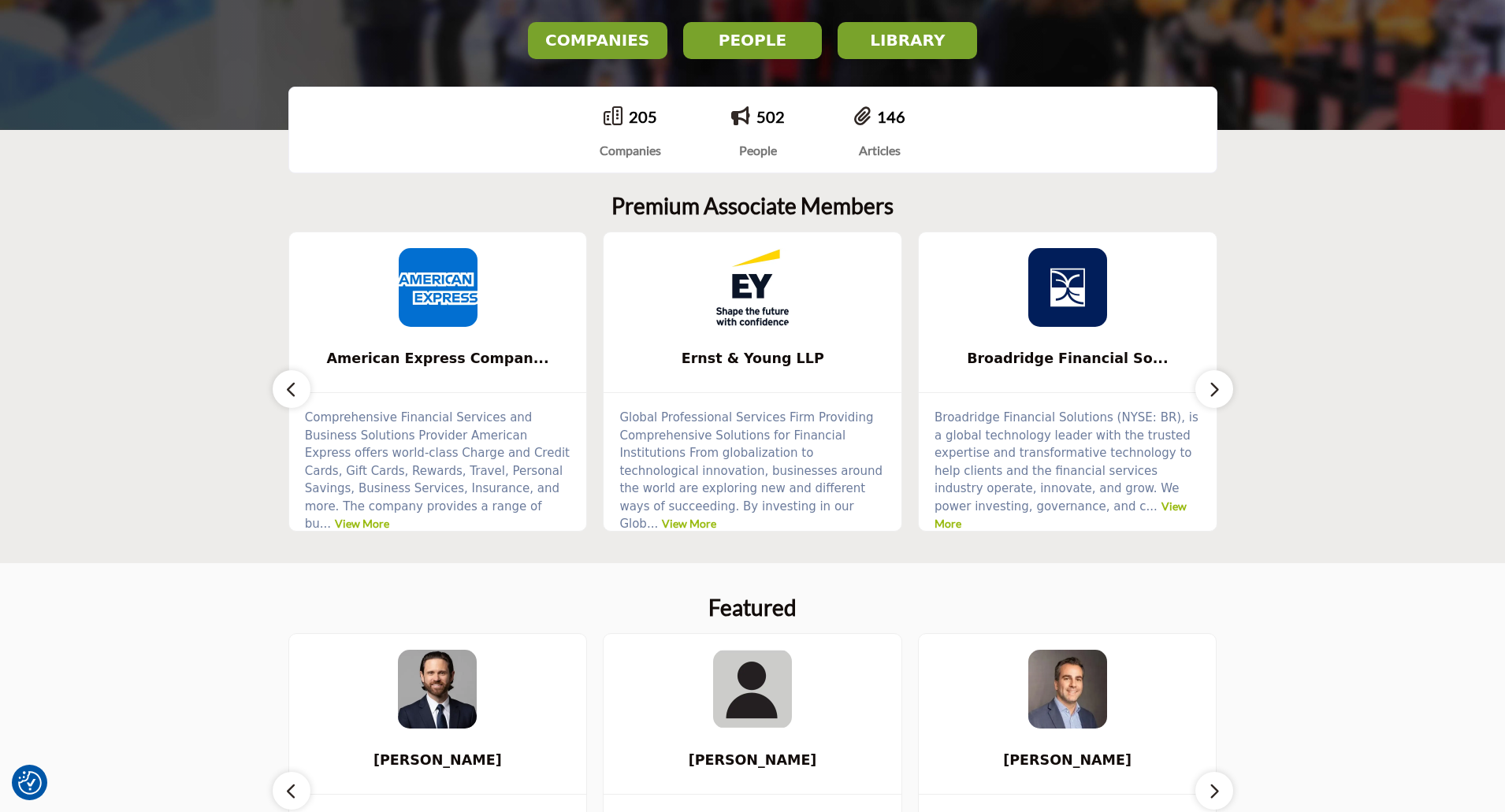
click at [290, 394] on icon "button" at bounding box center [292, 390] width 13 height 20
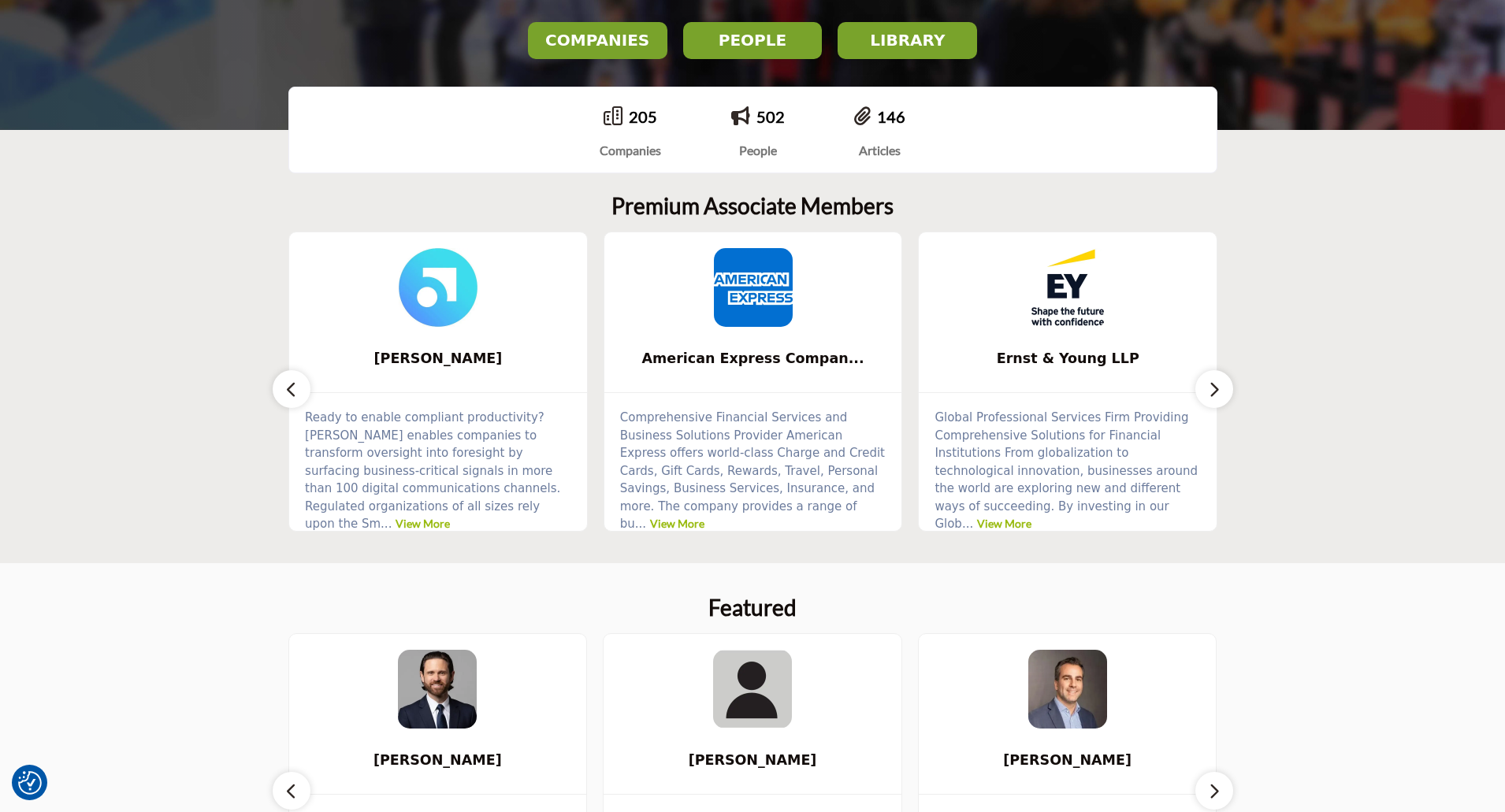
click at [290, 394] on icon "button" at bounding box center [292, 390] width 13 height 20
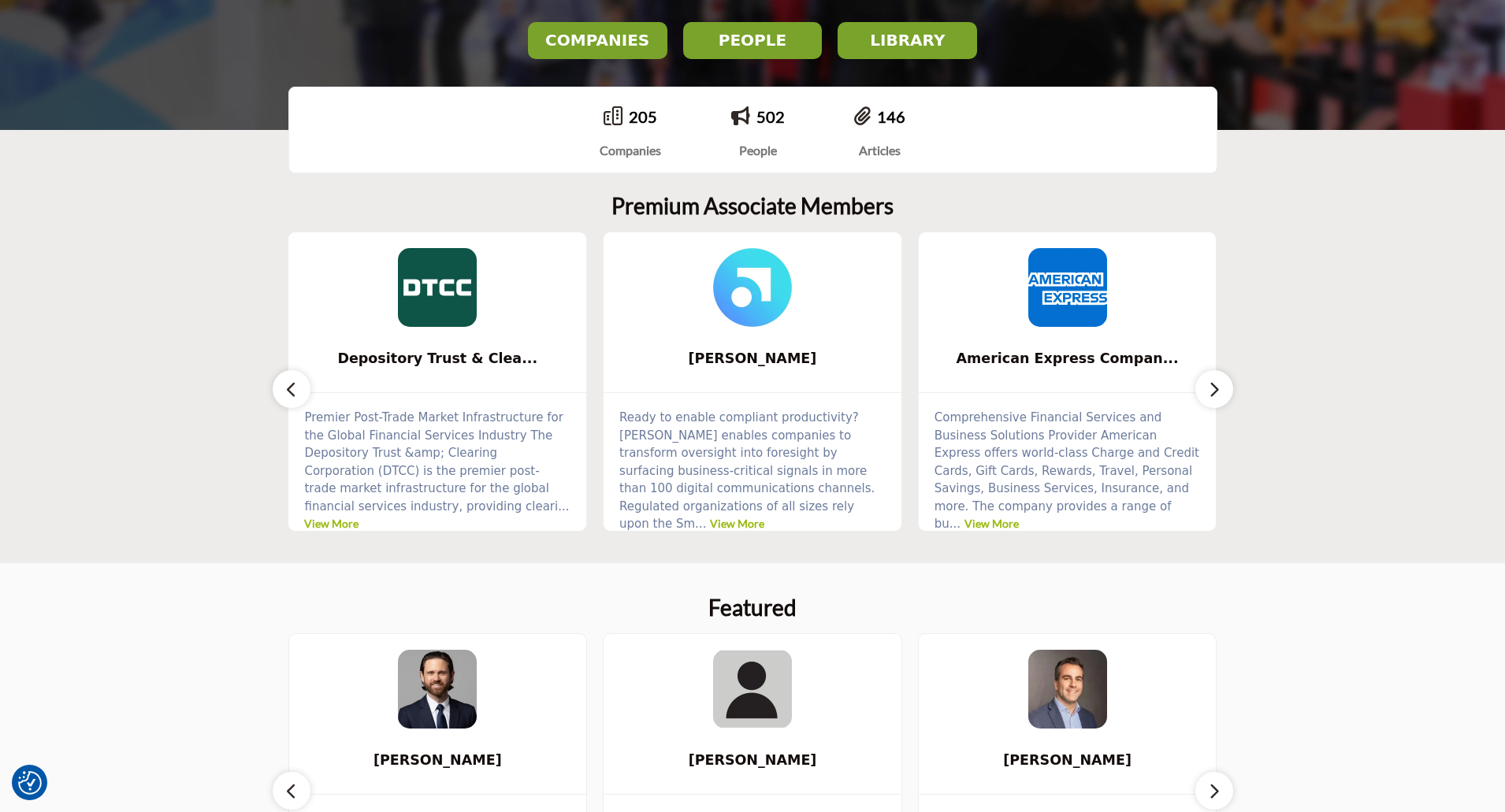
click at [290, 394] on icon "button" at bounding box center [292, 390] width 13 height 20
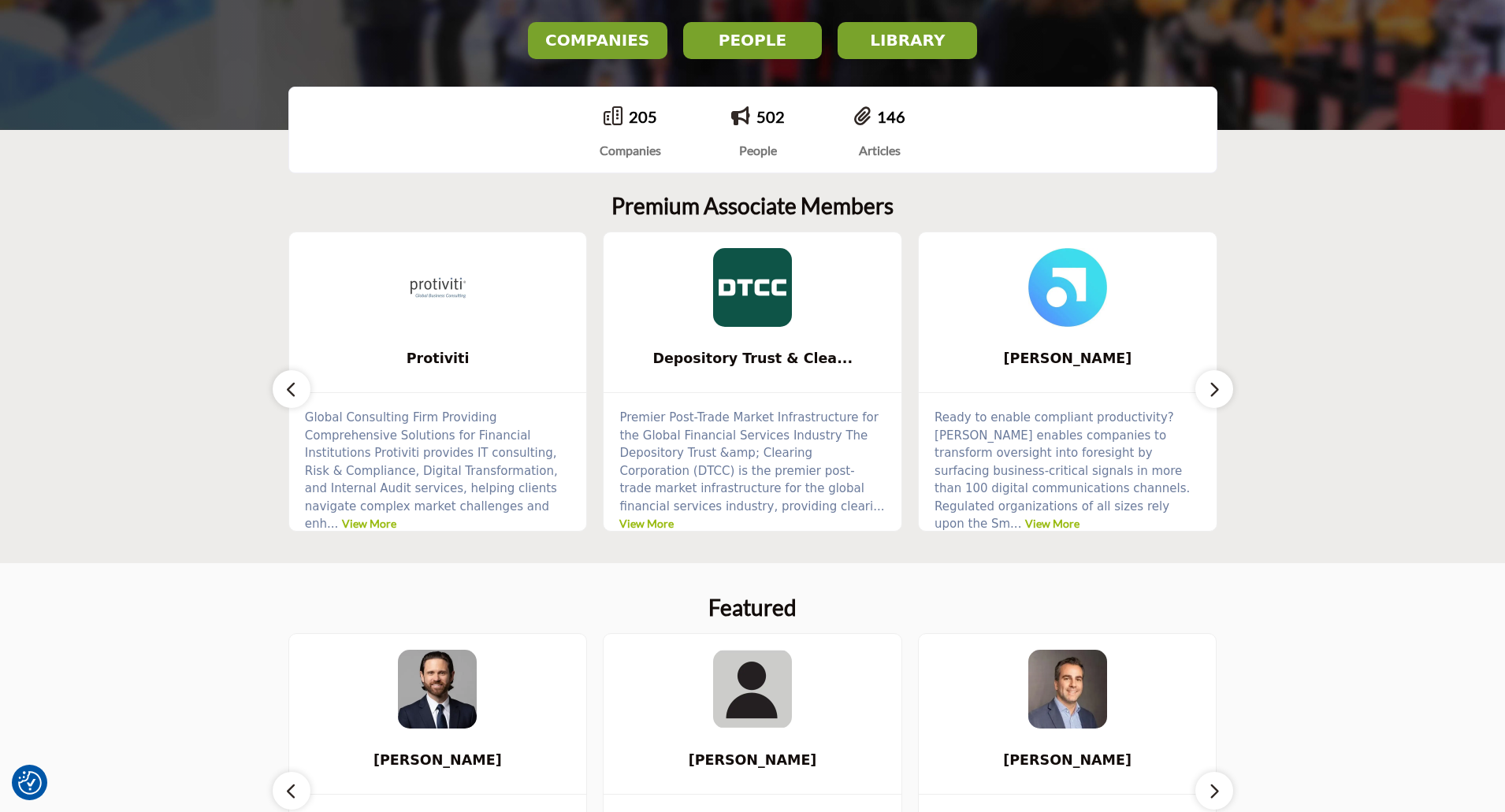
click at [290, 394] on icon "button" at bounding box center [292, 390] width 13 height 20
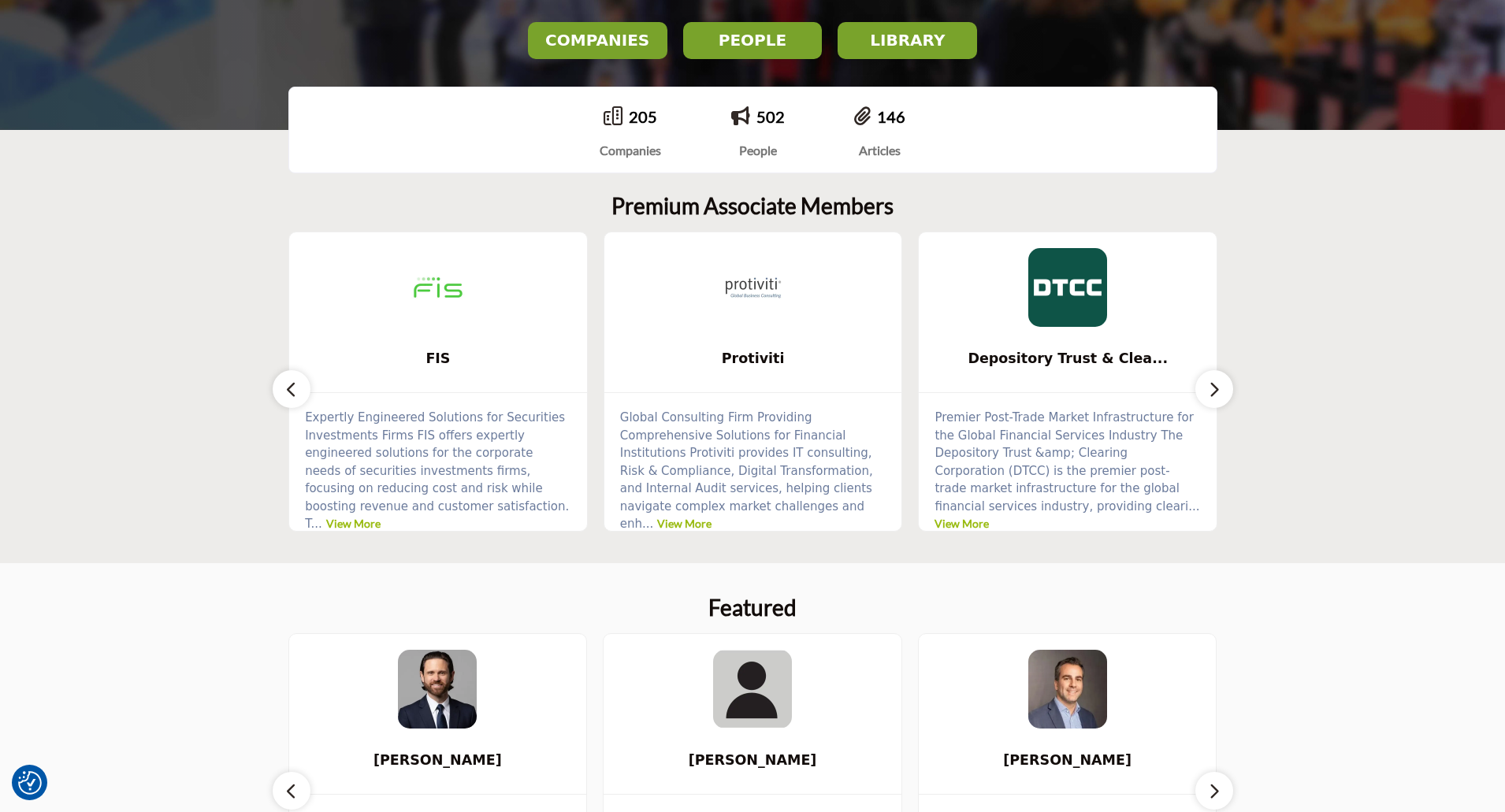
click at [290, 394] on icon "button" at bounding box center [292, 390] width 13 height 20
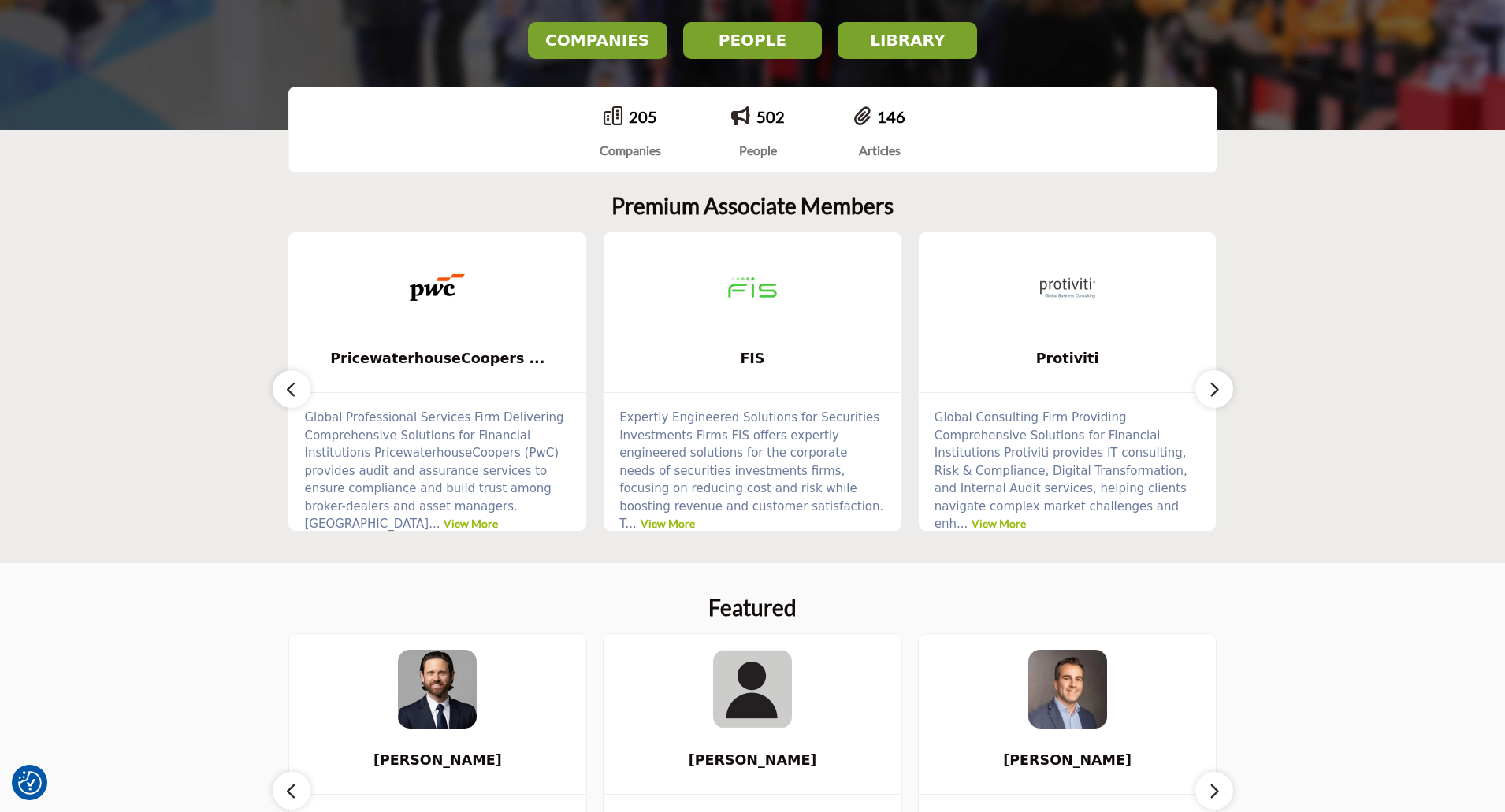
click at [290, 394] on icon "button" at bounding box center [292, 390] width 13 height 20
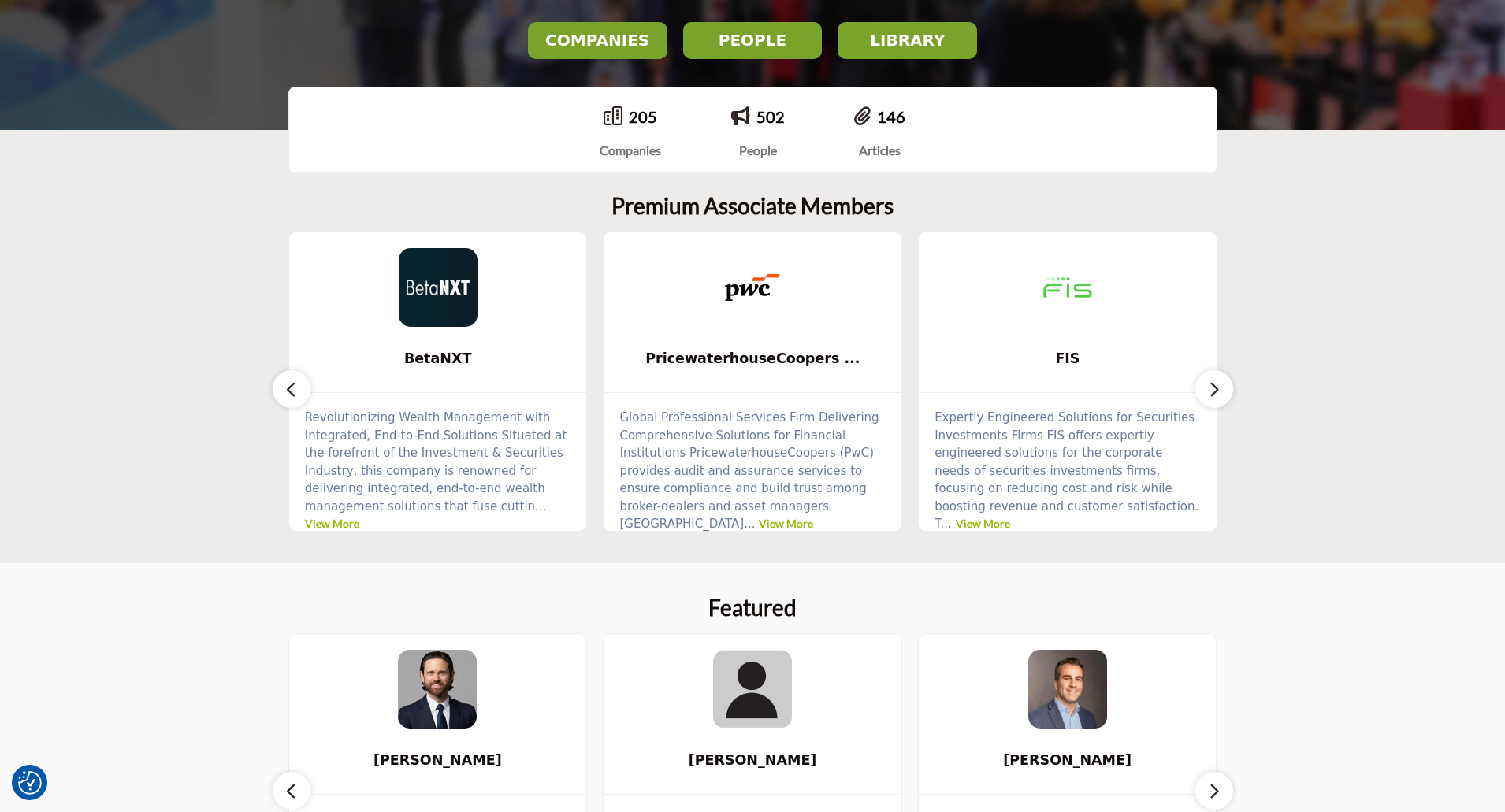
click at [290, 394] on icon "button" at bounding box center [292, 390] width 13 height 20
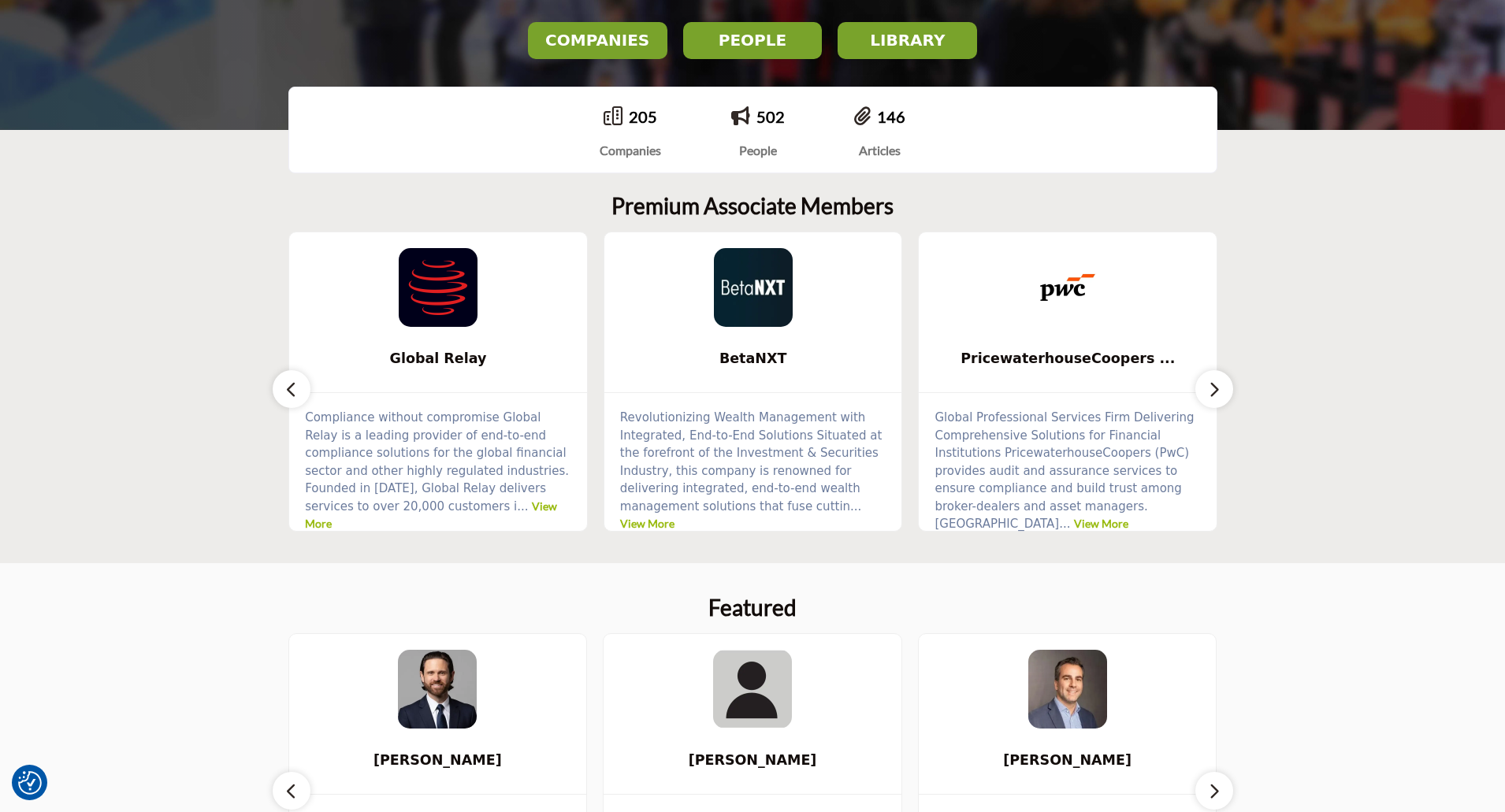
click at [786, 280] on img at bounding box center [753, 288] width 79 height 79
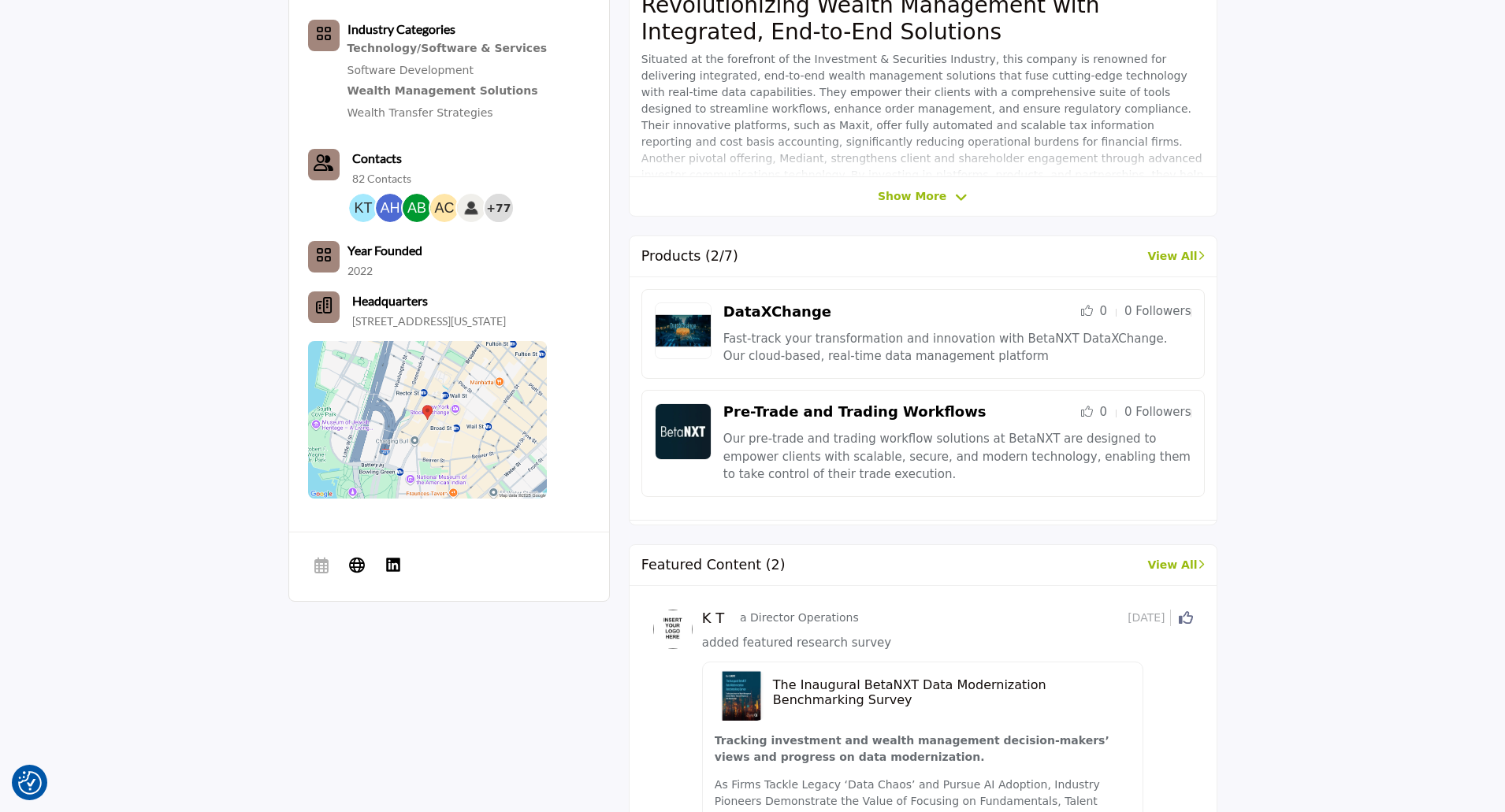
scroll to position [551, 0]
click at [805, 685] on h5 "The Inaugural BetaNXT Data Modernization Benchmarking Survey" at bounding box center [952, 690] width 358 height 30
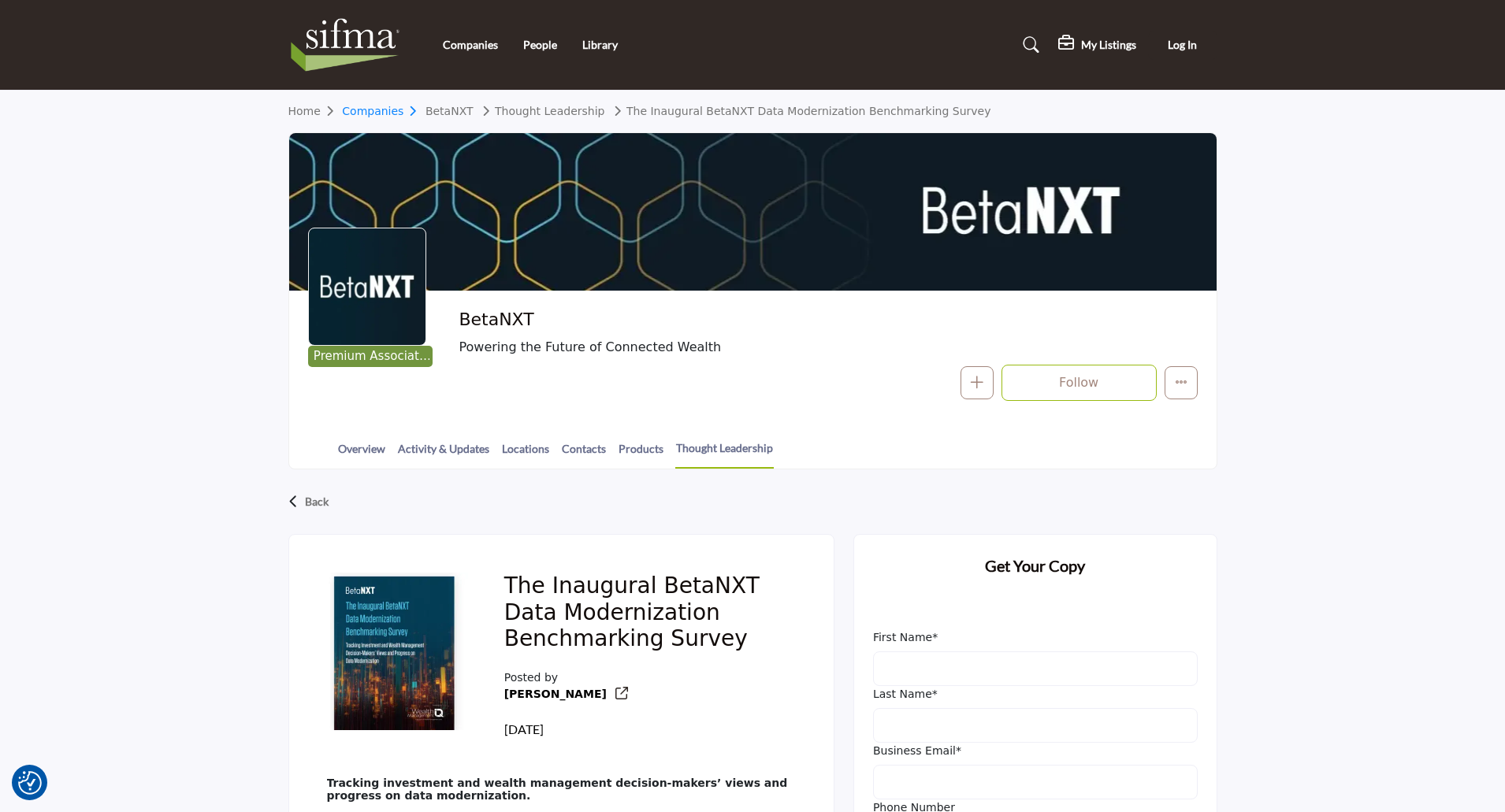
click at [396, 105] on link "Companies" at bounding box center [383, 111] width 83 height 13
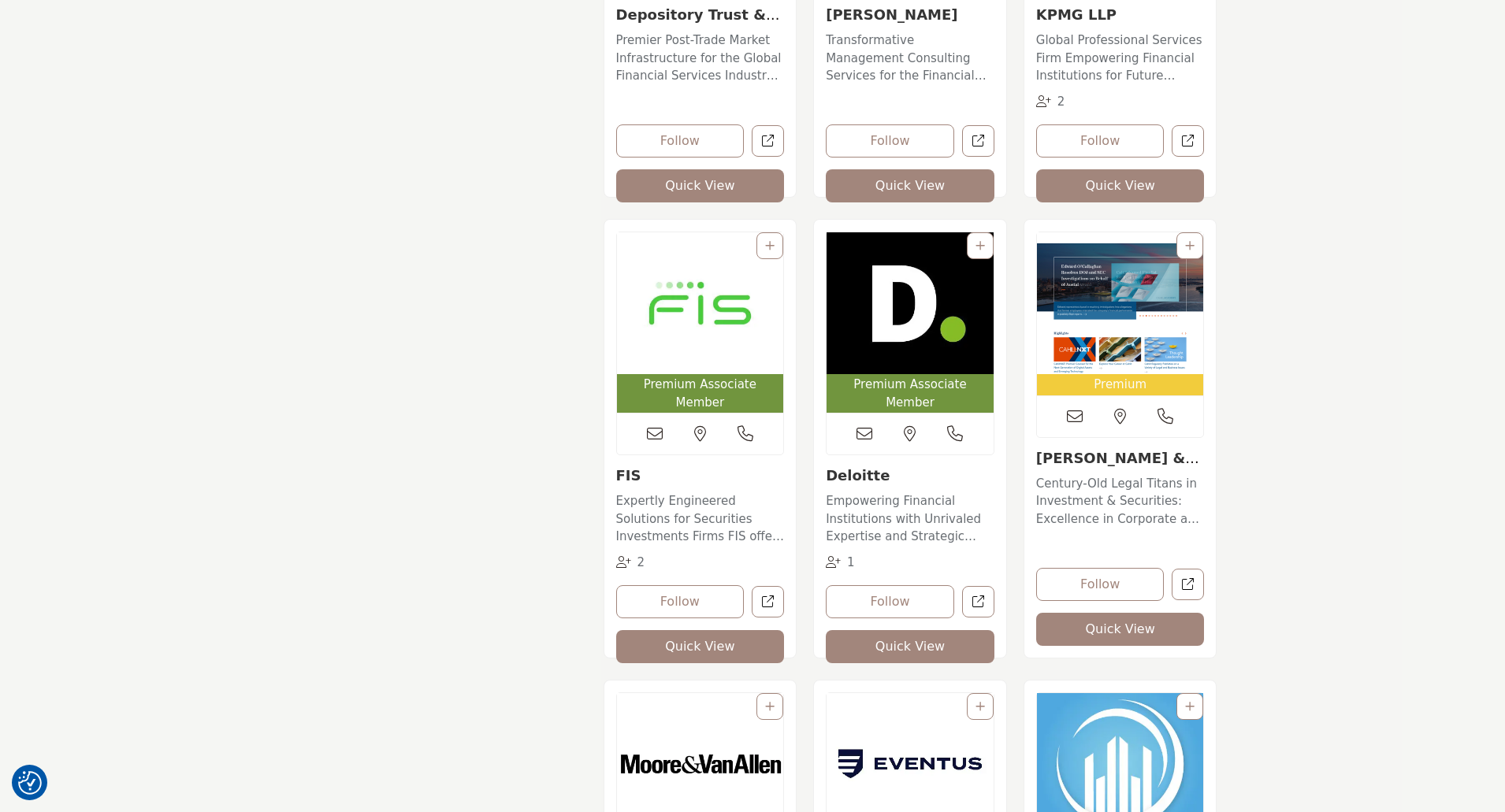
scroll to position [2048, 0]
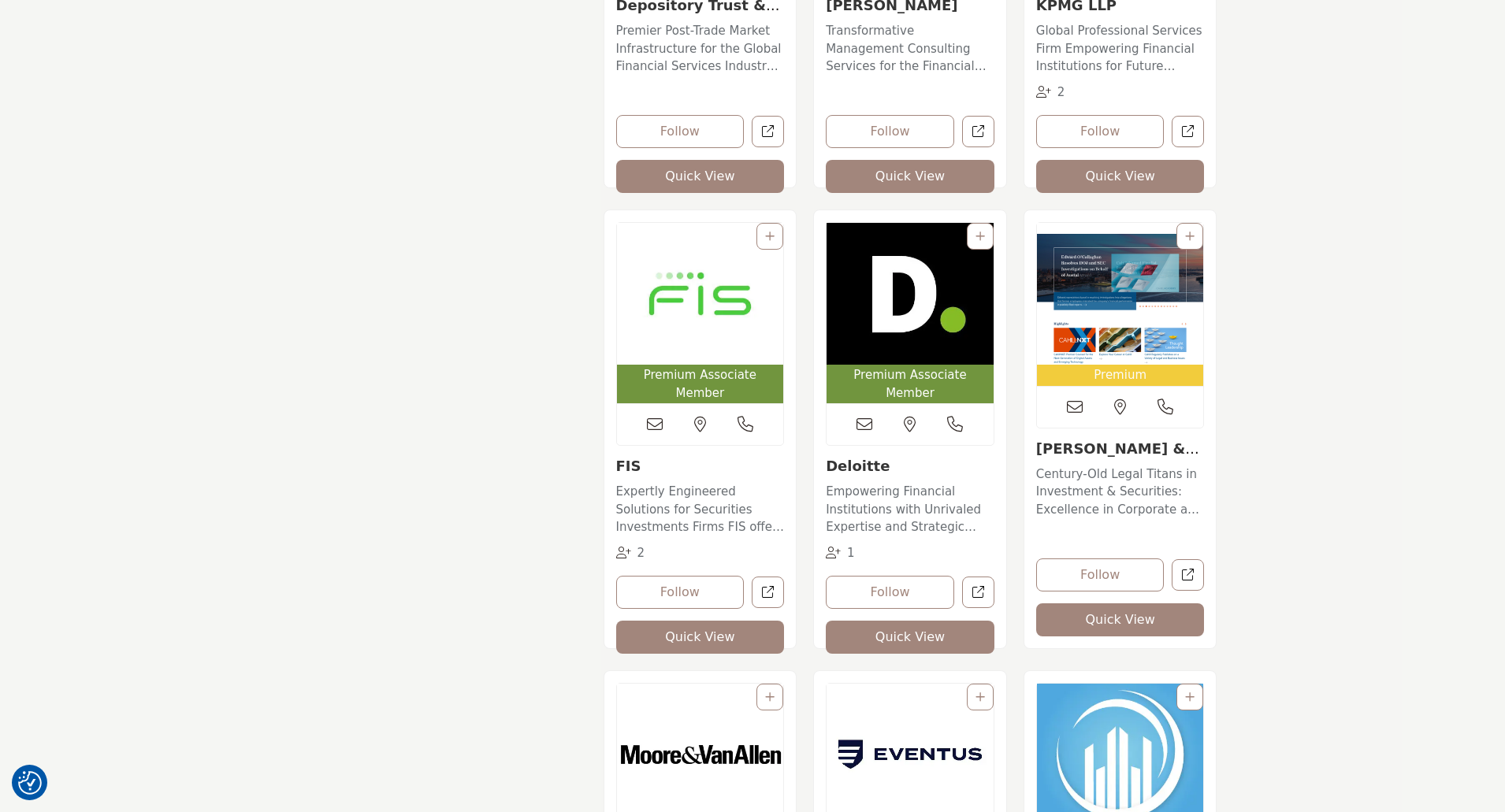
click at [683, 317] on img "Open Listing in new tab" at bounding box center [700, 293] width 167 height 142
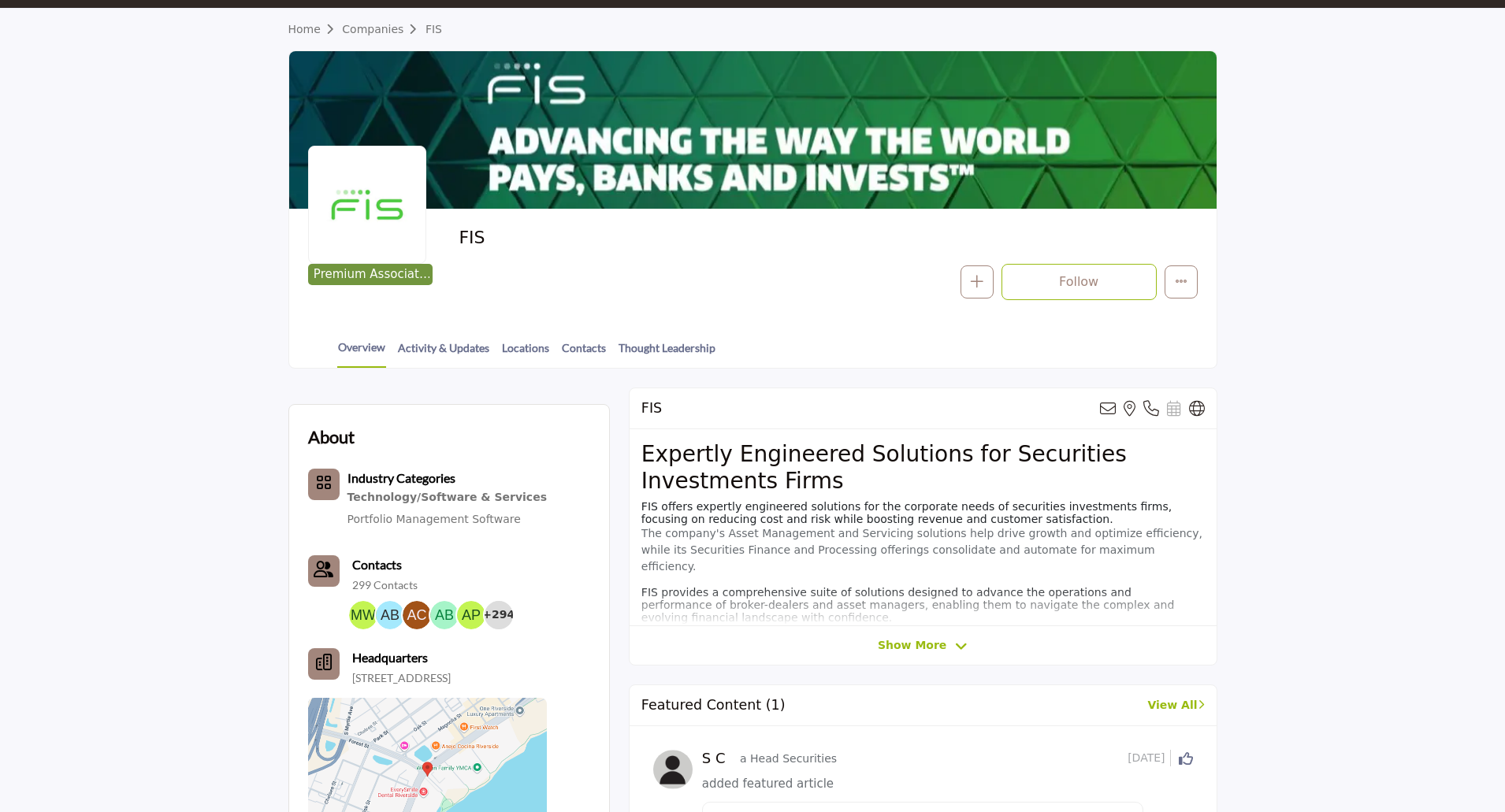
scroll to position [158, 0]
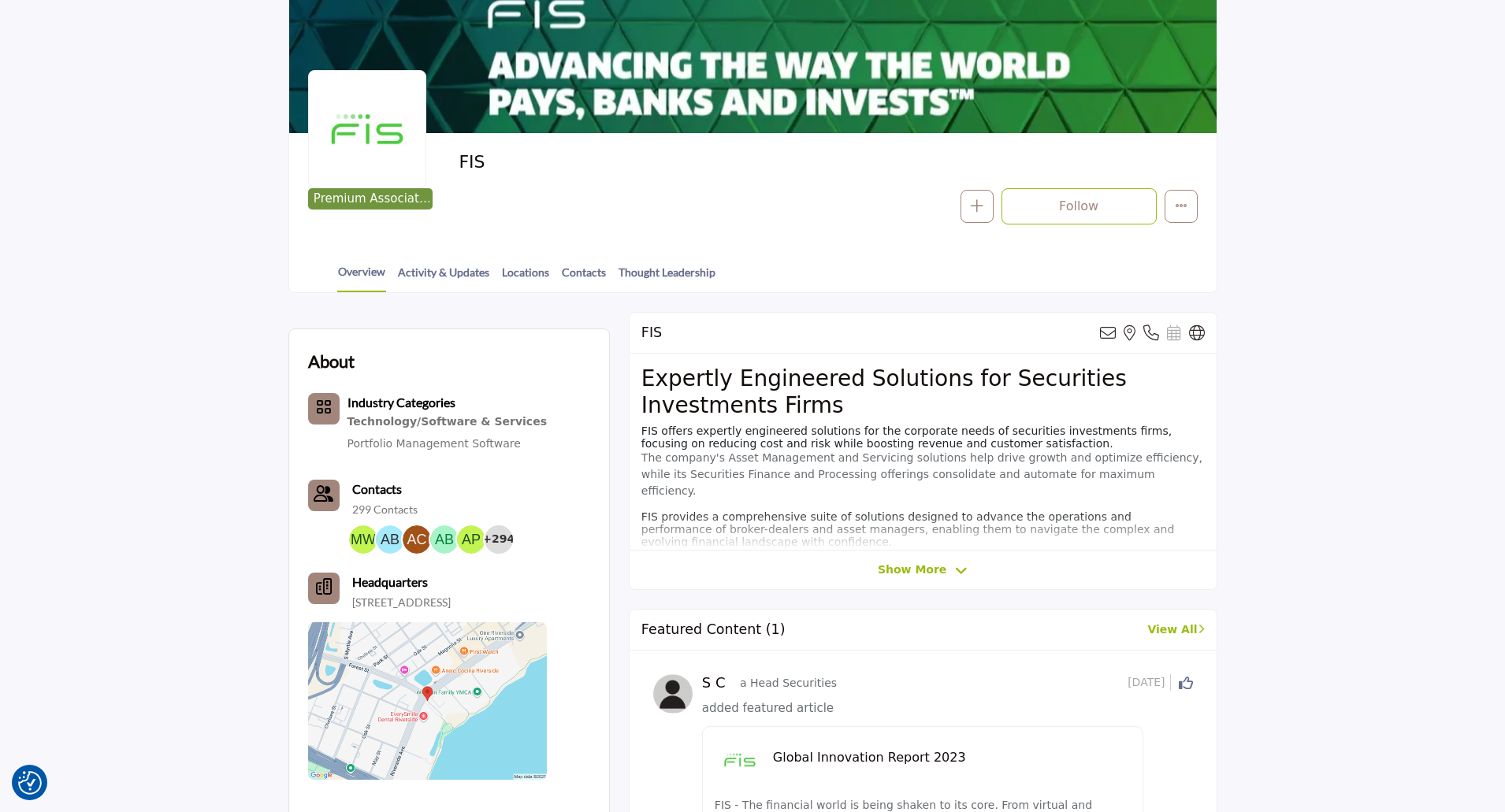
click at [940, 568] on span "Show More" at bounding box center [912, 570] width 68 height 17
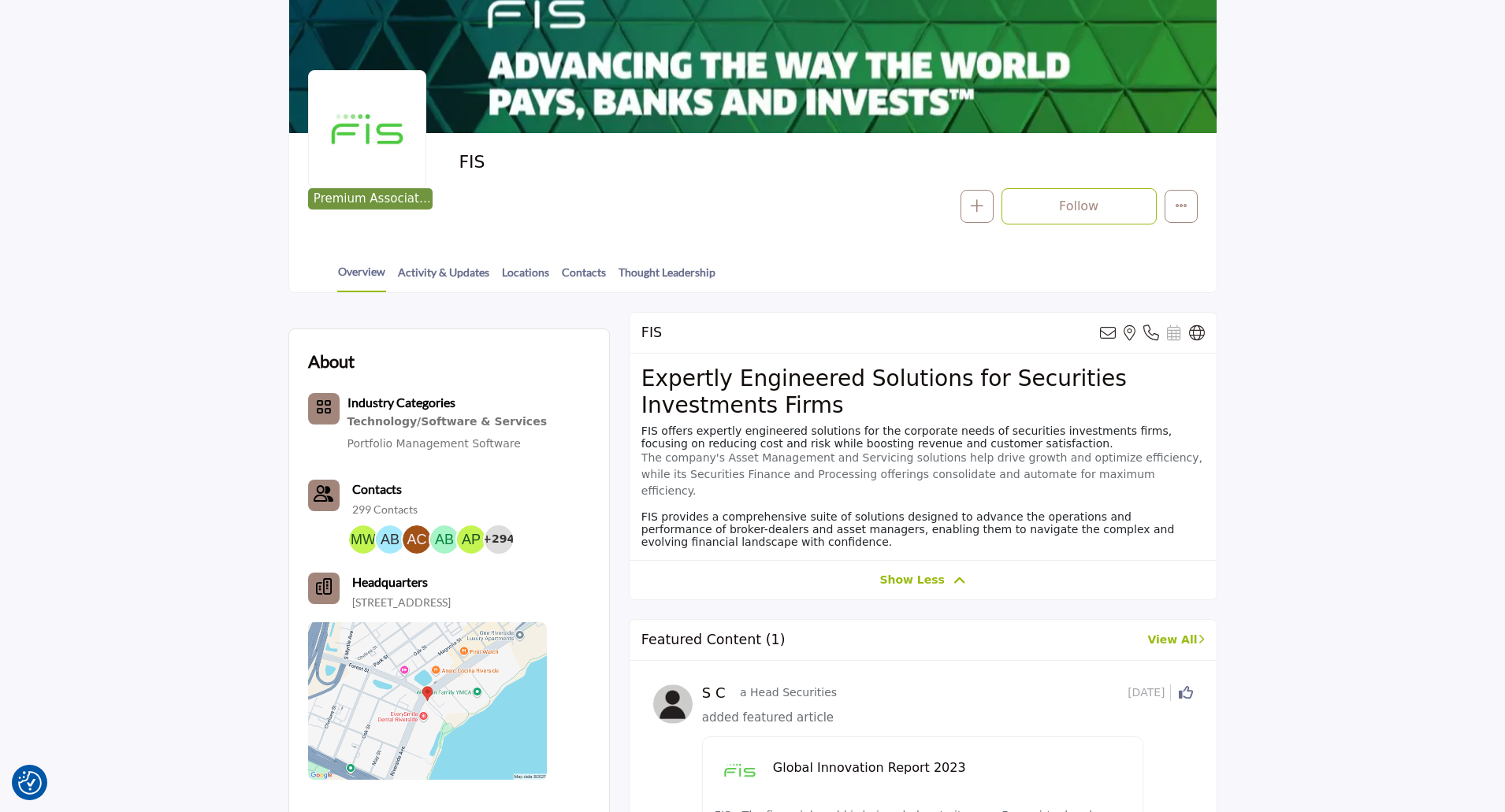
drag, startPoint x: 730, startPoint y: 532, endPoint x: 637, endPoint y: 427, distance: 140.3
click at [637, 427] on div "Expertly Engineered Solutions for Securities Investments Firms FIS offers exper…" at bounding box center [923, 456] width 587 height 206
copy div "FIS offers expertly engineered solutions for the corporate needs of securities …"
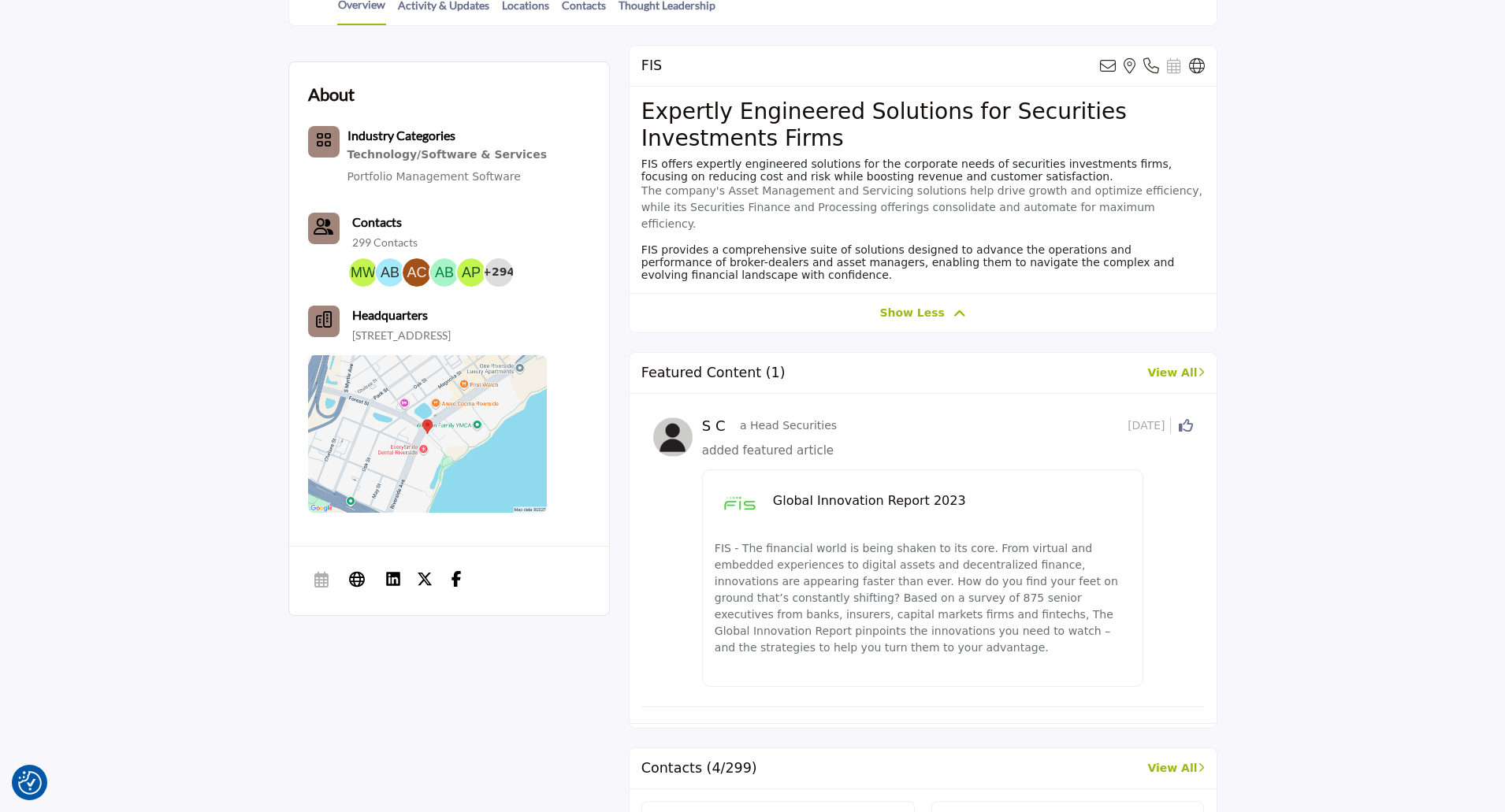
scroll to position [473, 0]
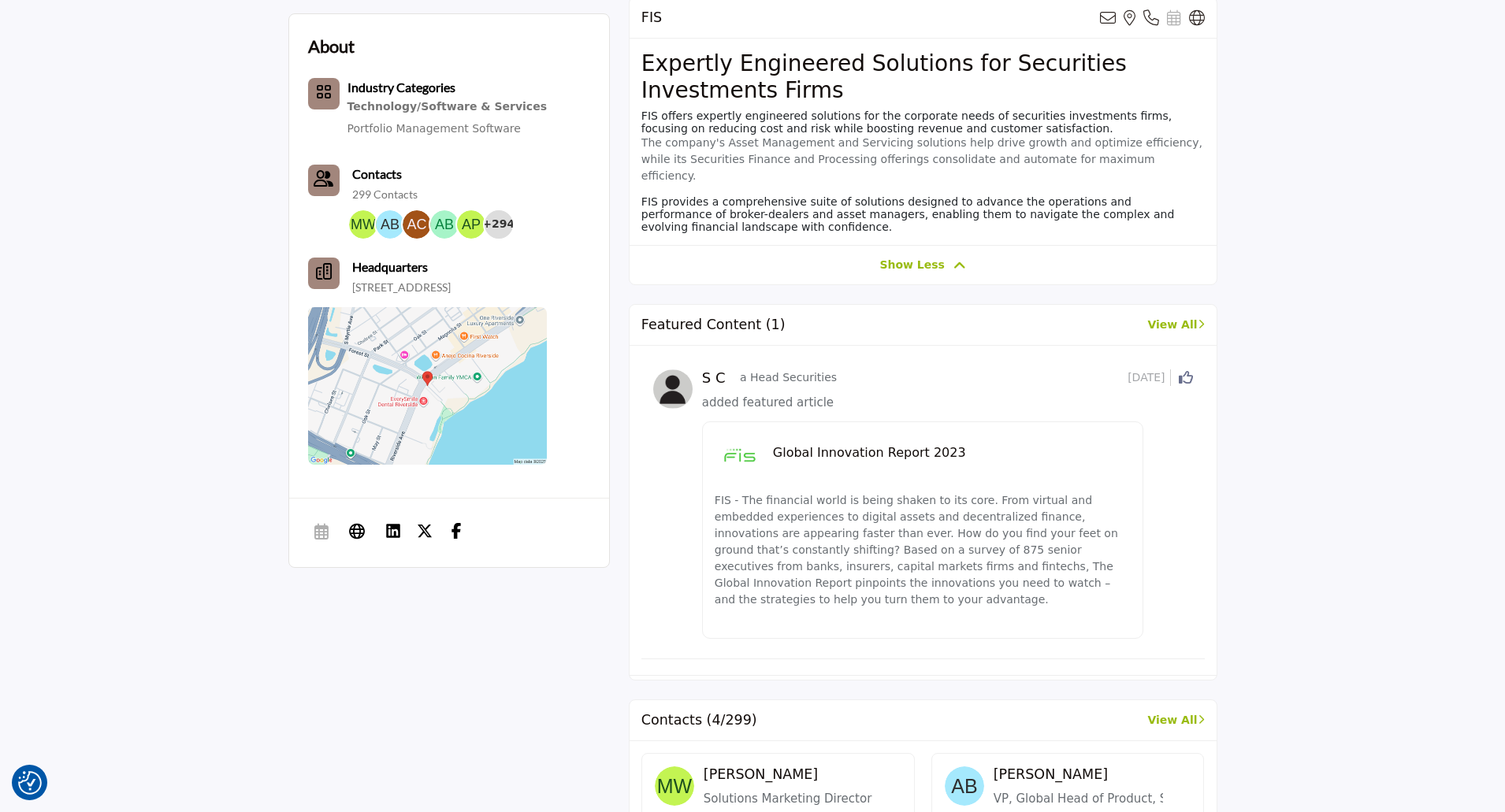
click at [882, 453] on h5 "Global Innovation Report 2023" at bounding box center [952, 452] width 358 height 15
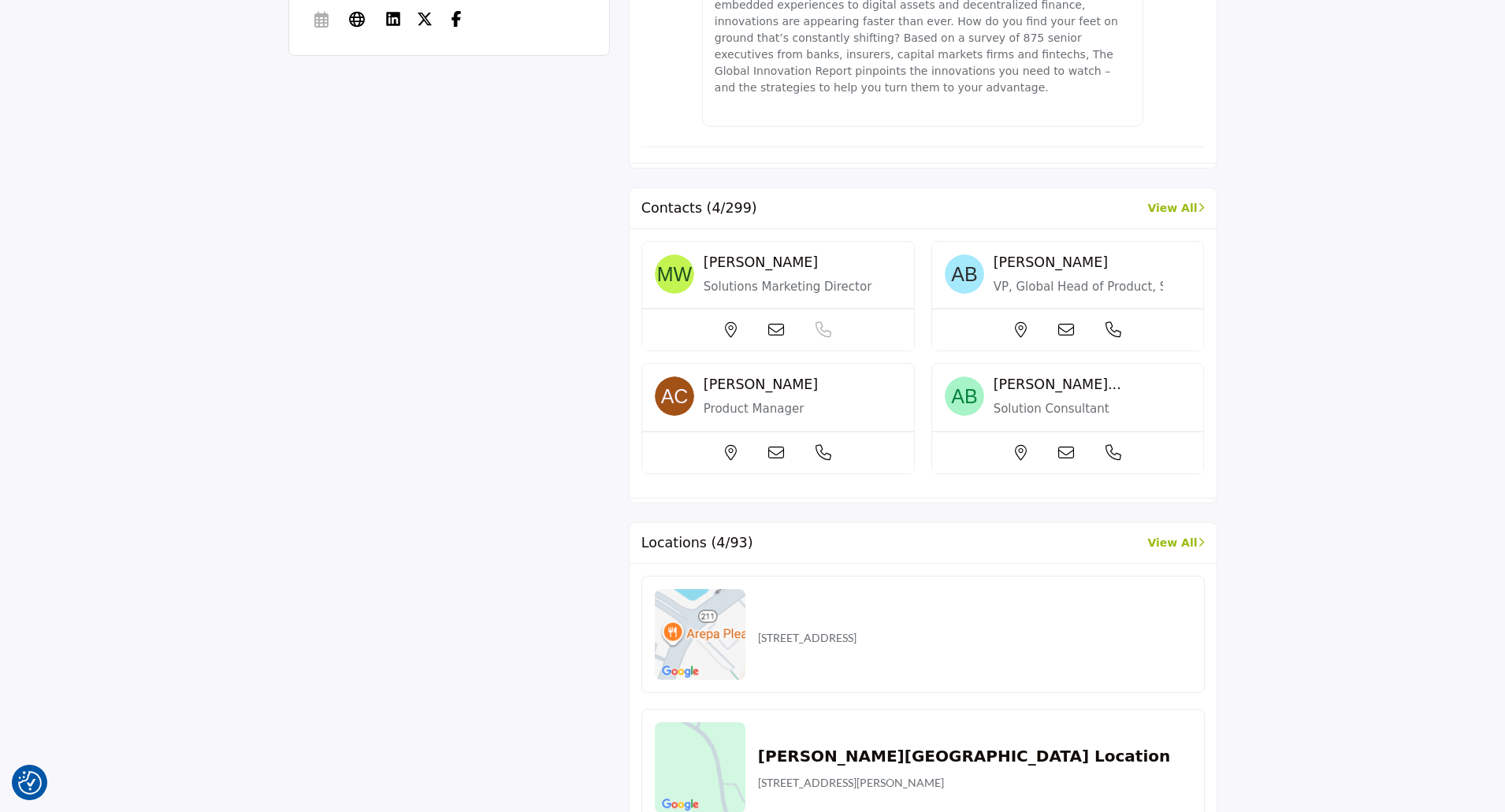
scroll to position [1024, 0]
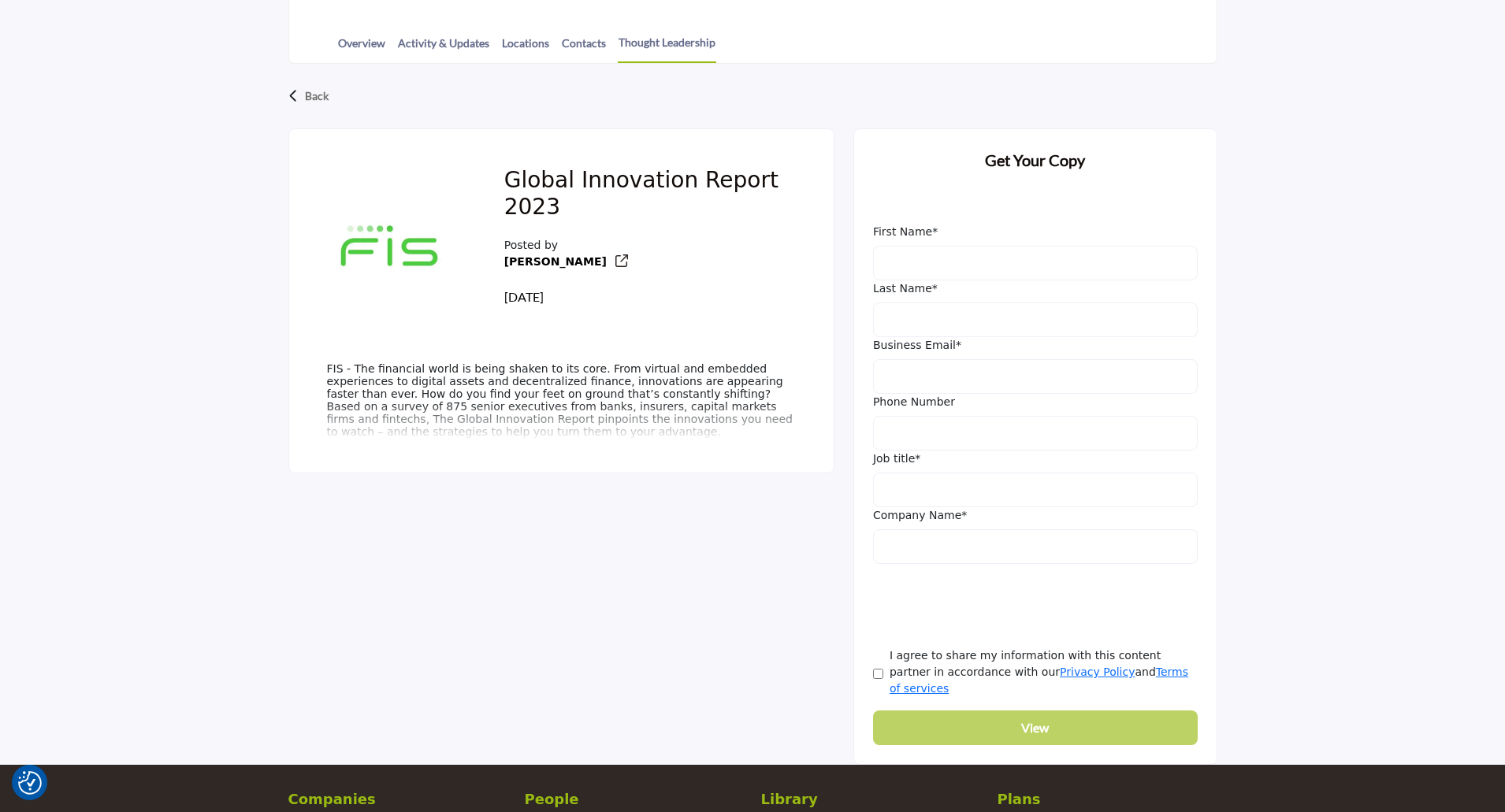
scroll to position [394, 0]
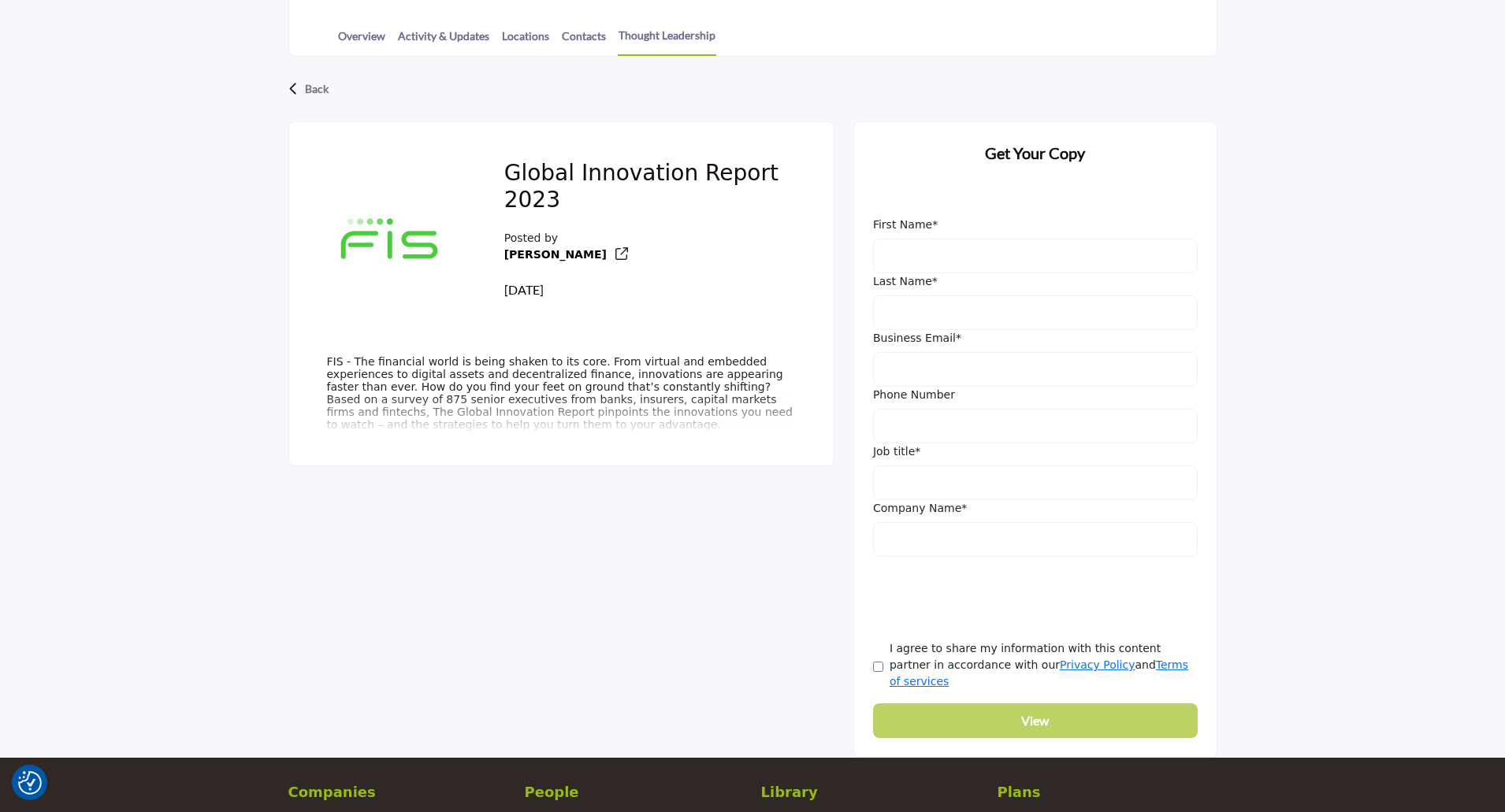
drag, startPoint x: 394, startPoint y: 368, endPoint x: 386, endPoint y: 367, distance: 8.1
click at [394, 368] on p "FIS - The financial world is being shaken to its core. From virtual and embedde…" at bounding box center [561, 393] width 469 height 75
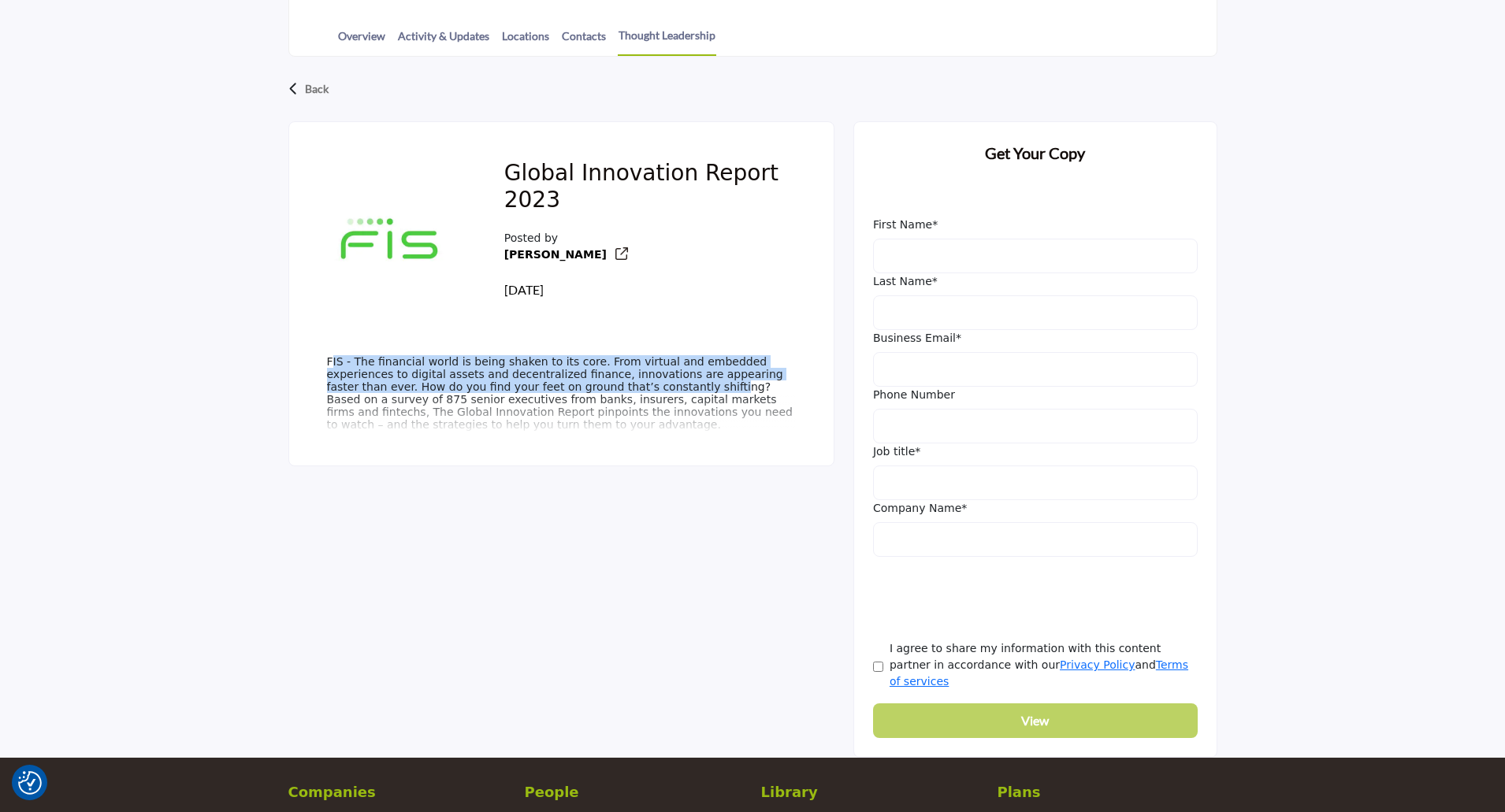
drag, startPoint x: 320, startPoint y: 361, endPoint x: 554, endPoint y: 393, distance: 236.2
click at [554, 393] on div "FIS - The financial world is being shaken to its core. From virtual and embedde…" at bounding box center [561, 394] width 507 height 116
click at [347, 366] on p "FIS - The financial world is being shaken to its core. From virtual and embedde…" at bounding box center [561, 393] width 469 height 75
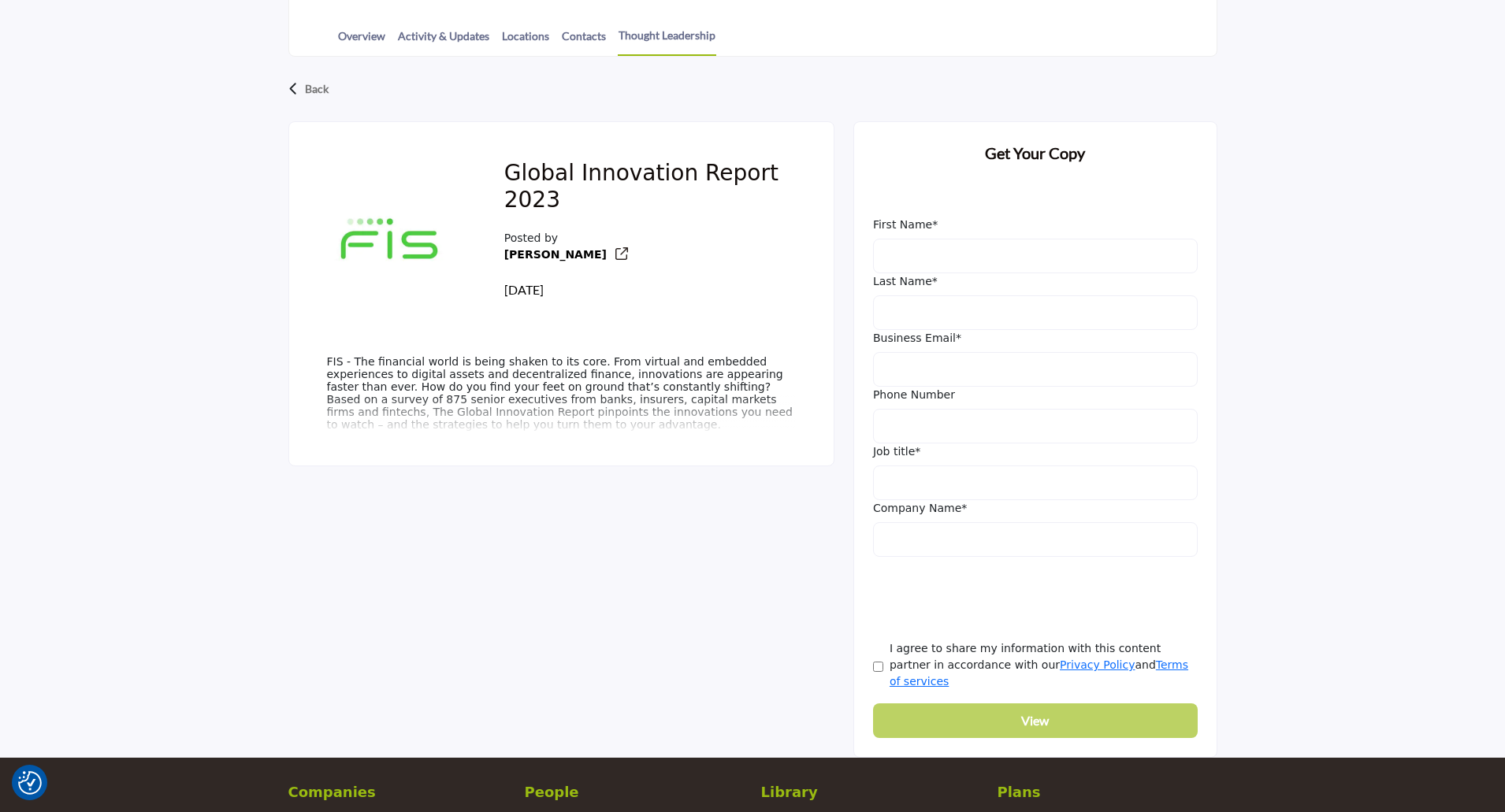
drag, startPoint x: 350, startPoint y: 363, endPoint x: 753, endPoint y: 438, distance: 409.9
click at [753, 438] on div "FIS - The financial world is being shaken to its core. From virtual and embedde…" at bounding box center [561, 394] width 507 height 116
copy p "The financial world is being shaken to its core. From virtual and embedded expe…"
